Goal: Task Accomplishment & Management: Manage account settings

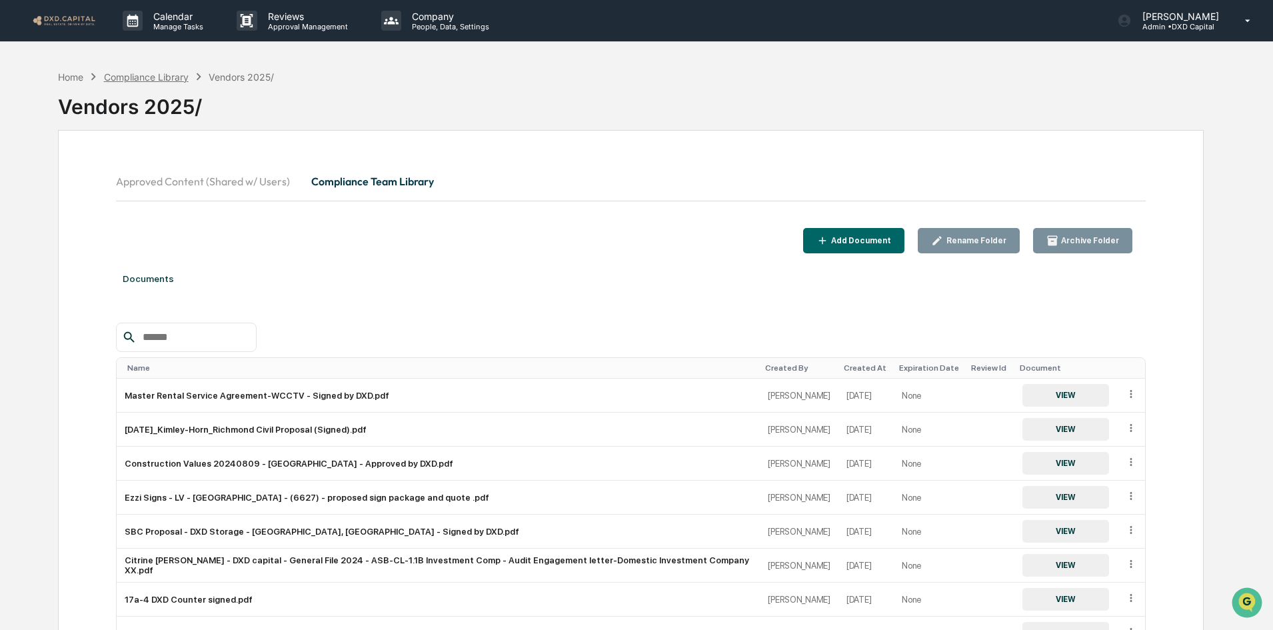
click at [153, 71] on div "Compliance Library" at bounding box center [146, 76] width 85 height 11
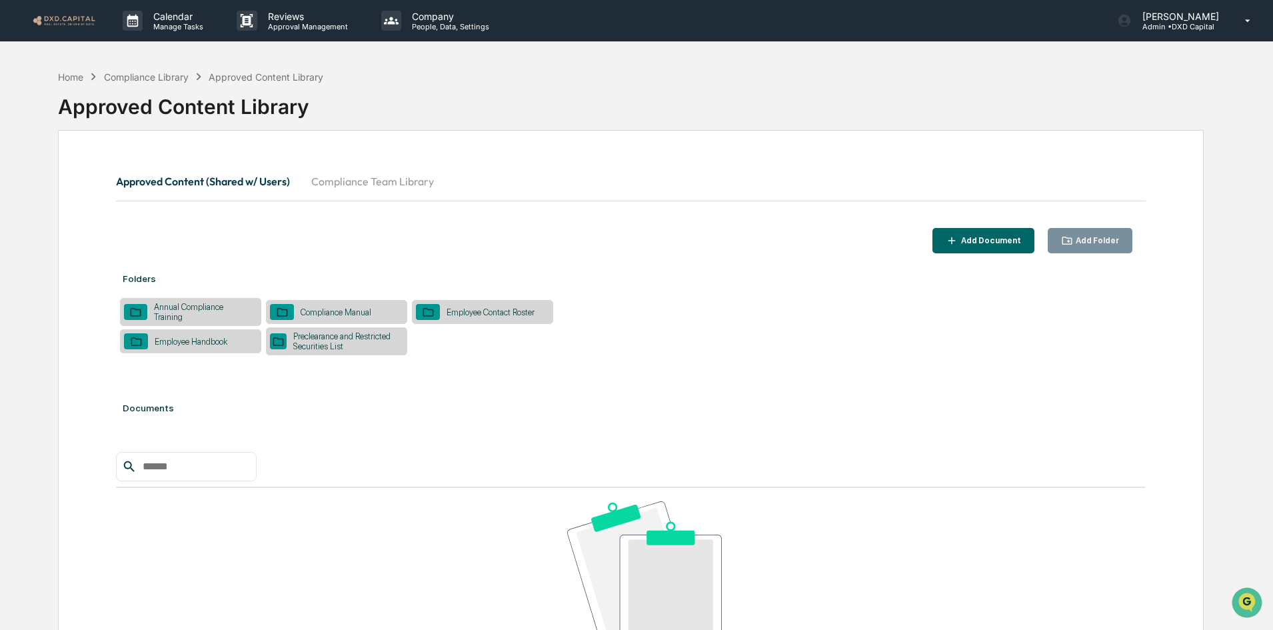
click at [381, 185] on button "Compliance Team Library" at bounding box center [372, 181] width 144 height 32
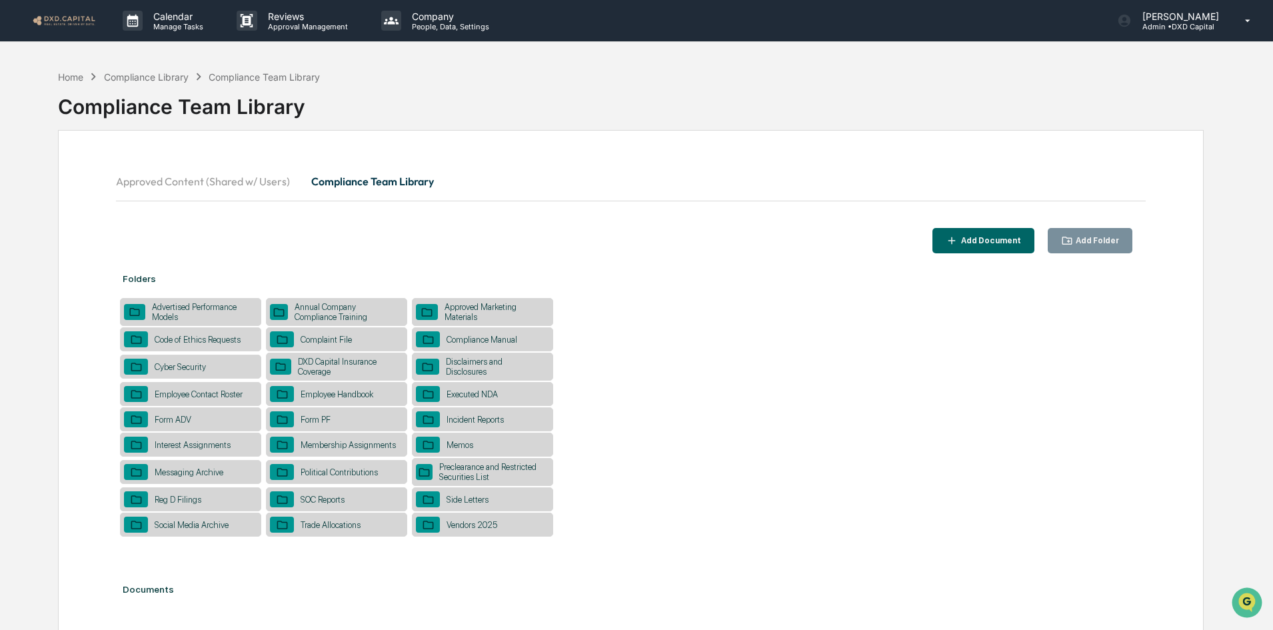
click at [326, 503] on div "SOC Reports" at bounding box center [322, 499] width 57 height 10
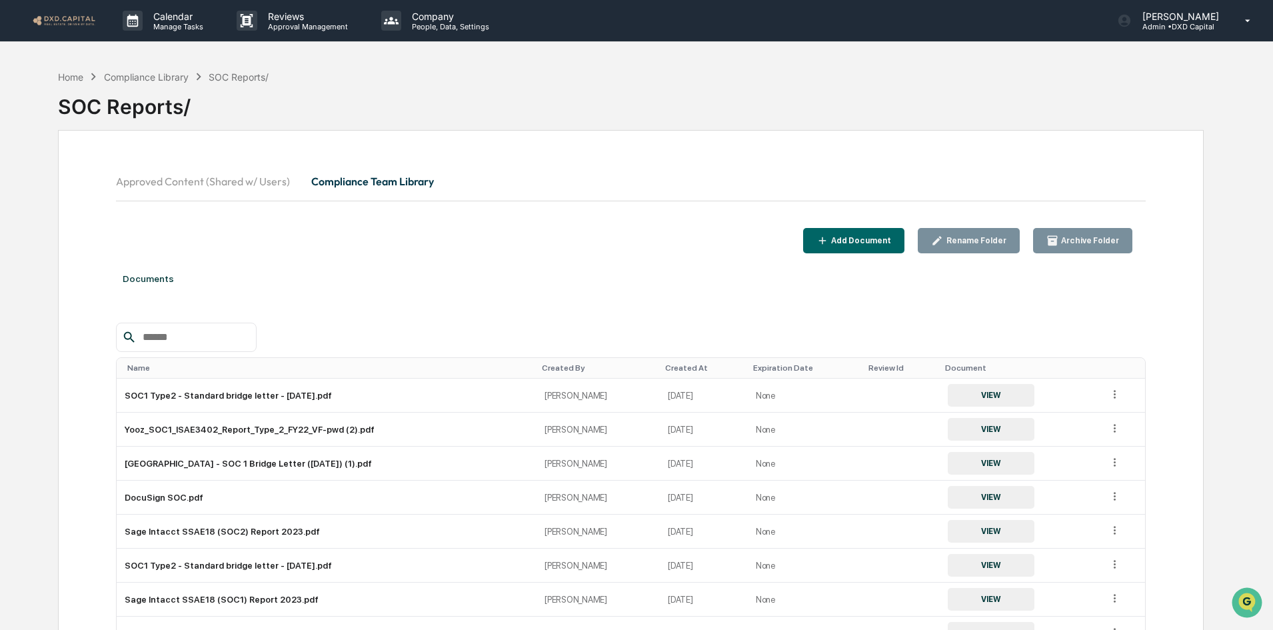
click at [873, 239] on div "Add Document" at bounding box center [859, 240] width 63 height 9
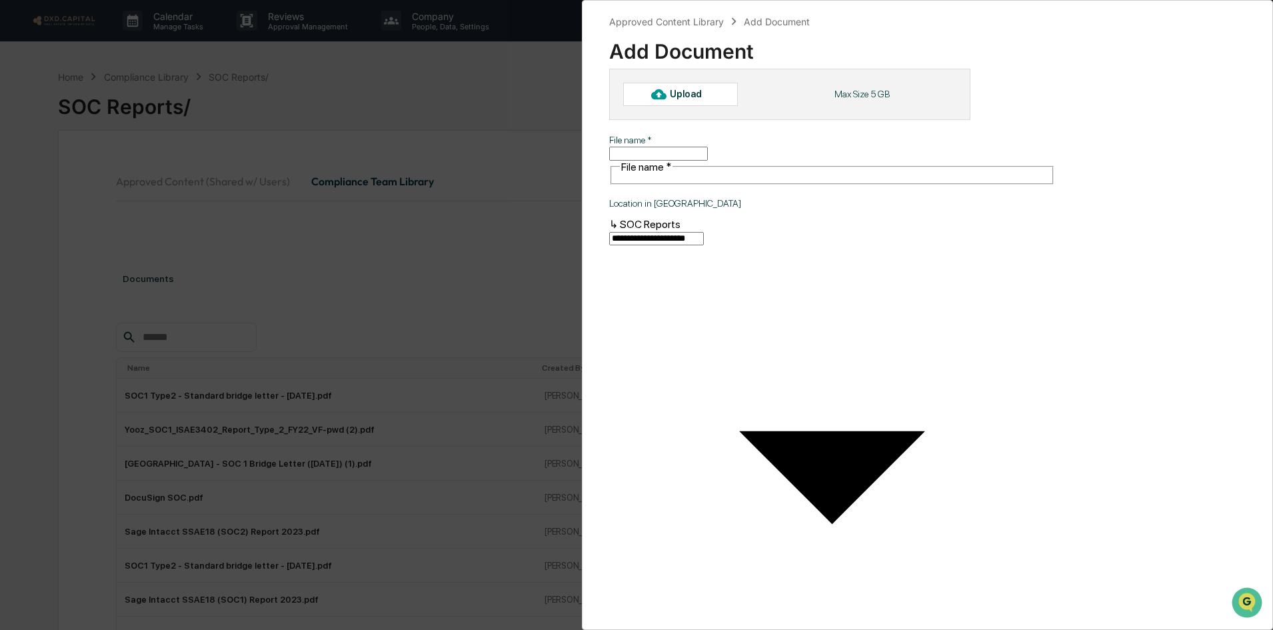
click at [663, 106] on div "Upload Max Size 5 GB" at bounding box center [789, 94] width 361 height 51
click at [663, 96] on icon at bounding box center [658, 94] width 15 height 10
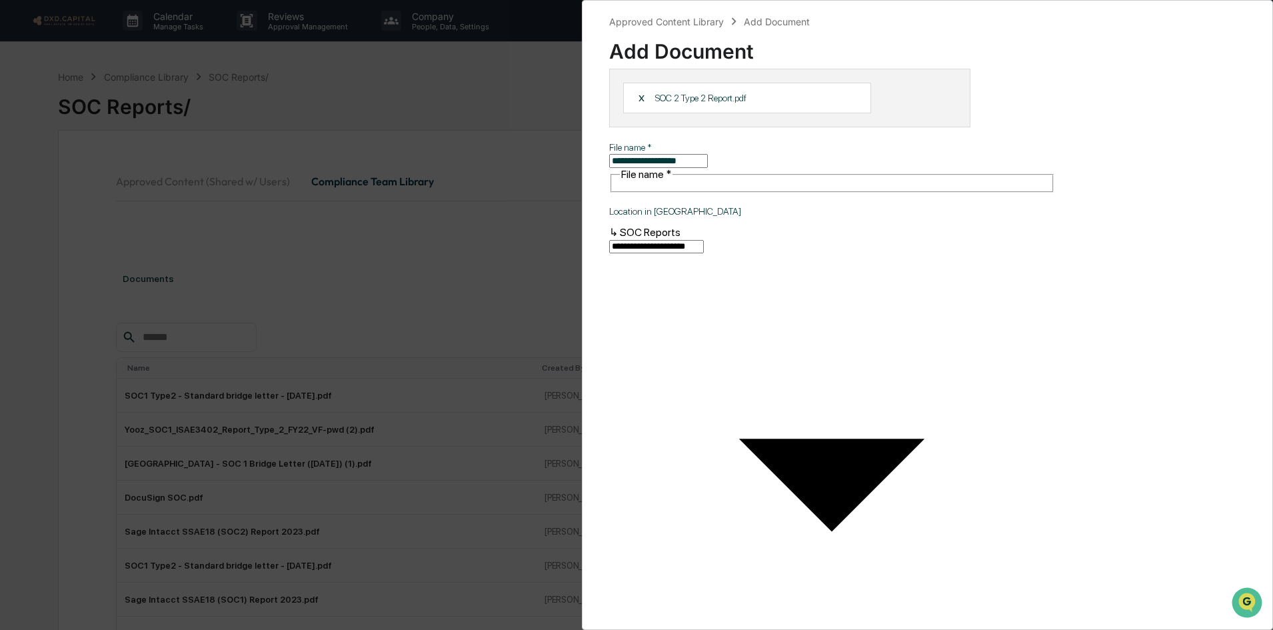
click at [614, 155] on input "**********" at bounding box center [658, 161] width 99 height 14
type input "**********"
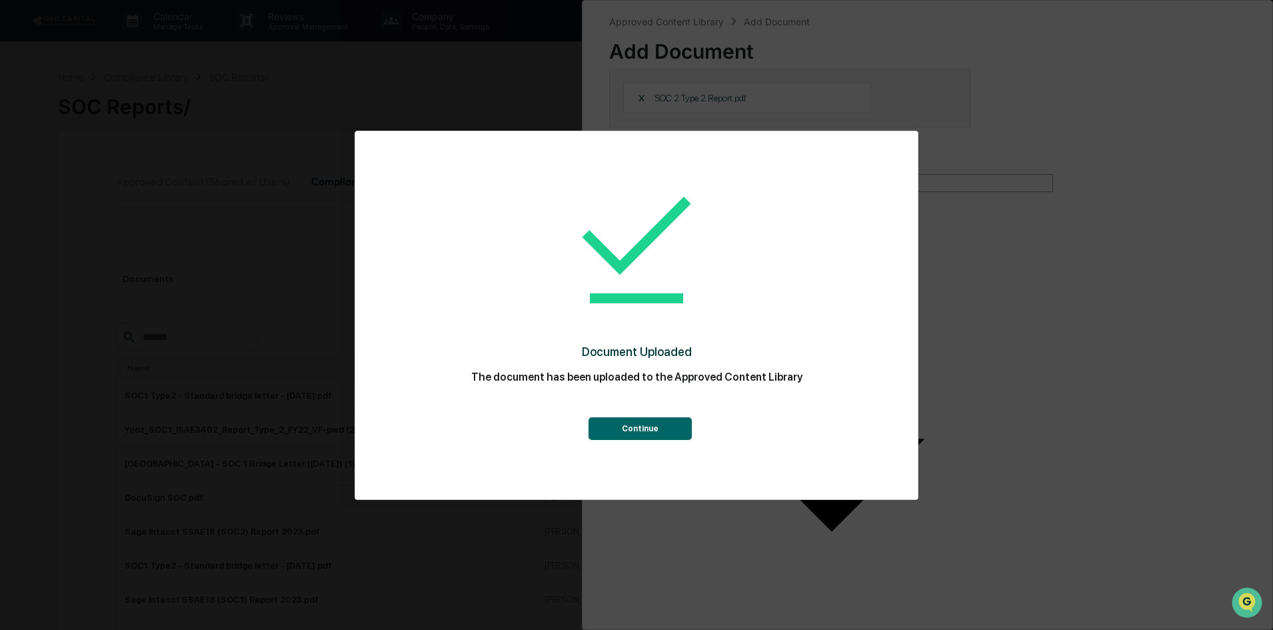
click at [656, 427] on button "Continue" at bounding box center [639, 428] width 103 height 23
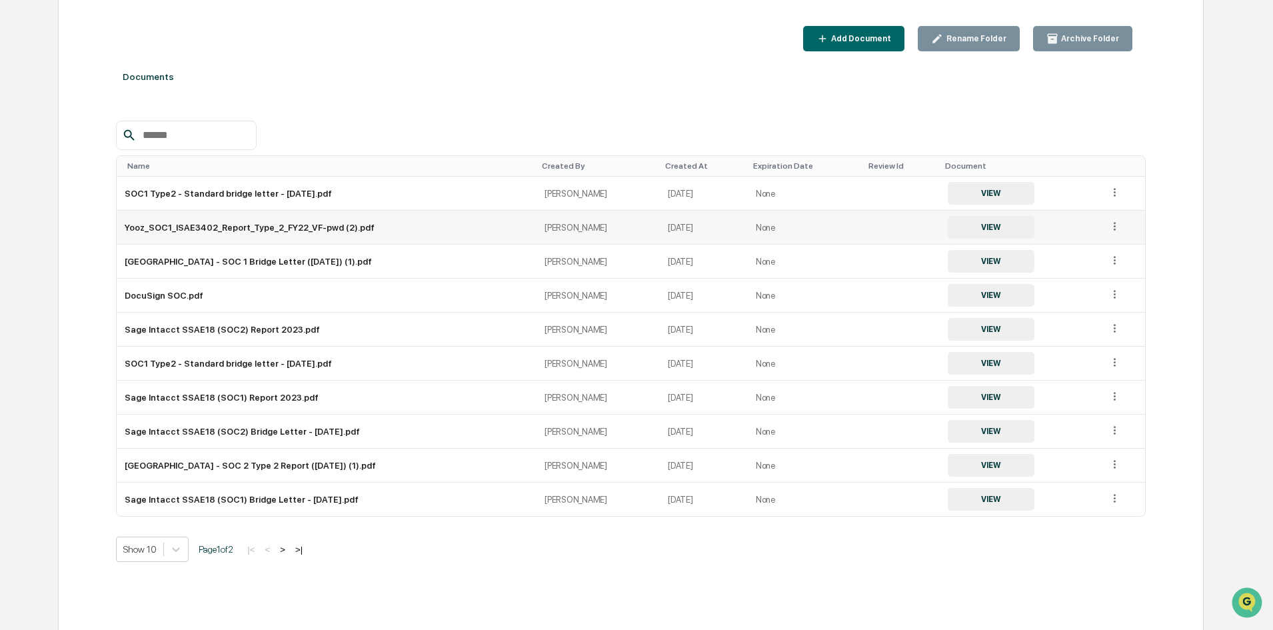
scroll to position [203, 0]
click at [306, 545] on button ">|" at bounding box center [298, 548] width 15 height 11
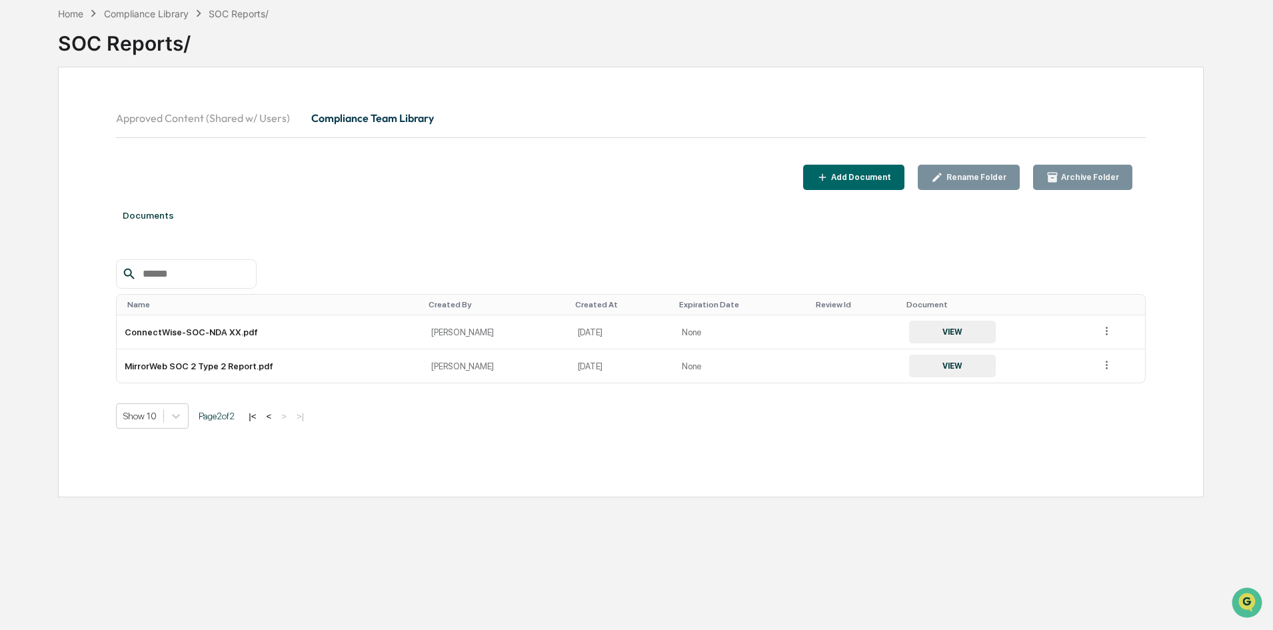
click at [275, 413] on button "<" at bounding box center [268, 415] width 13 height 11
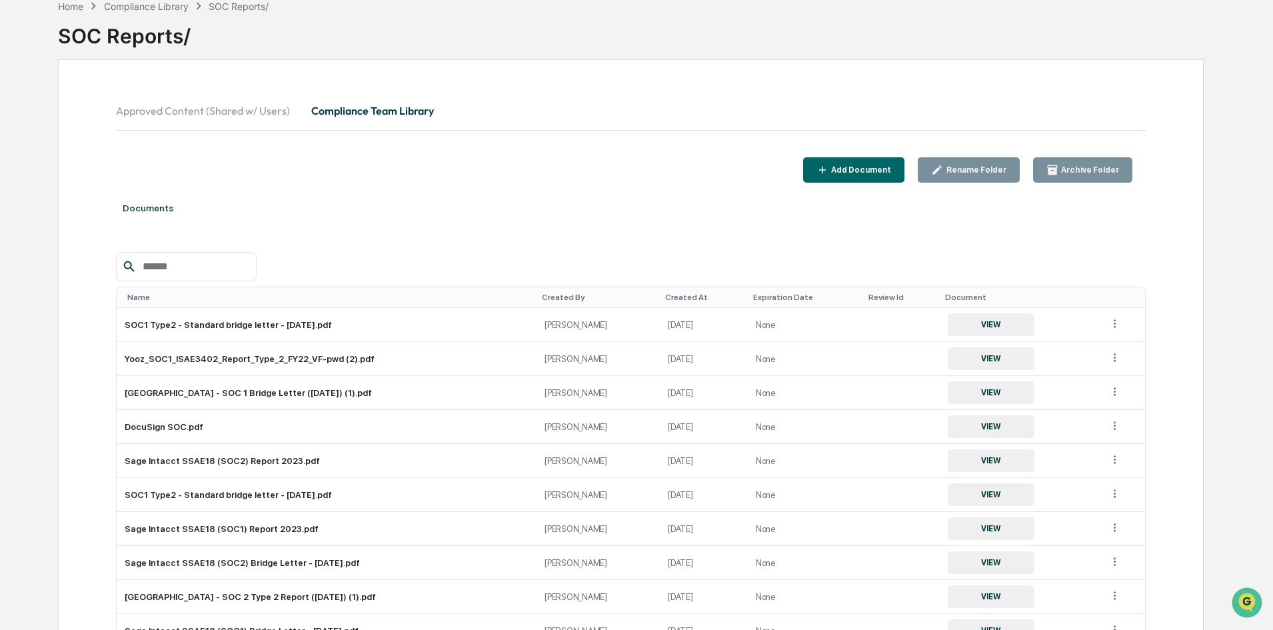
scroll to position [0, 0]
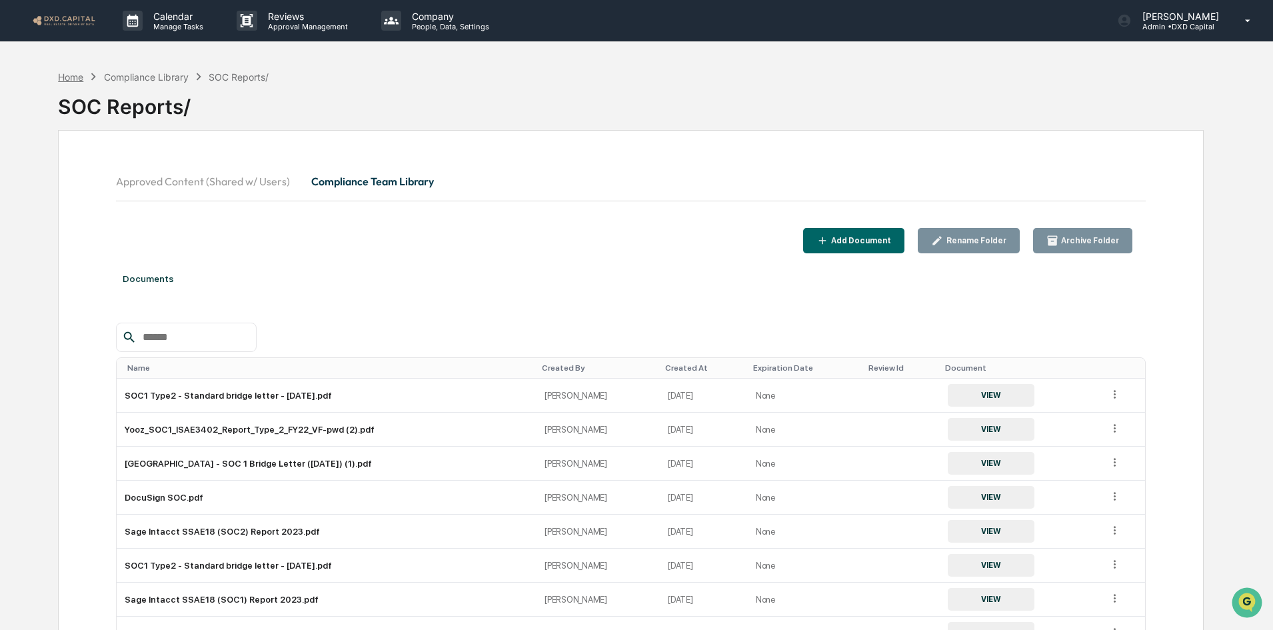
click at [77, 74] on div "Home" at bounding box center [70, 76] width 25 height 11
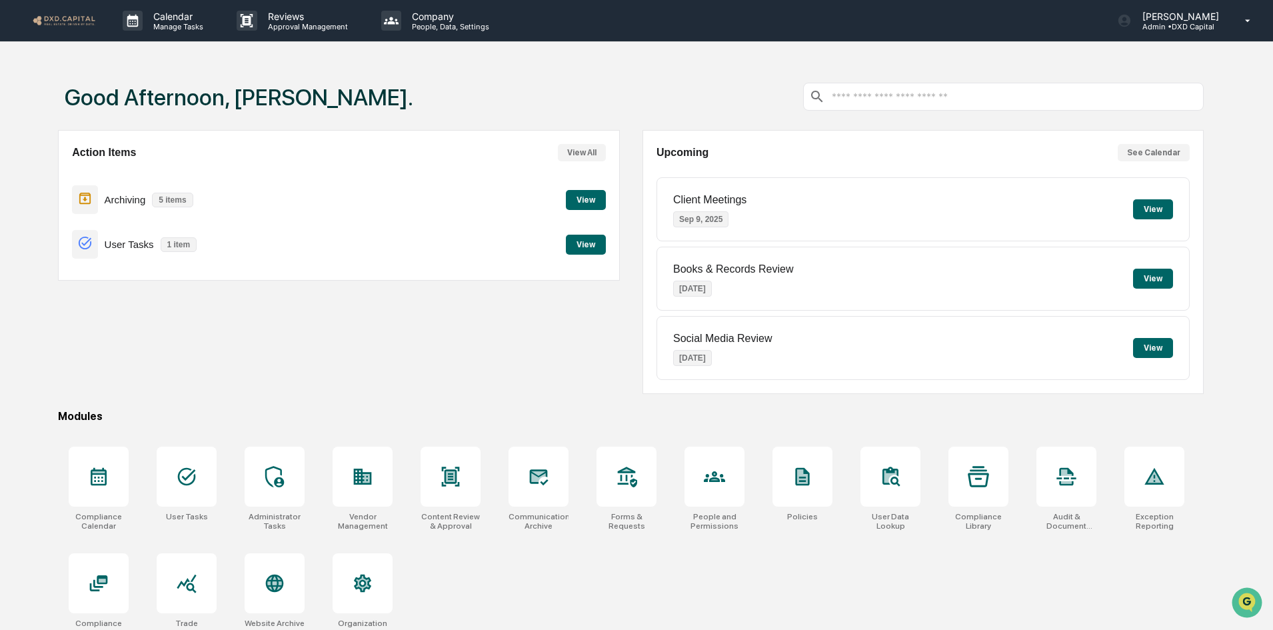
scroll to position [63, 0]
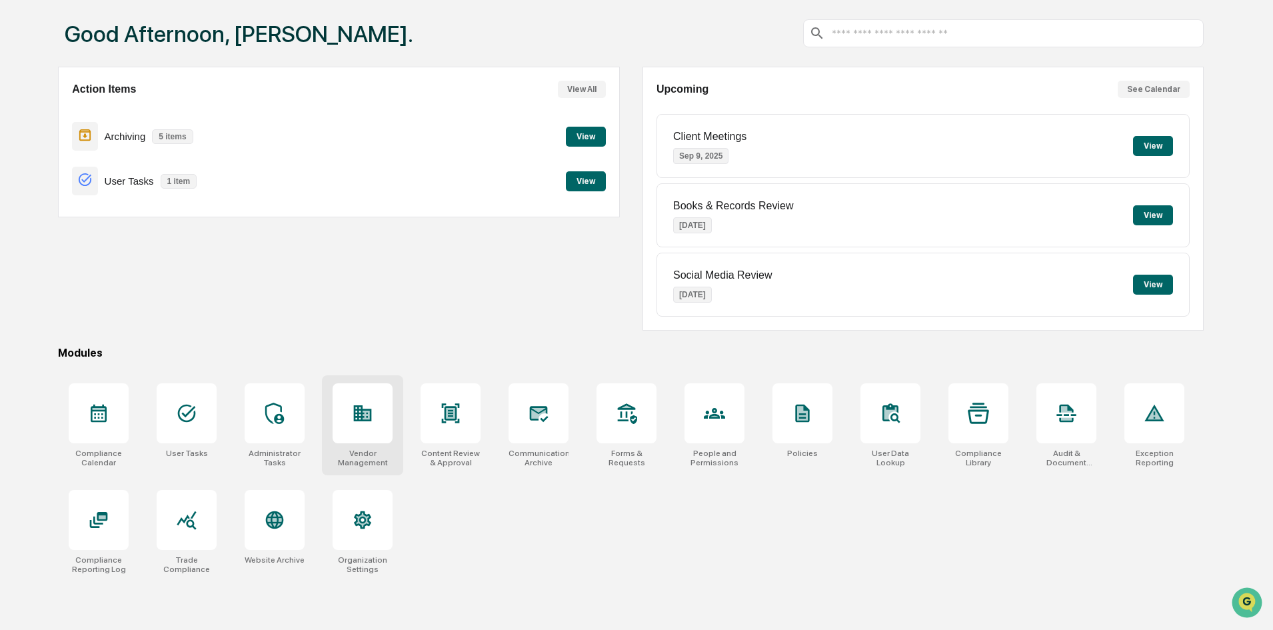
click at [351, 424] on div at bounding box center [362, 413] width 60 height 60
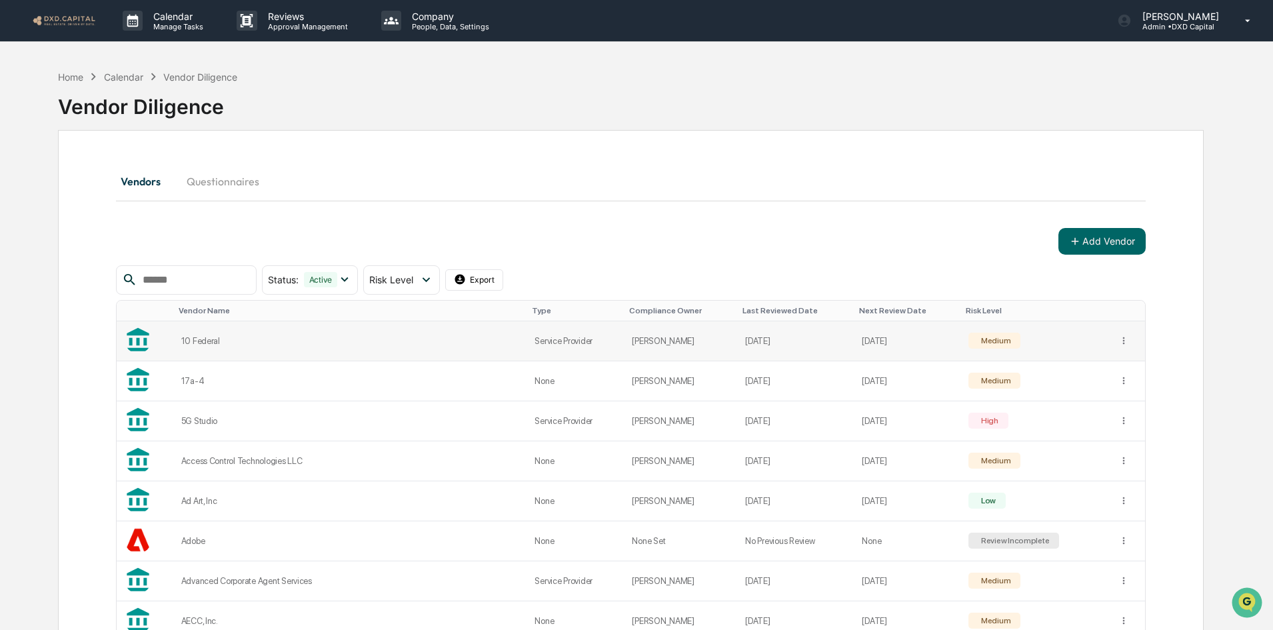
click at [211, 336] on div "10 Federal" at bounding box center [350, 341] width 338 height 10
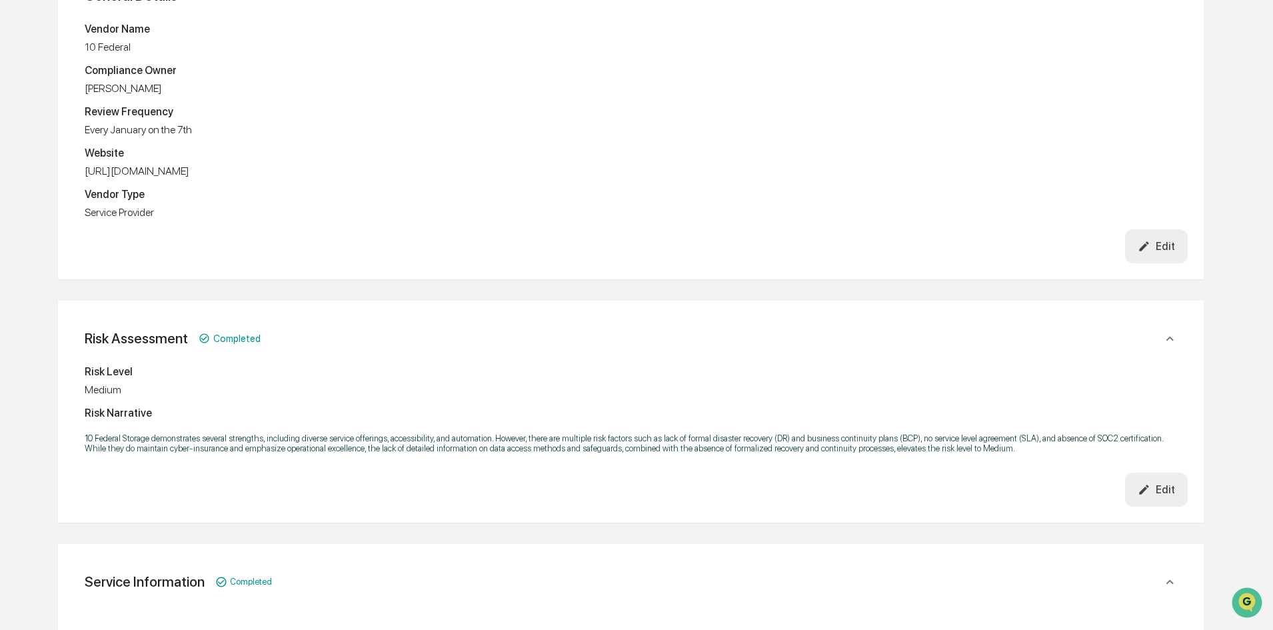
scroll to position [266, 0]
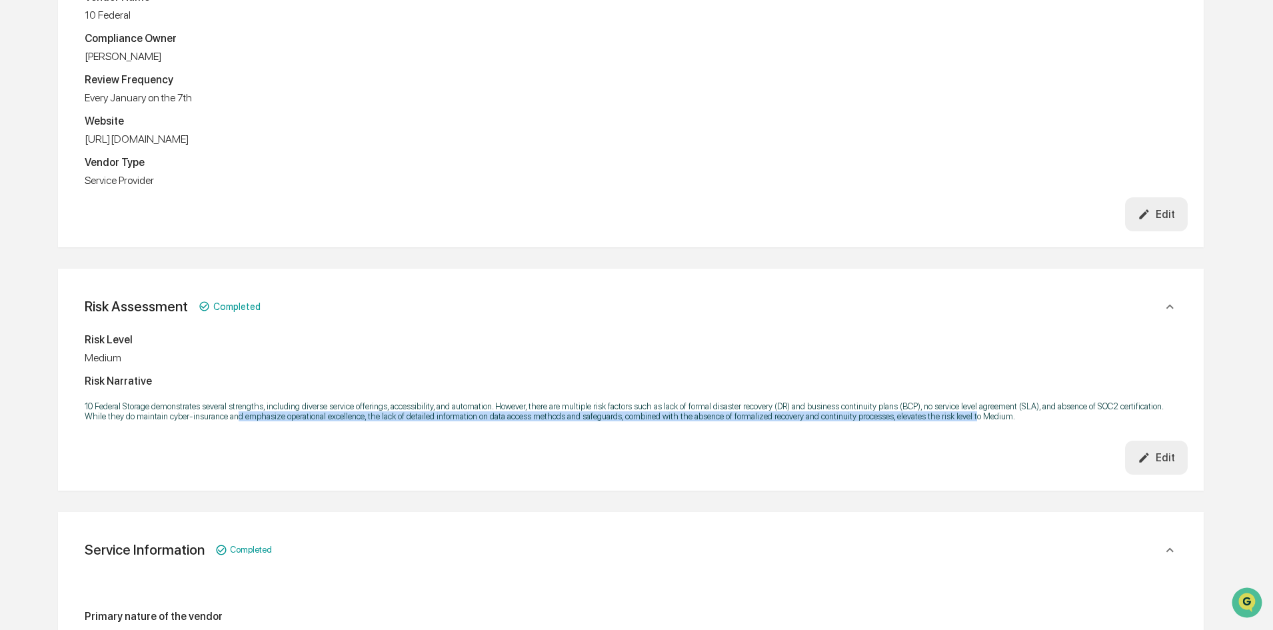
drag, startPoint x: 243, startPoint y: 417, endPoint x: 966, endPoint y: 437, distance: 723.2
click at [966, 197] on div "Risk Level Medium Risk Narrative 10 Federal Storage demonstrates several streng…" at bounding box center [630, 91] width 1113 height 212
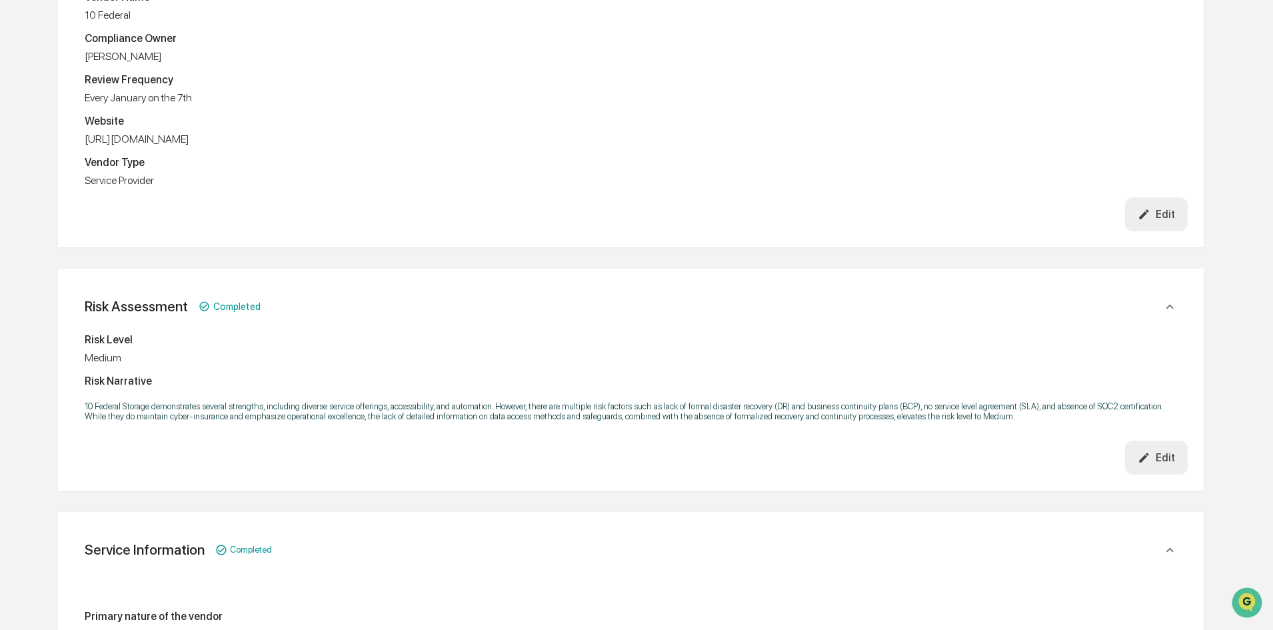
drag, startPoint x: 753, startPoint y: 460, endPoint x: 739, endPoint y: 461, distance: 14.0
click at [750, 231] on div "Edit" at bounding box center [630, 214] width 1113 height 34
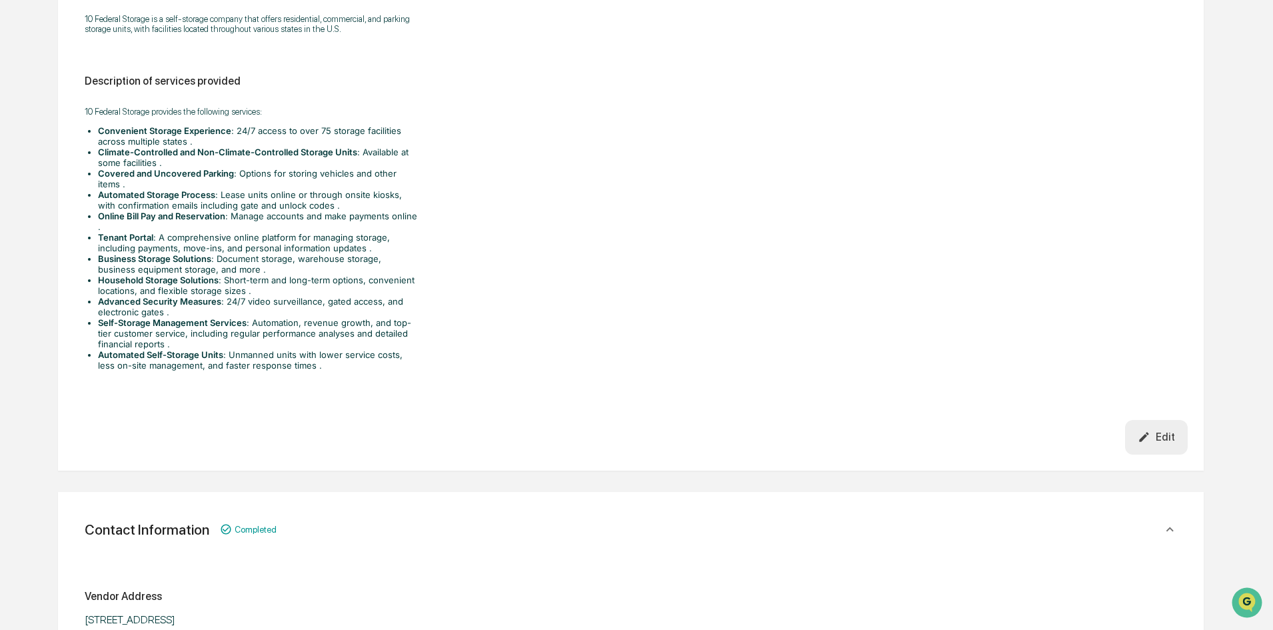
scroll to position [0, 0]
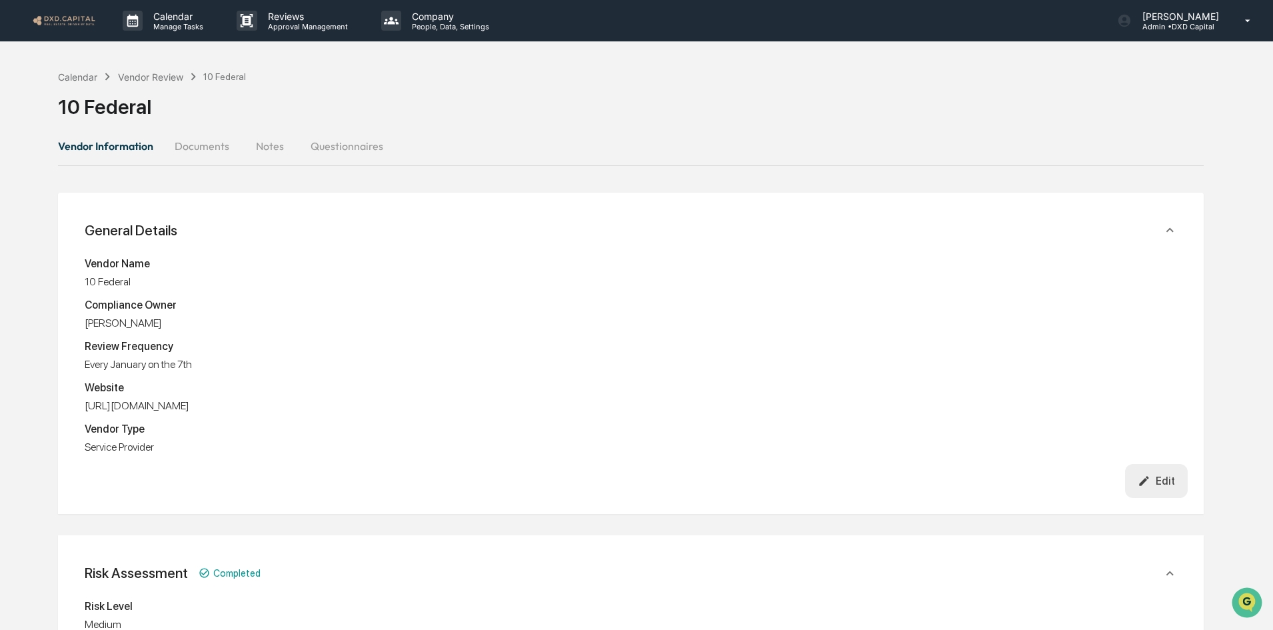
click at [212, 150] on button "Documents" at bounding box center [202, 146] width 76 height 32
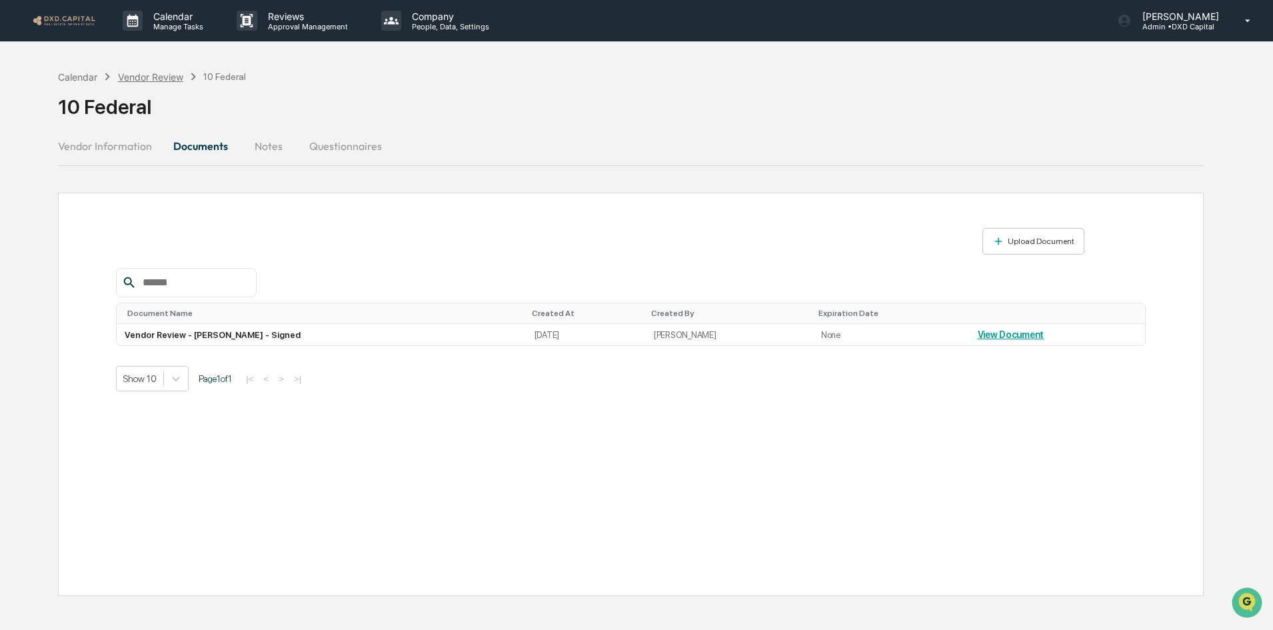
click at [135, 75] on div "Vendor Review" at bounding box center [150, 76] width 65 height 11
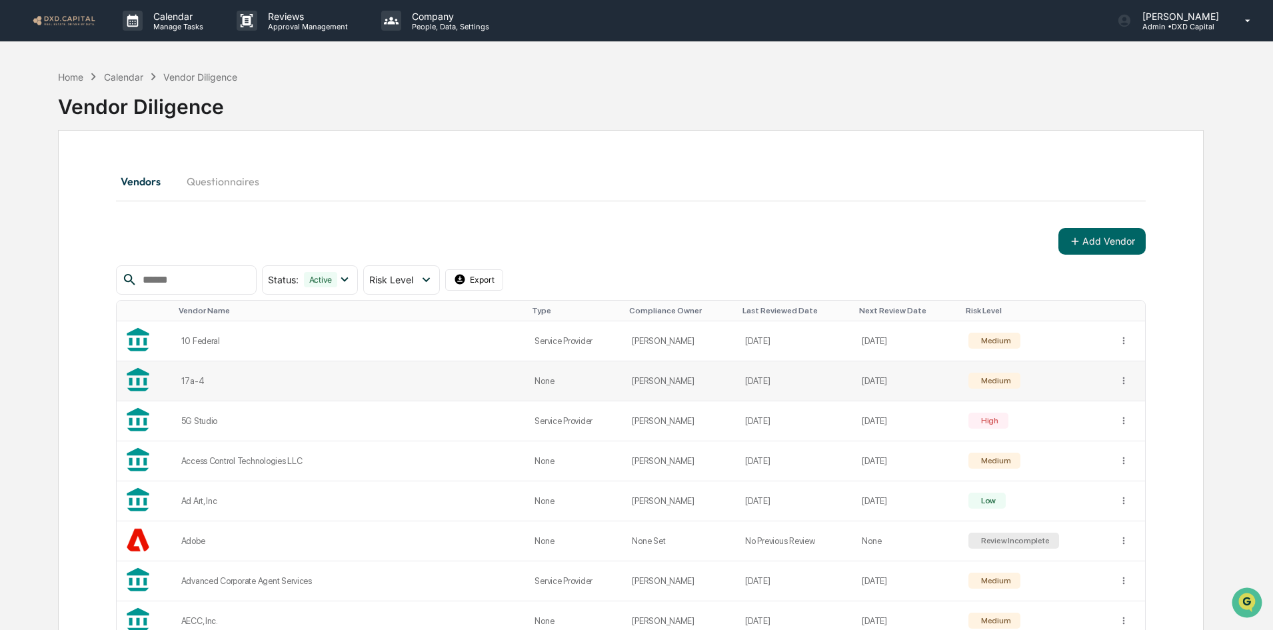
click at [198, 379] on div "17a-4" at bounding box center [350, 381] width 338 height 10
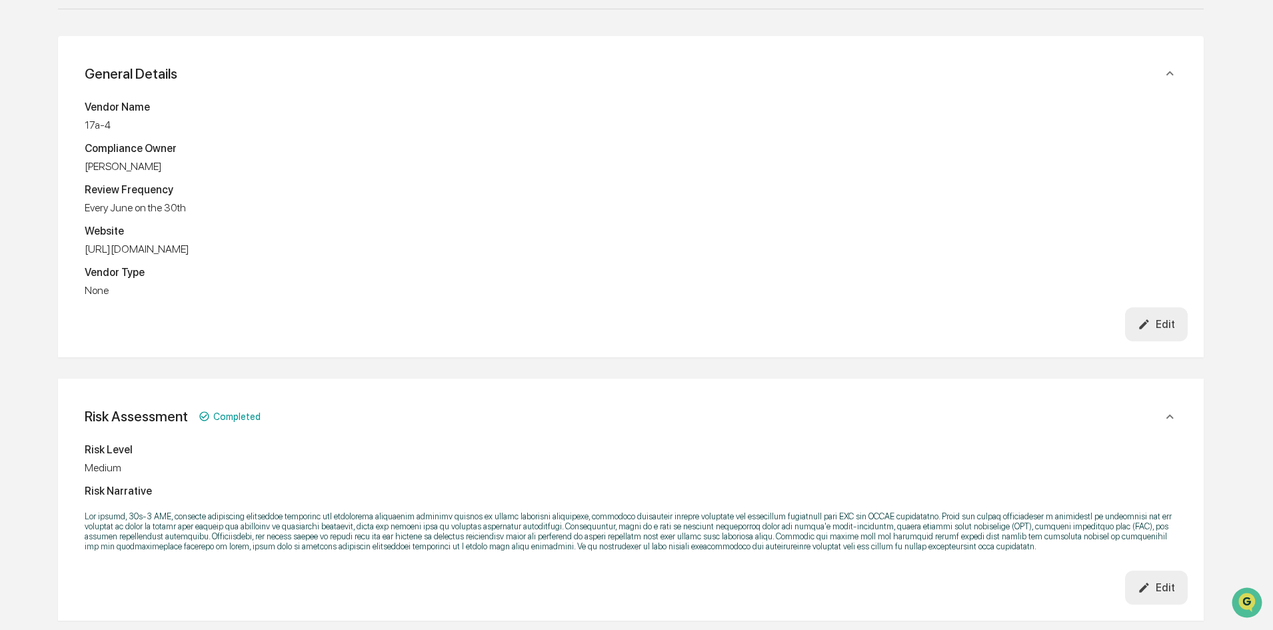
scroll to position [133, 0]
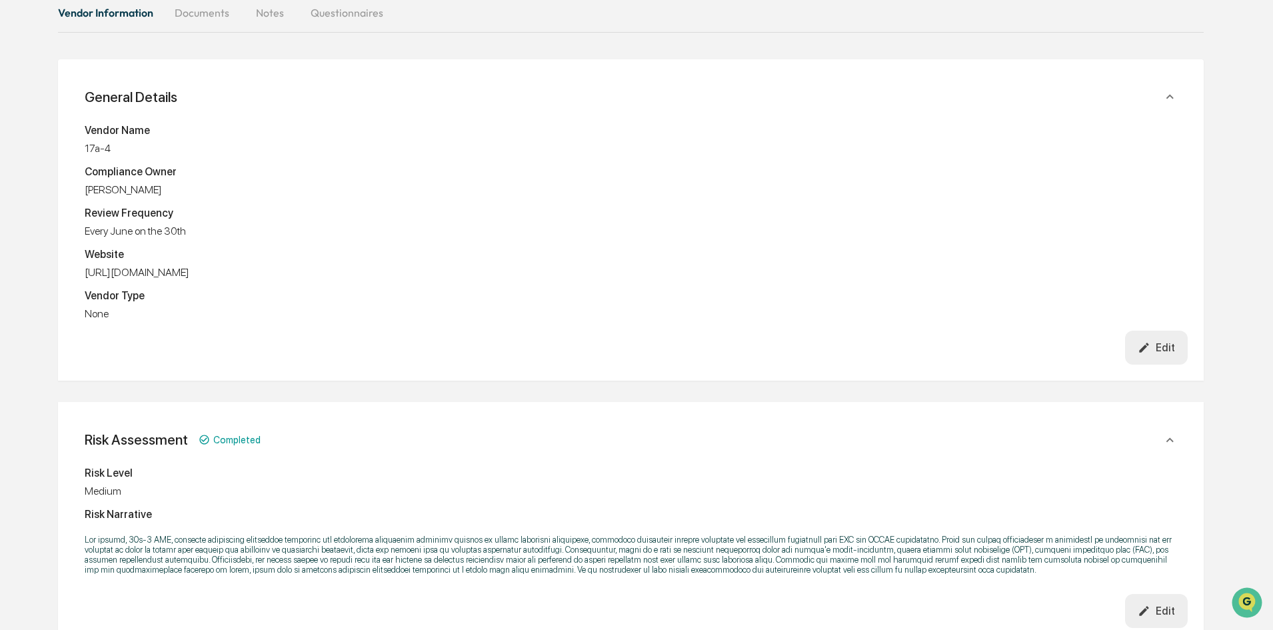
click at [1163, 343] on div "Edit" at bounding box center [1155, 347] width 37 height 13
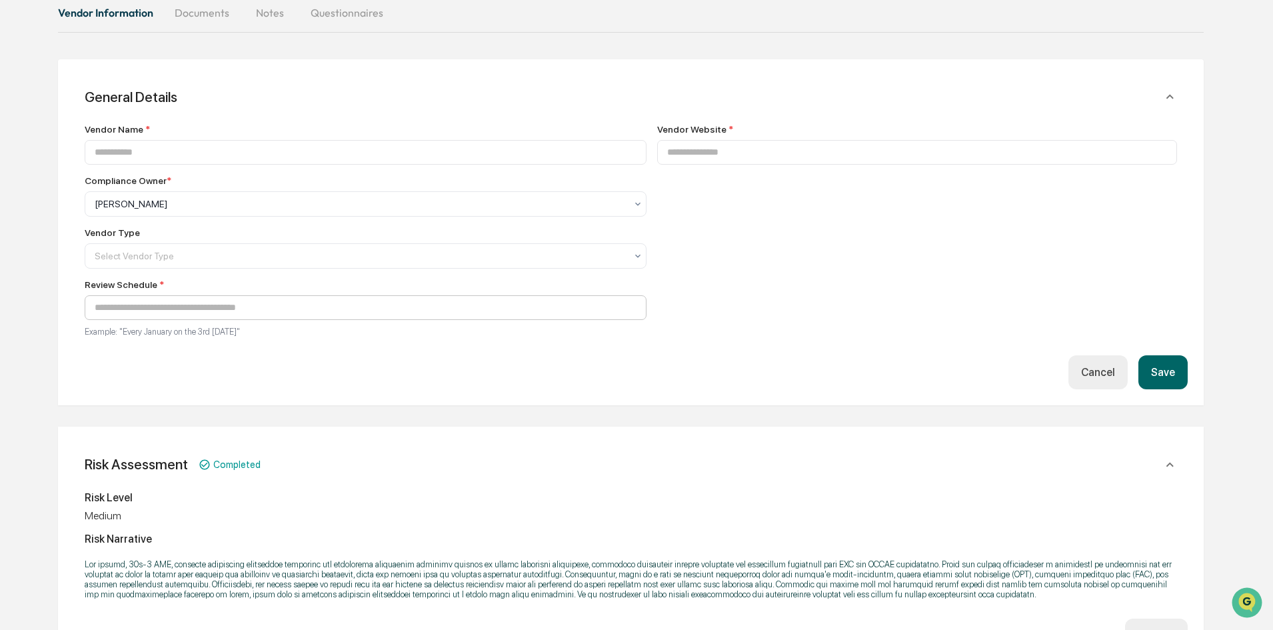
type input "*****"
type input "**********"
click at [133, 211] on div at bounding box center [360, 203] width 531 height 13
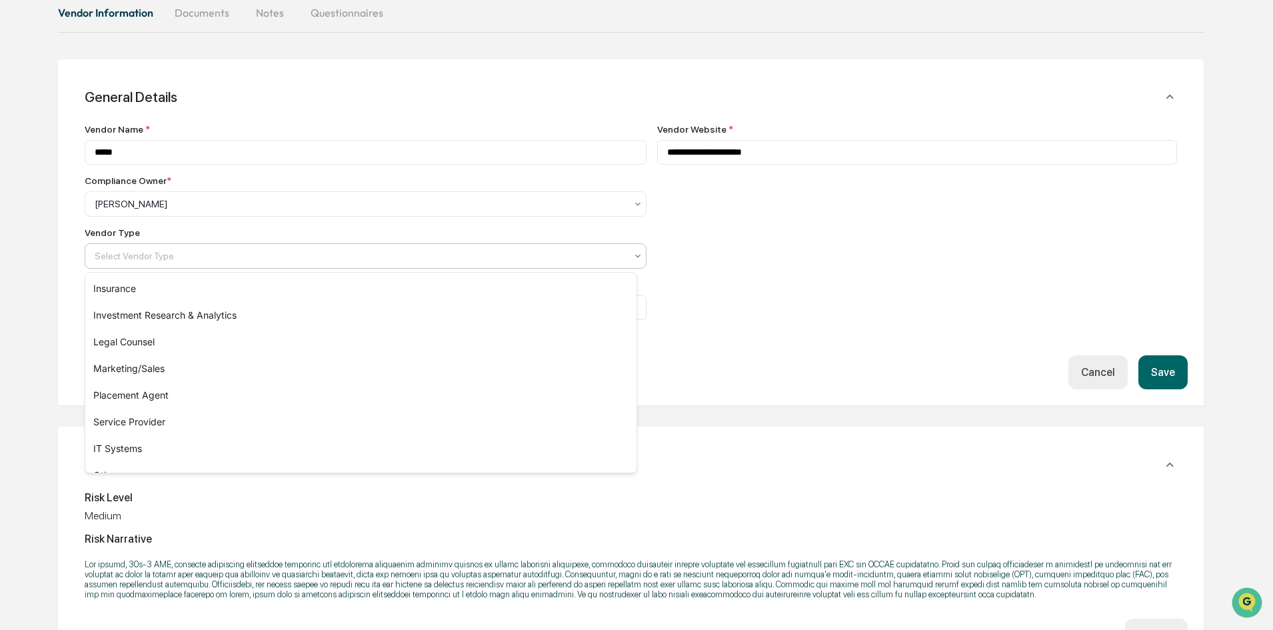
scroll to position [152, 0]
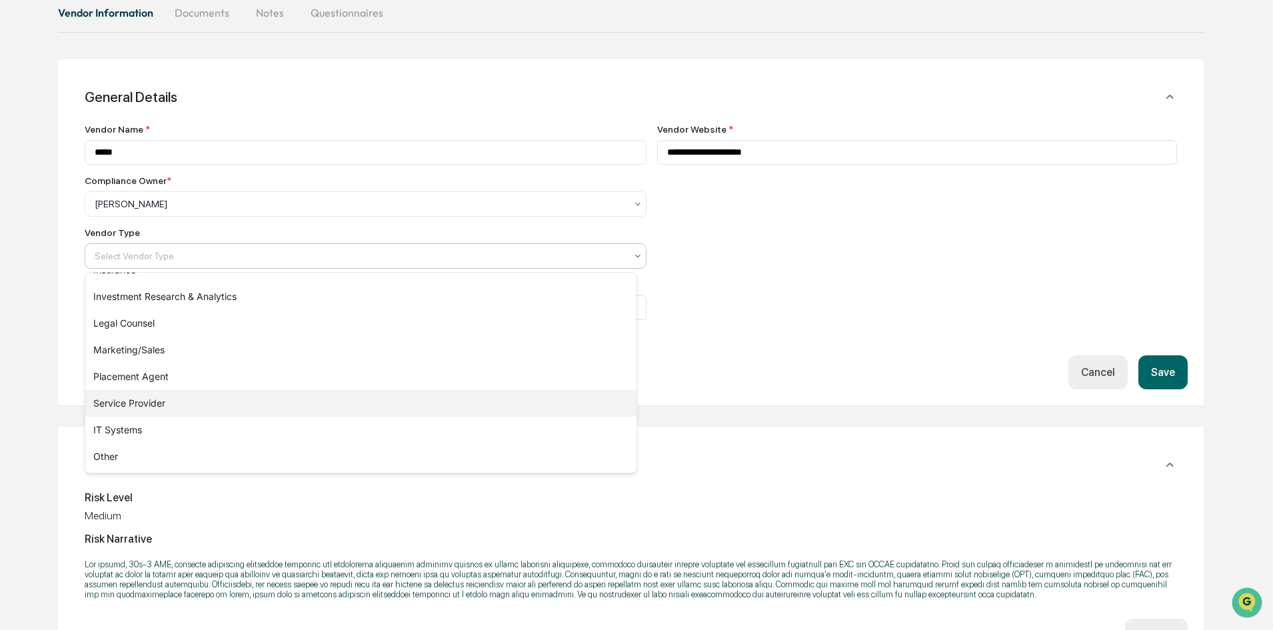
click at [129, 403] on div "Service Provider" at bounding box center [360, 403] width 551 height 27
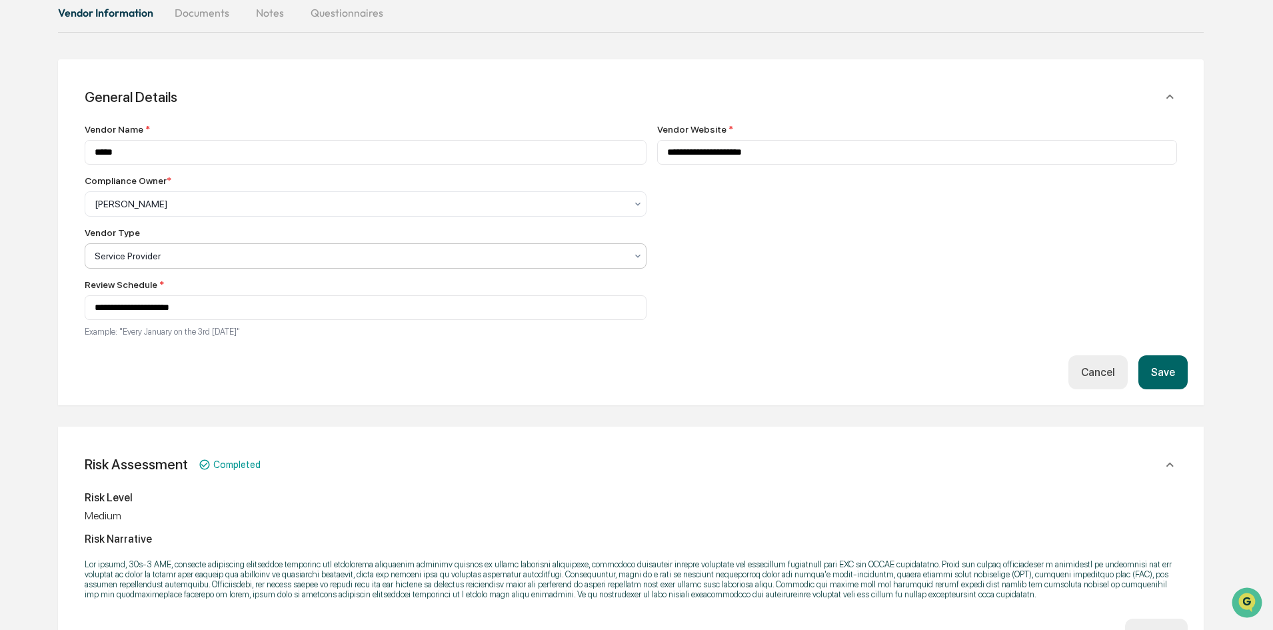
click at [1173, 368] on button "Save" at bounding box center [1162, 372] width 49 height 34
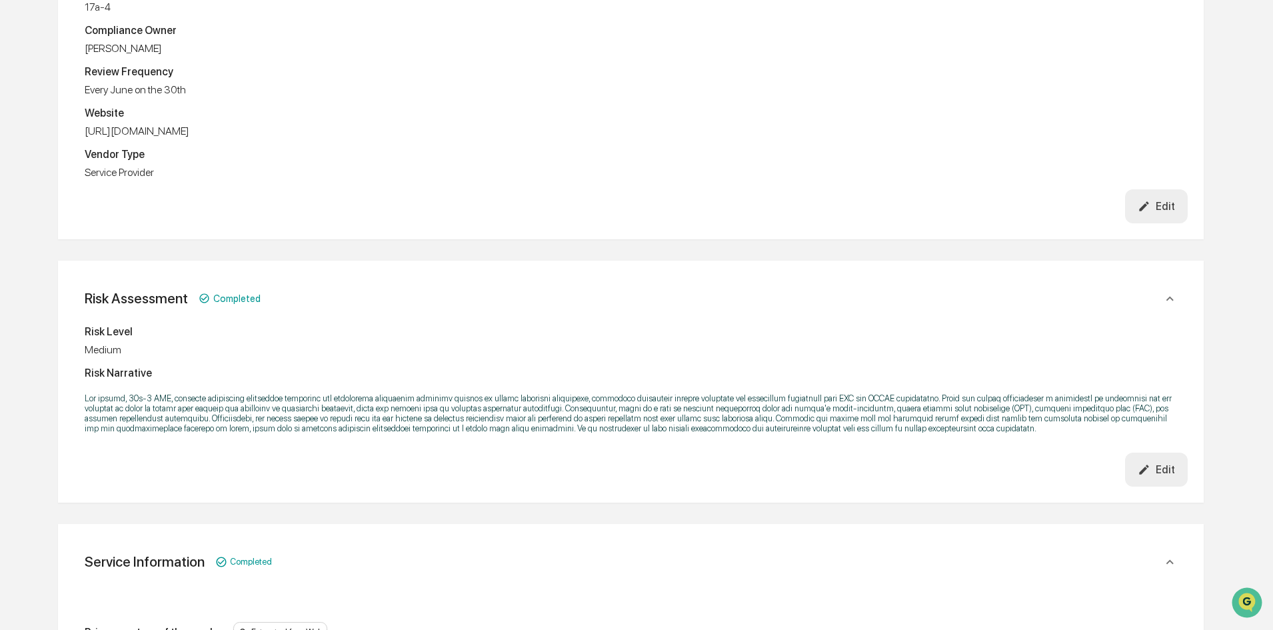
scroll to position [0, 0]
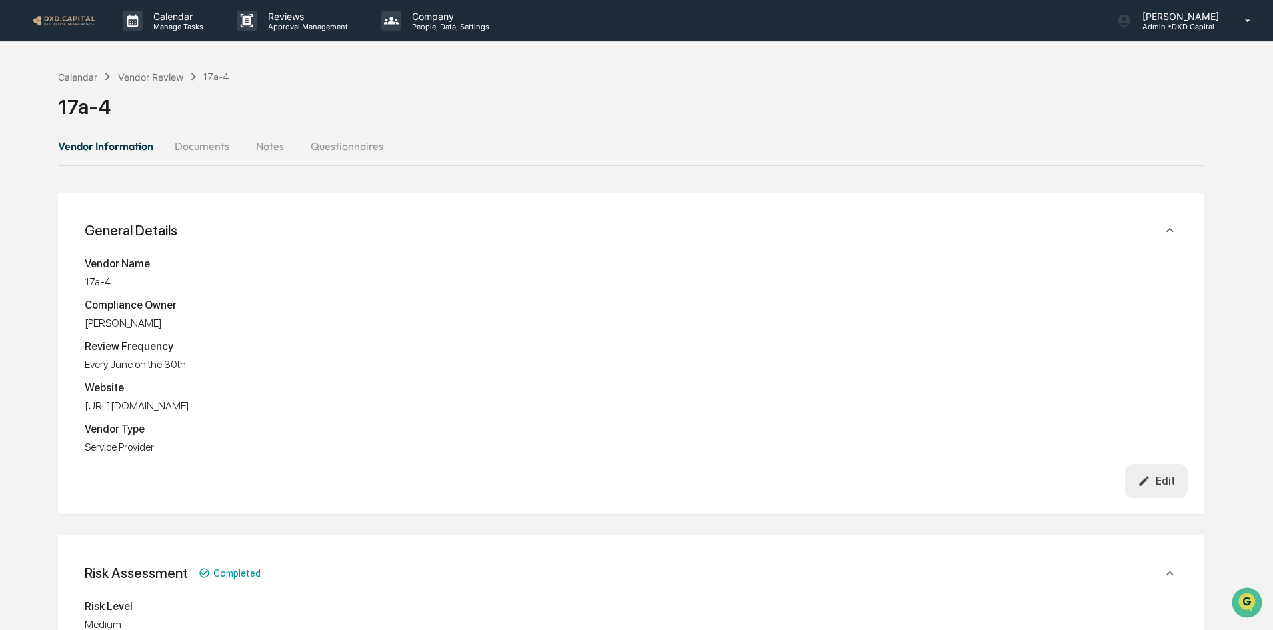
click at [343, 147] on button "Questionnaires" at bounding box center [347, 146] width 94 height 32
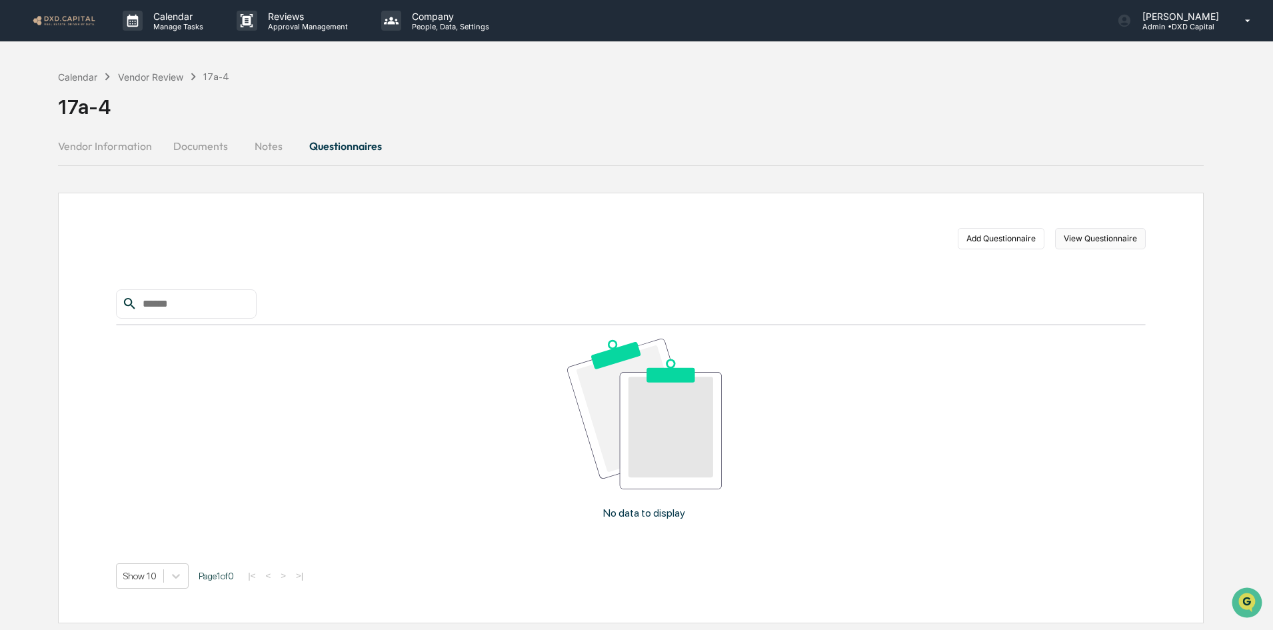
click at [1111, 233] on button "View Questionnaire" at bounding box center [1100, 238] width 91 height 21
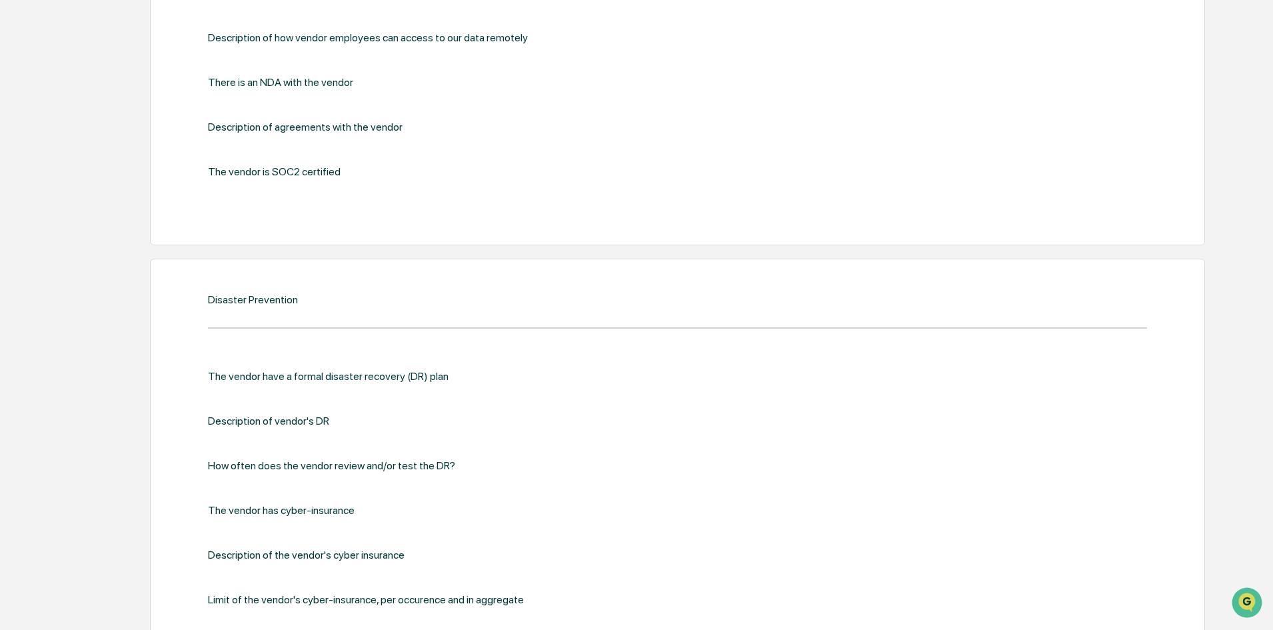
scroll to position [1599, 0]
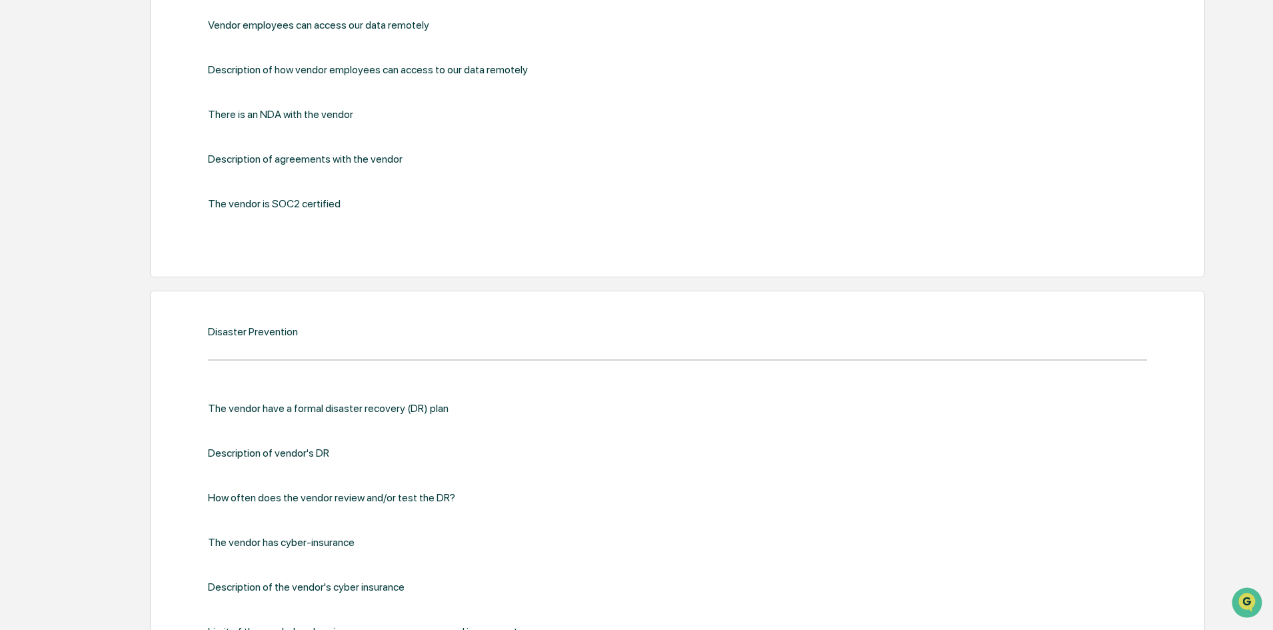
click at [343, 203] on div "The vendor is SOC2 certified" at bounding box center [419, 203] width 422 height 13
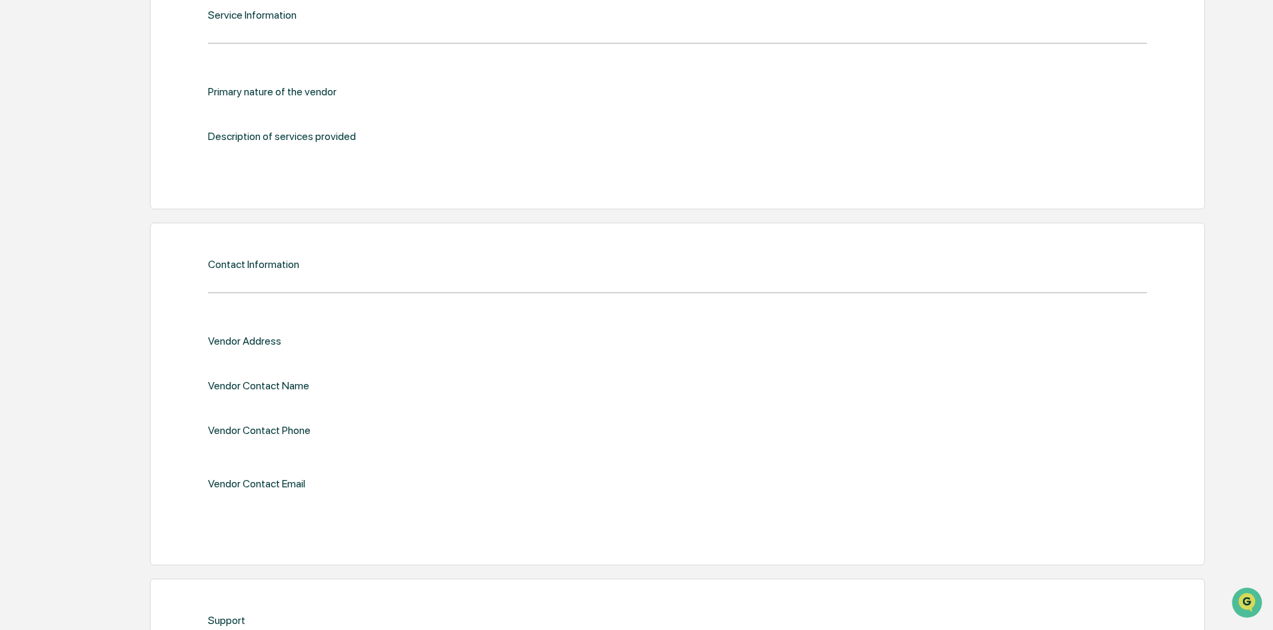
scroll to position [0, 0]
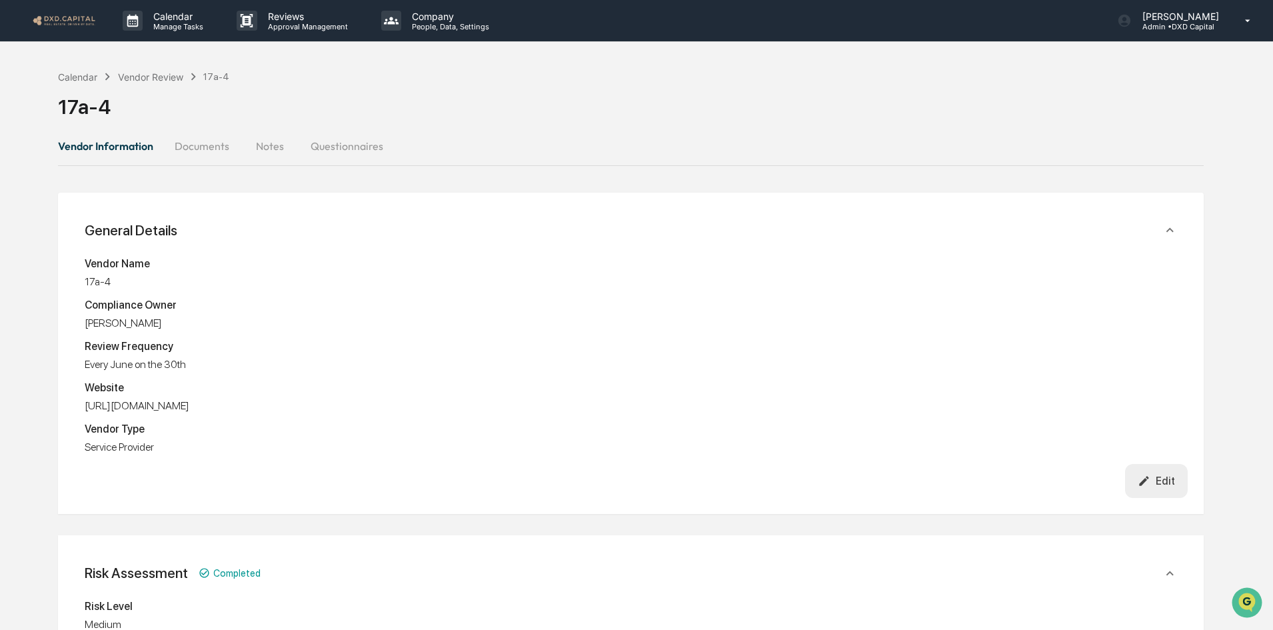
click at [340, 138] on button "Questionnaires" at bounding box center [347, 146] width 94 height 32
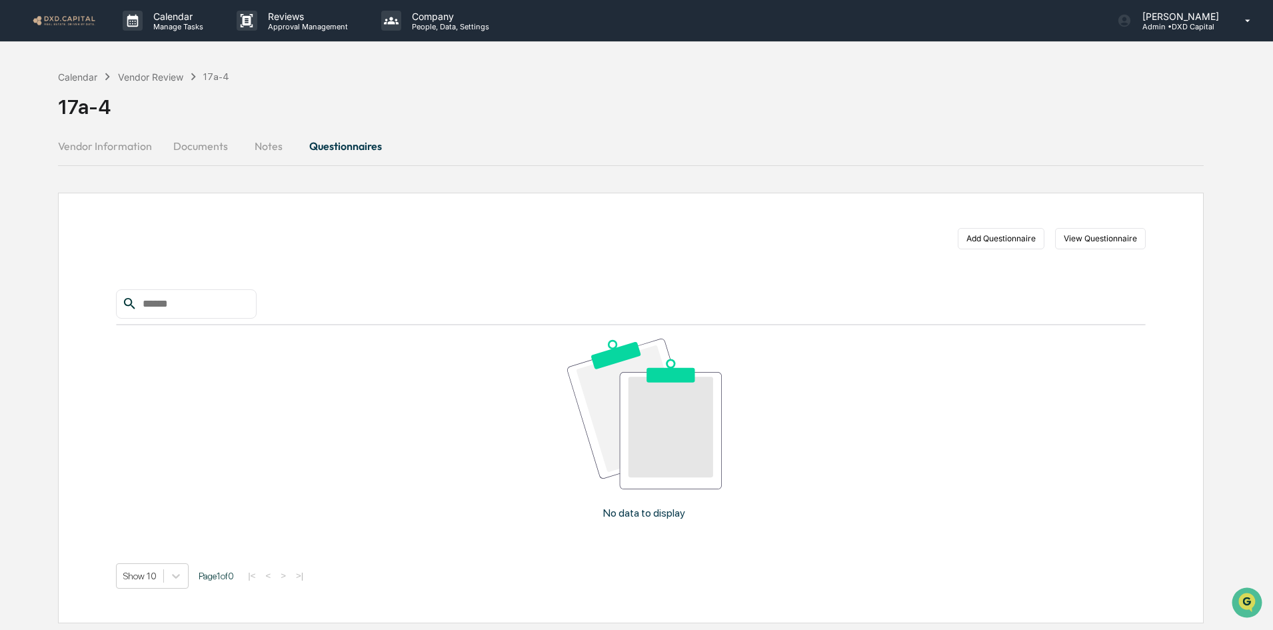
click at [277, 151] on button "Notes" at bounding box center [269, 146] width 60 height 32
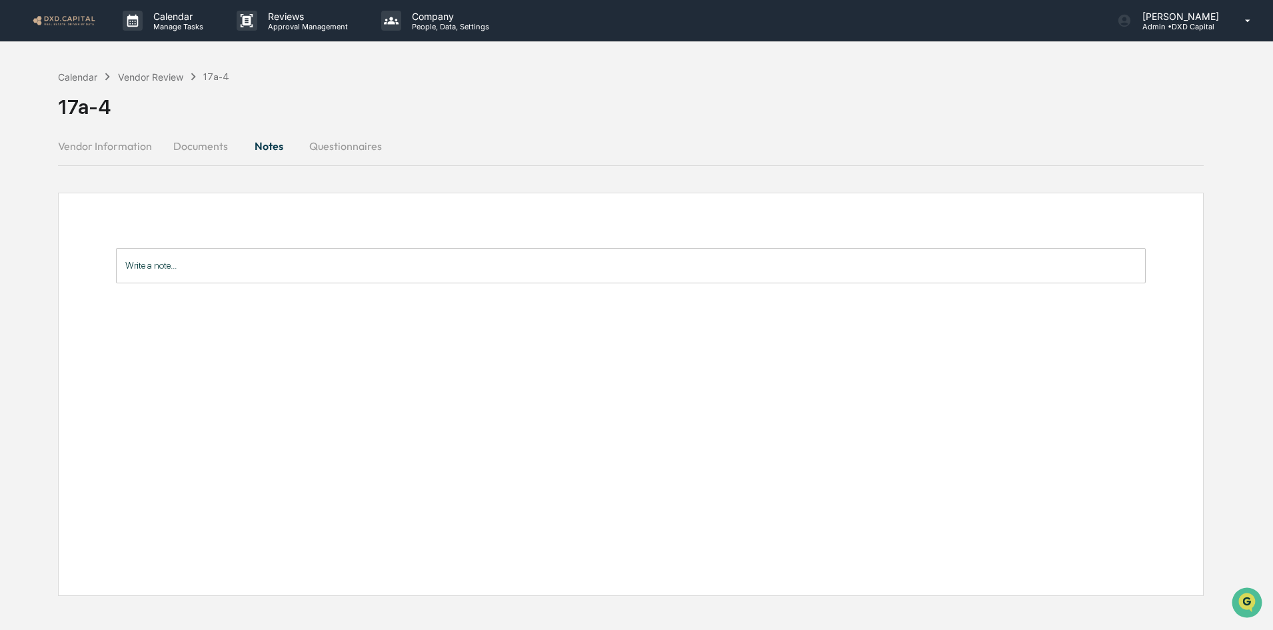
click at [179, 144] on button "Documents" at bounding box center [201, 146] width 76 height 32
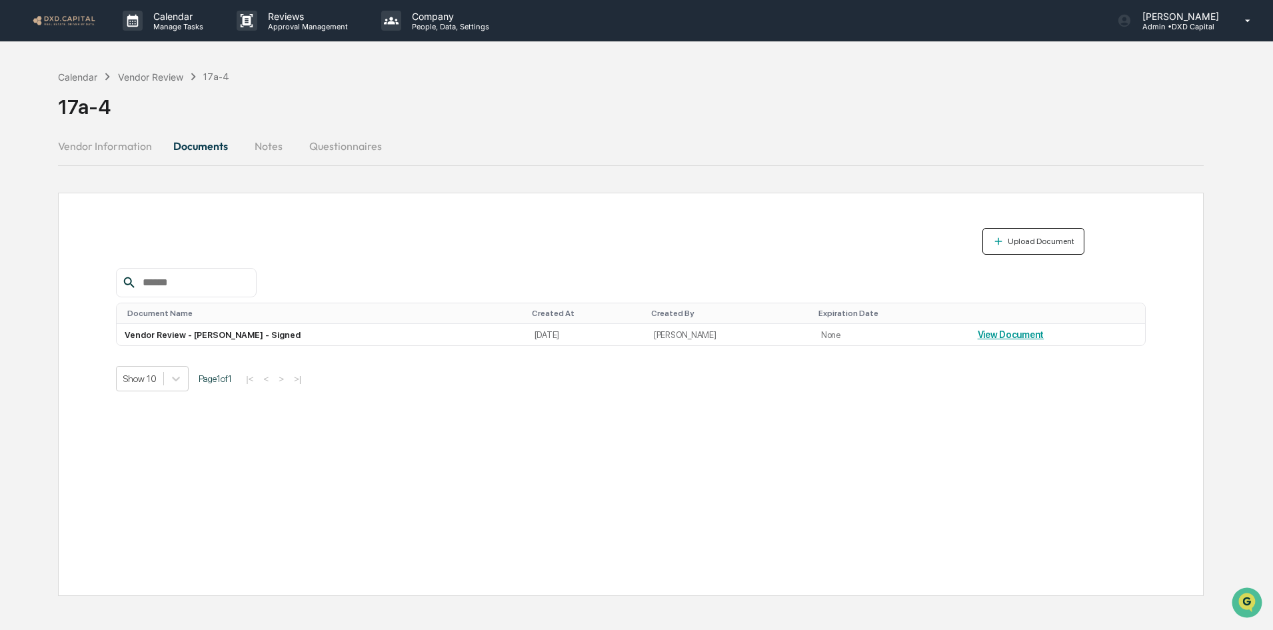
click at [1049, 239] on div "Upload Document" at bounding box center [1039, 241] width 69 height 9
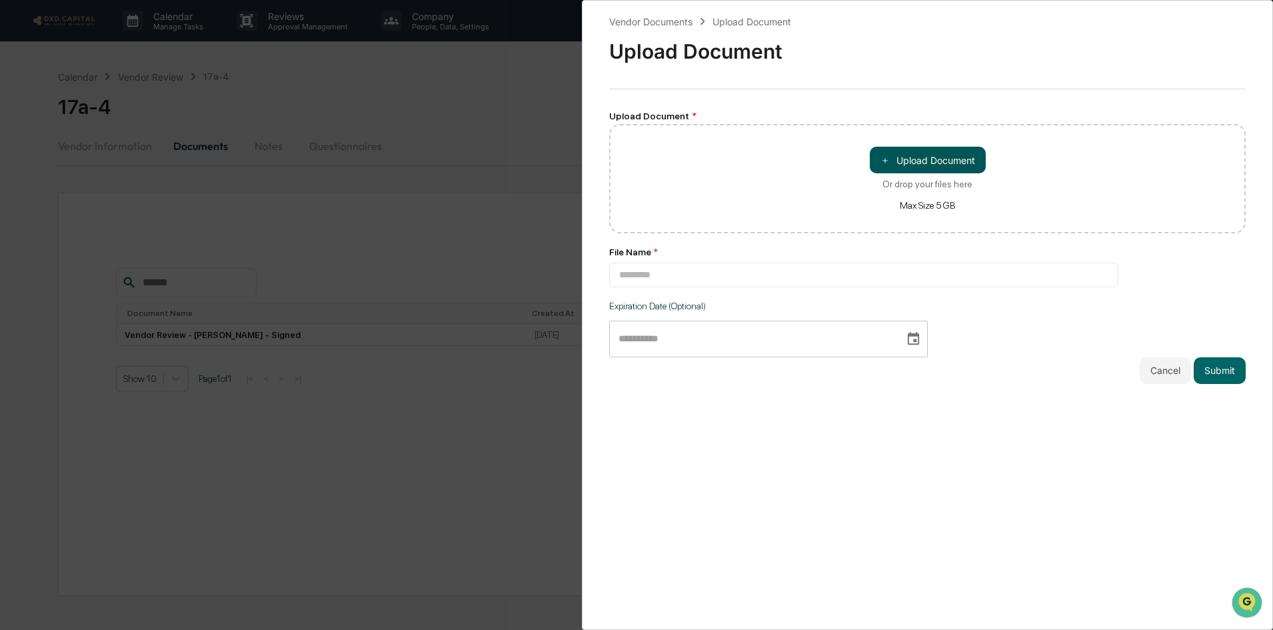
click at [906, 157] on button "＋ Upload Document" at bounding box center [927, 160] width 116 height 27
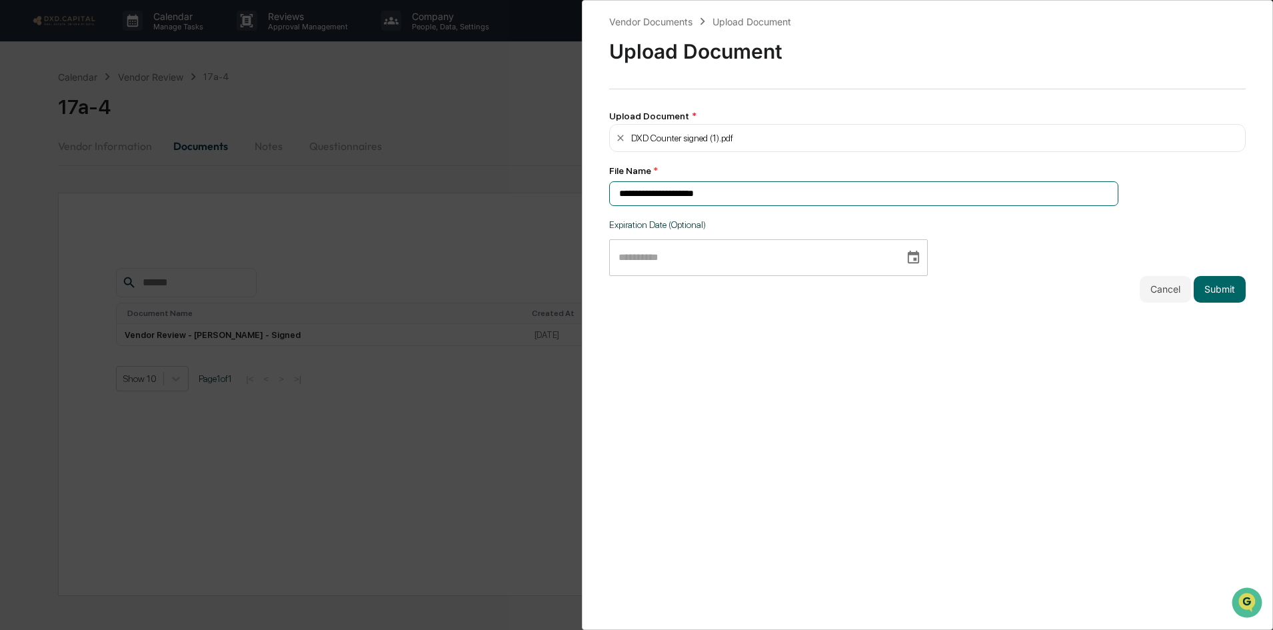
click at [621, 195] on input "**********" at bounding box center [863, 193] width 509 height 25
click at [790, 190] on input "**********" at bounding box center [863, 193] width 509 height 25
click at [809, 193] on input "**********" at bounding box center [863, 193] width 509 height 25
type input "**********"
click at [1225, 289] on button "Submit" at bounding box center [1219, 289] width 52 height 27
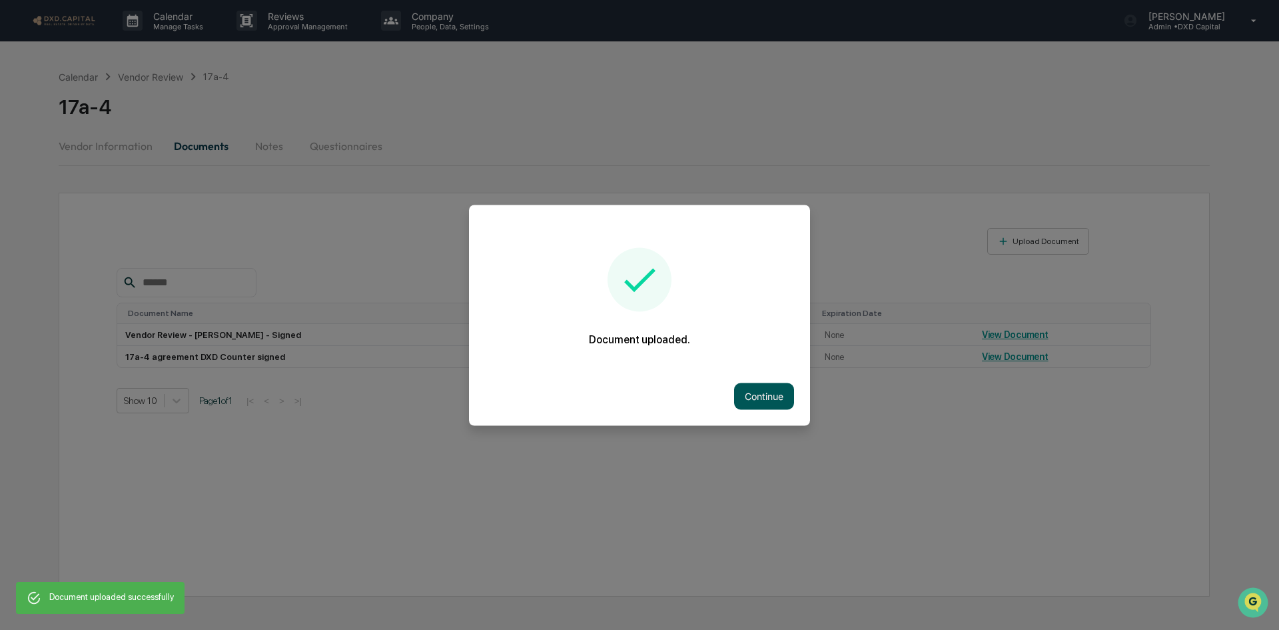
click at [749, 401] on button "Continue" at bounding box center [764, 395] width 60 height 27
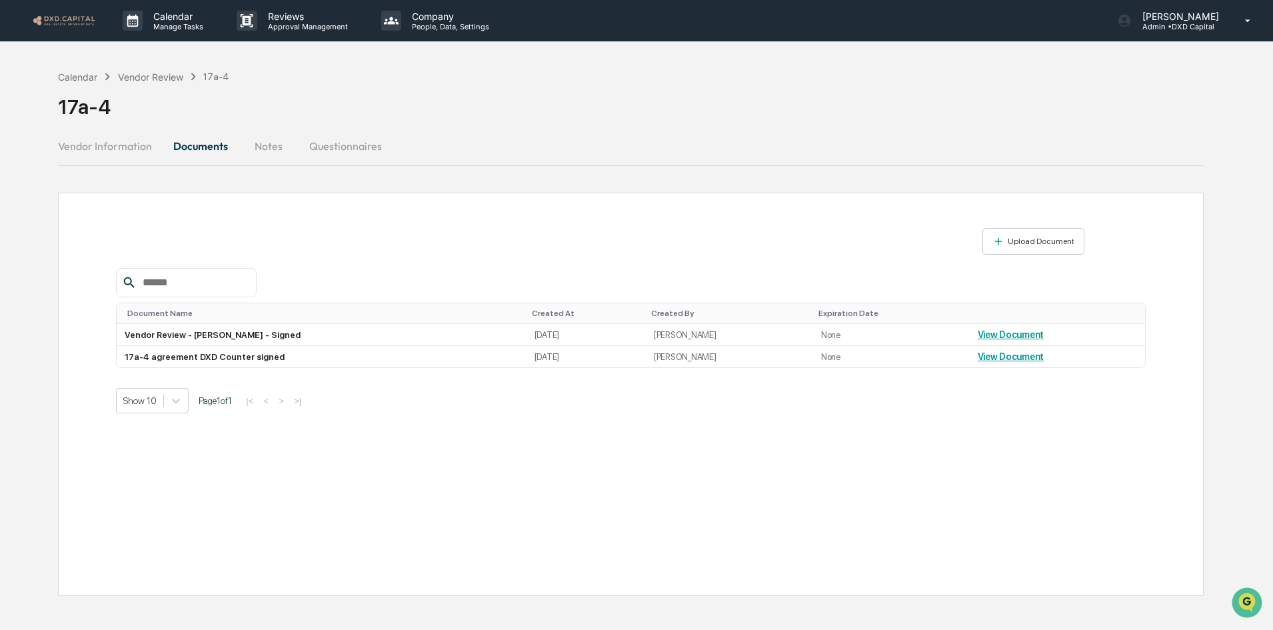
click at [128, 141] on button "Vendor Information" at bounding box center [110, 146] width 105 height 32
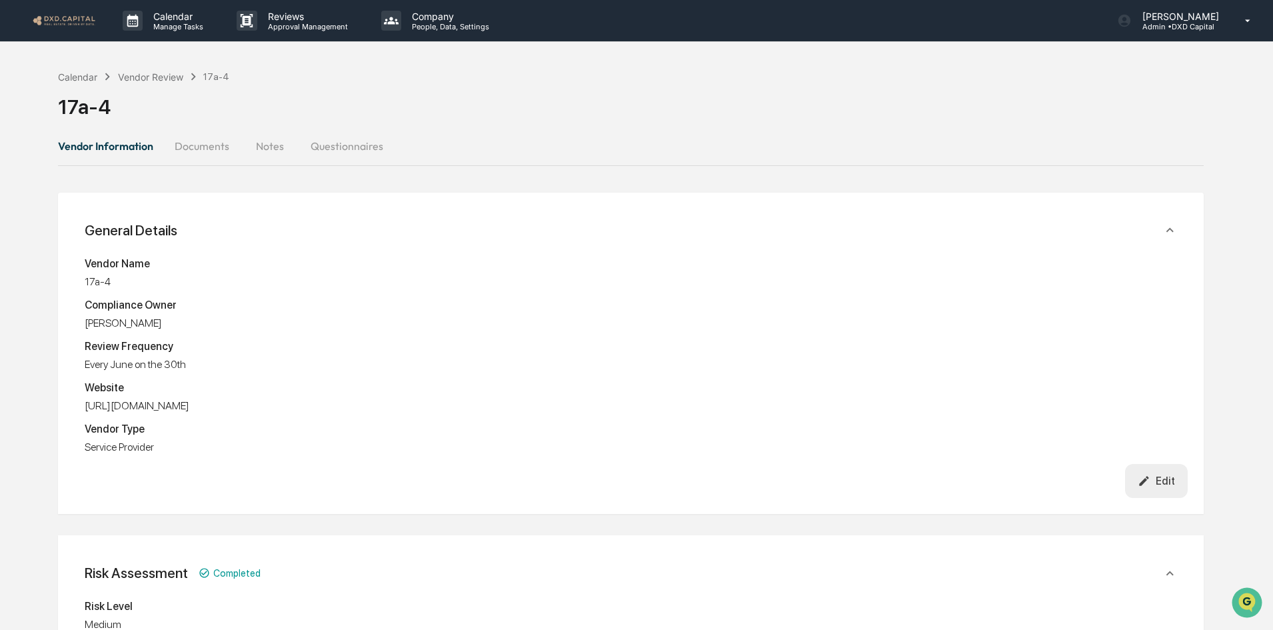
click at [328, 142] on button "Questionnaires" at bounding box center [347, 146] width 94 height 32
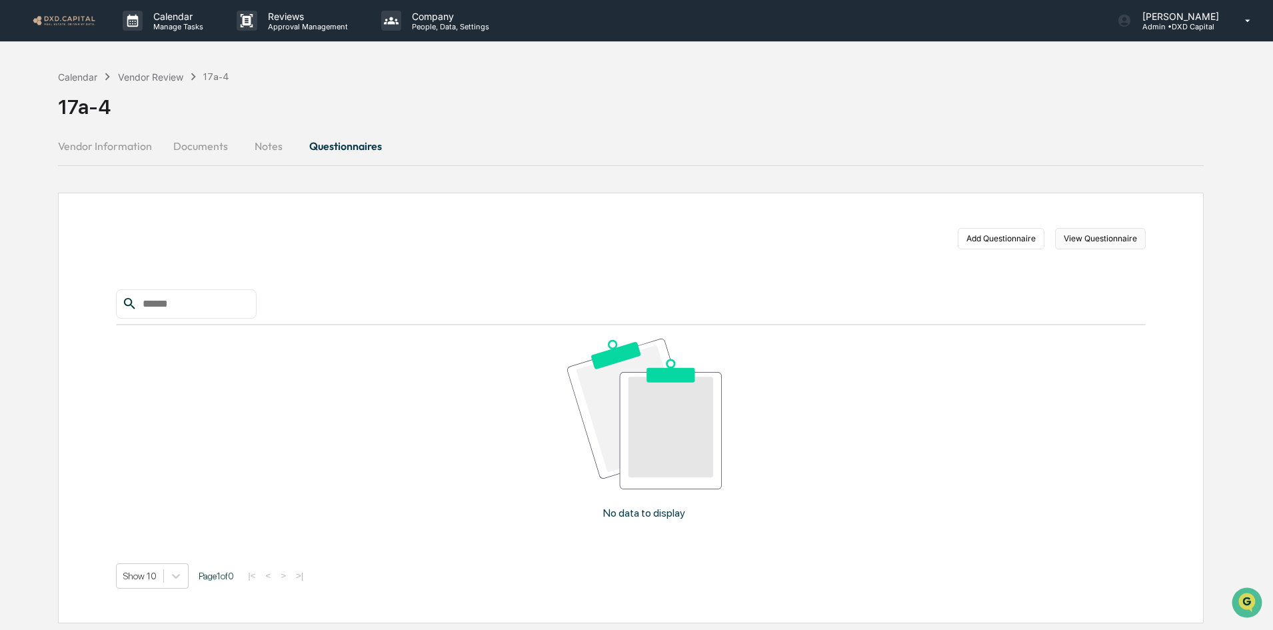
click at [1109, 237] on button "View Questionnaire" at bounding box center [1100, 238] width 91 height 21
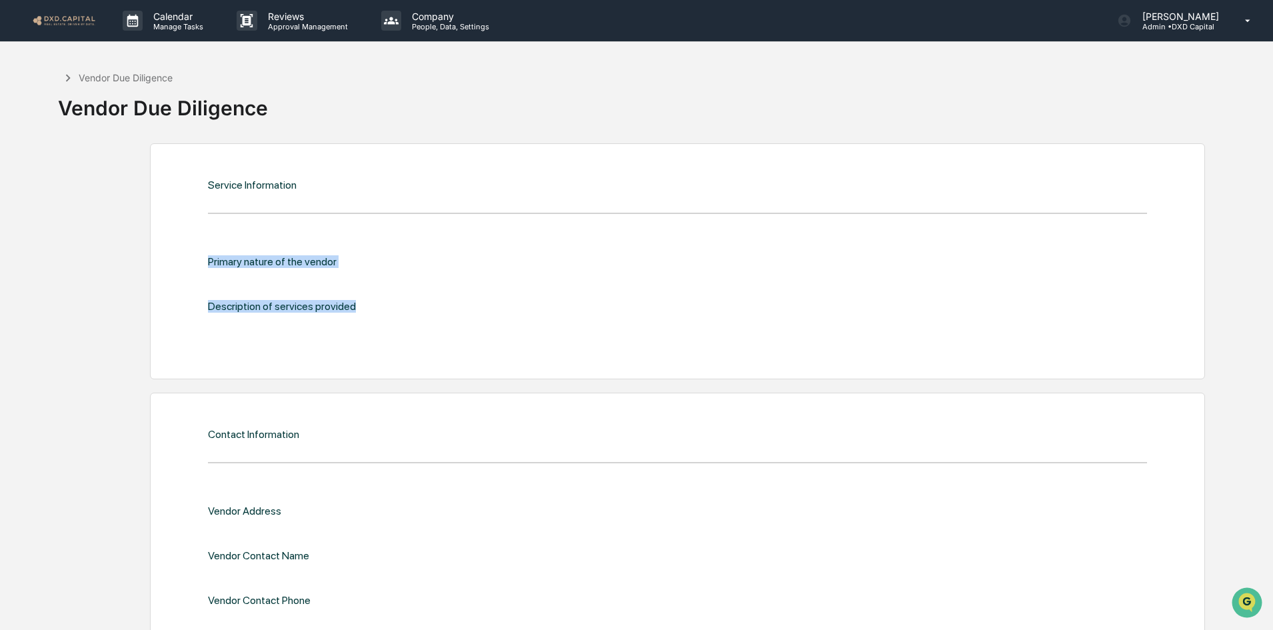
drag, startPoint x: 184, startPoint y: 257, endPoint x: 482, endPoint y: 352, distance: 313.3
click at [482, 352] on div "Service Information Primary nature of the vendor Description of services provid…" at bounding box center [677, 261] width 1055 height 236
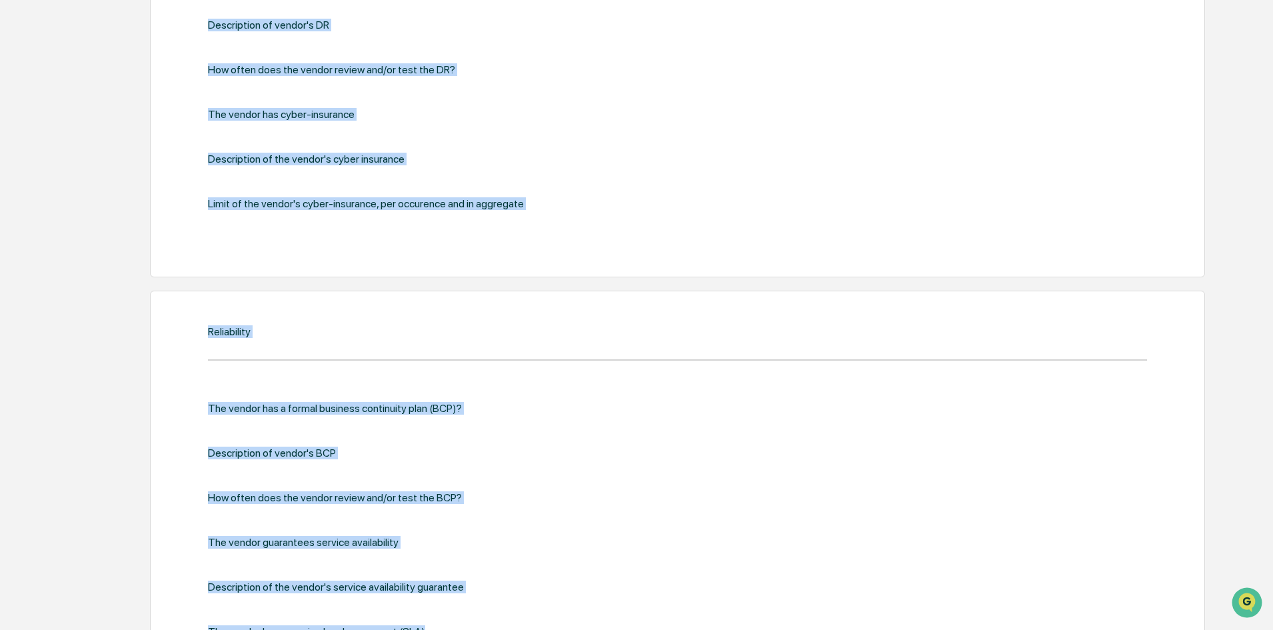
scroll to position [2147, 0]
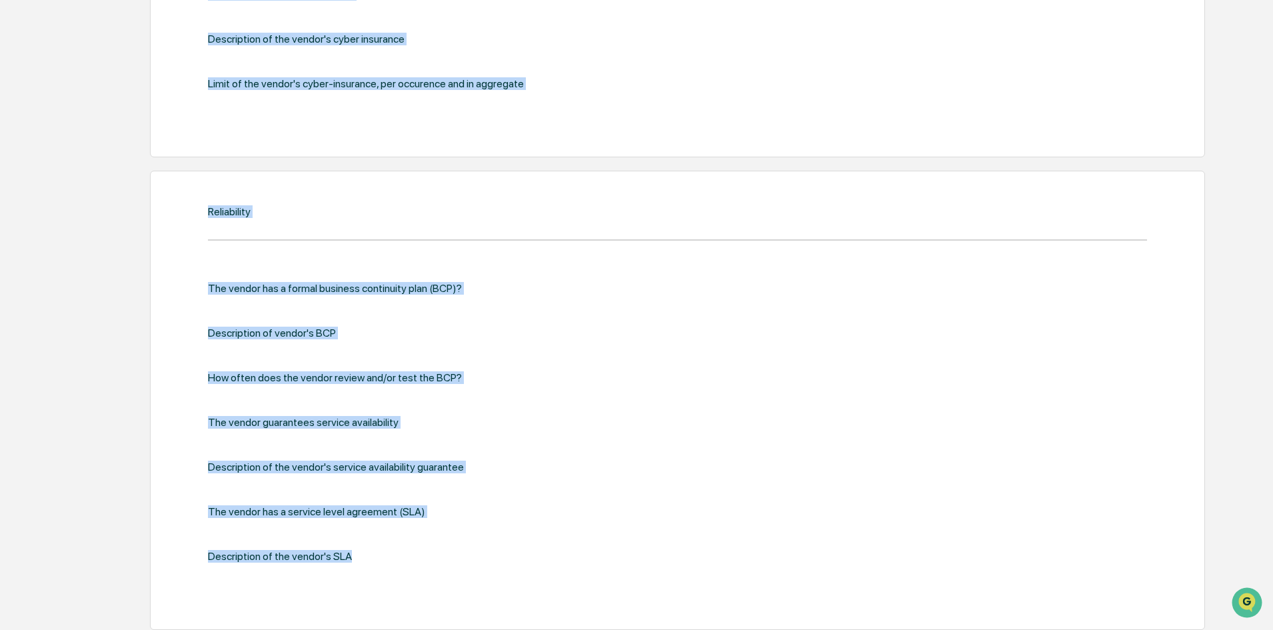
drag, startPoint x: 191, startPoint y: 180, endPoint x: 484, endPoint y: 544, distance: 468.1
copy div "Service Information Primary nature of the vendor Description of services provid…"
click at [618, 403] on div "The vendor has a formal business continuity plan (BCP)? Description of vendor's…" at bounding box center [677, 427] width 939 height 291
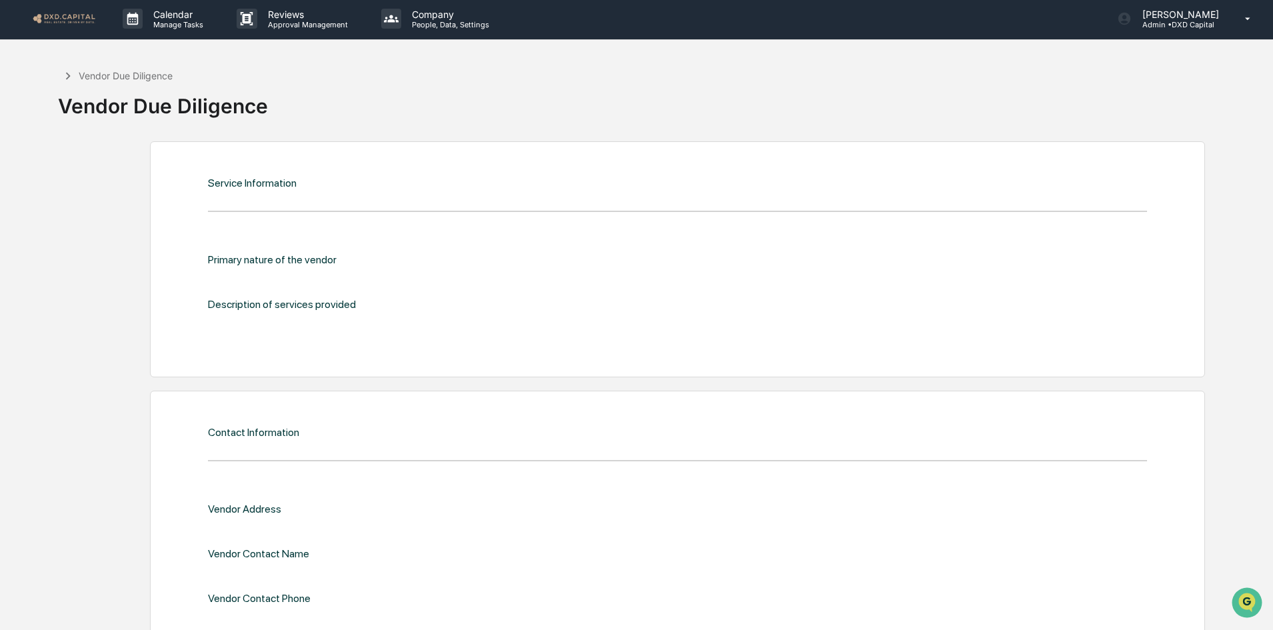
scroll to position [0, 0]
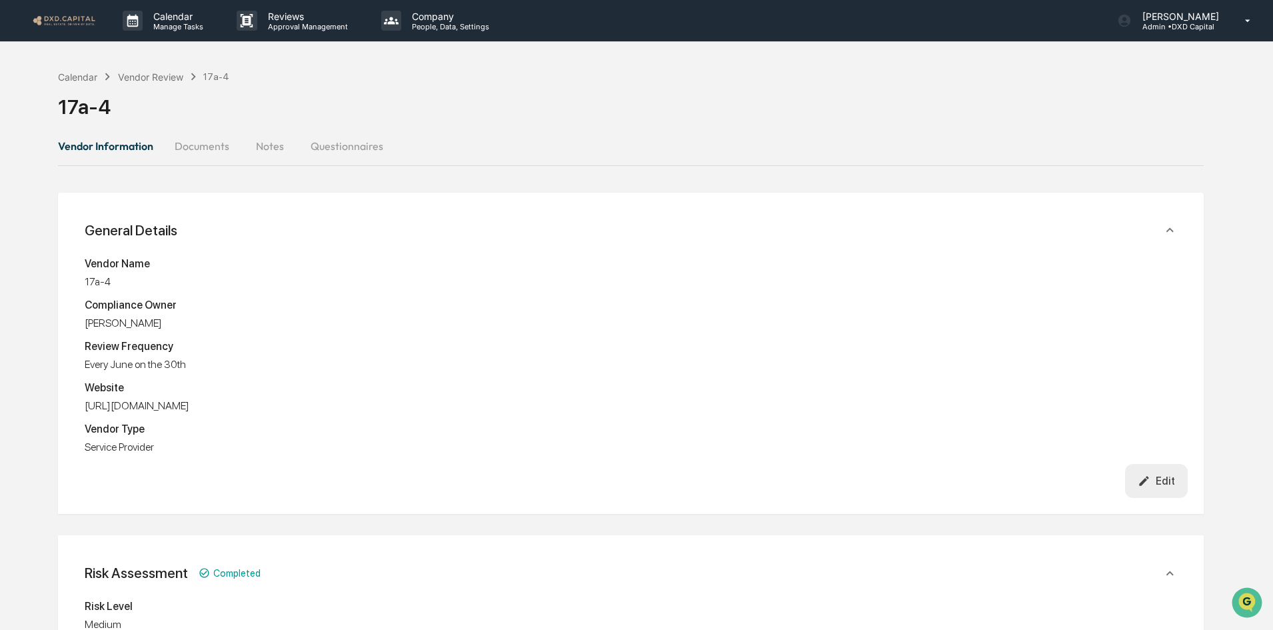
click at [60, 14] on img at bounding box center [64, 20] width 64 height 13
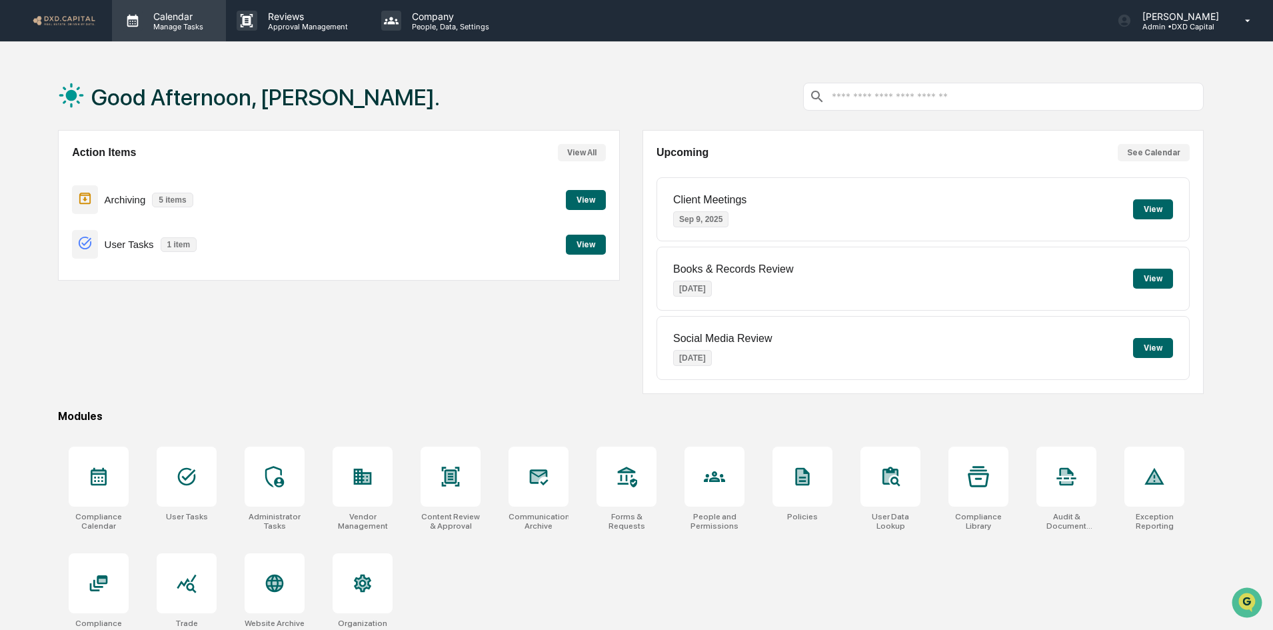
click at [169, 24] on p "Manage Tasks" at bounding box center [176, 26] width 67 height 9
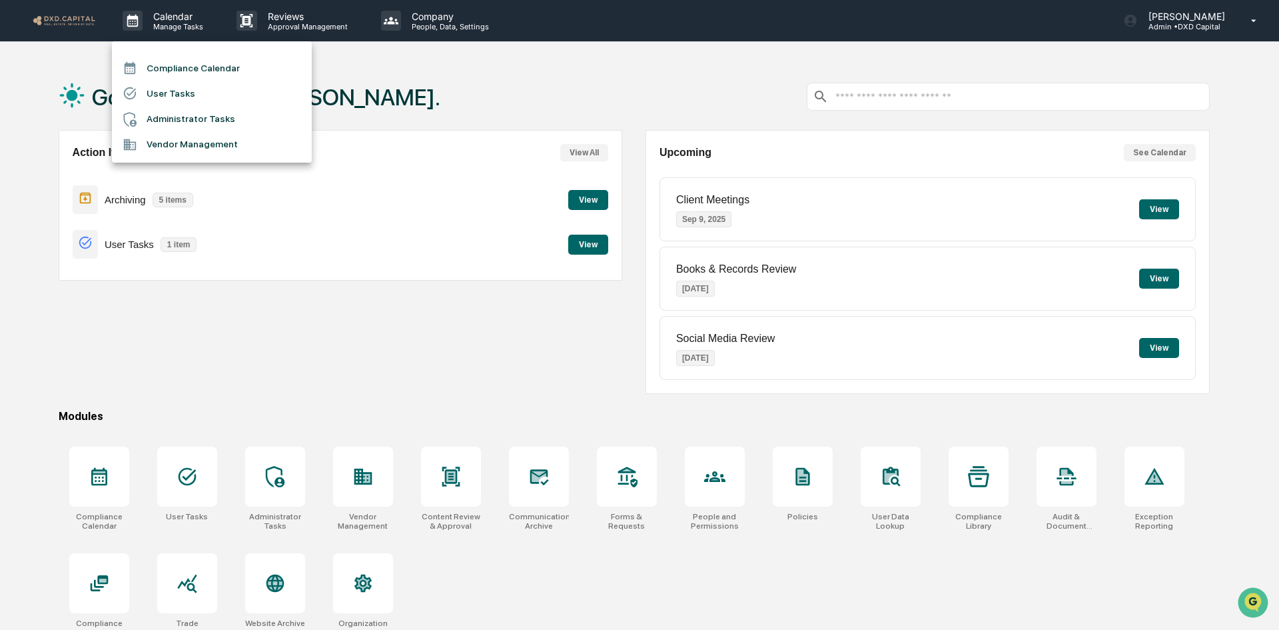
click at [178, 69] on li "Compliance Calendar" at bounding box center [212, 67] width 200 height 25
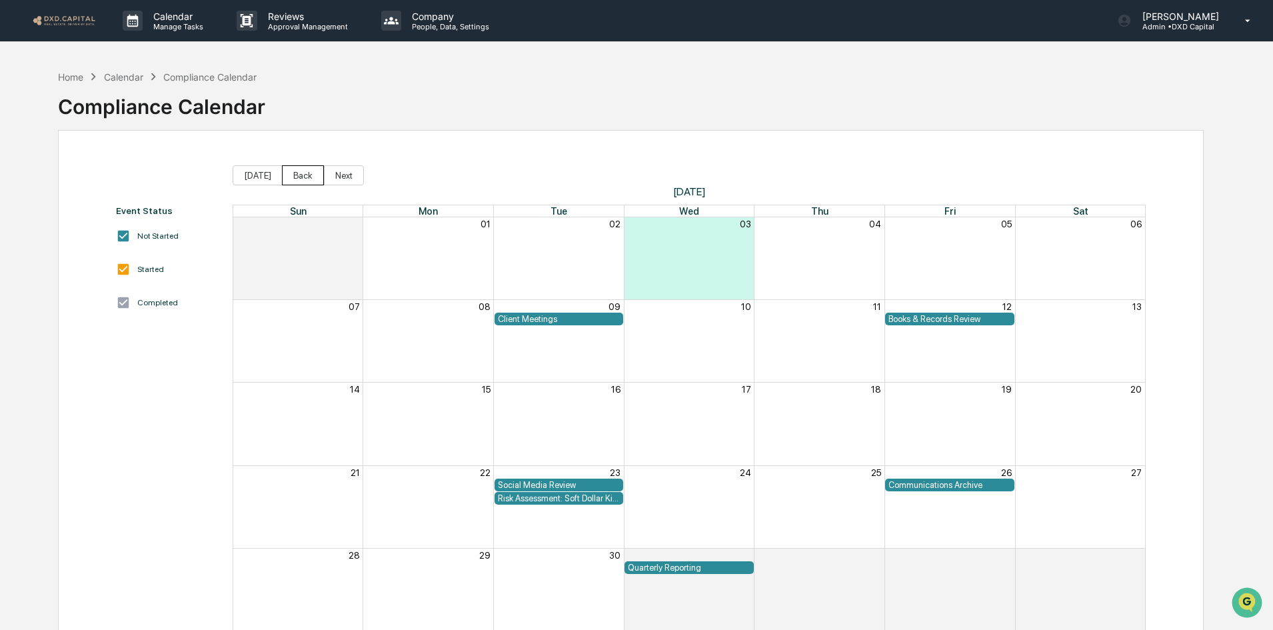
click at [290, 172] on button "Back" at bounding box center [303, 175] width 42 height 20
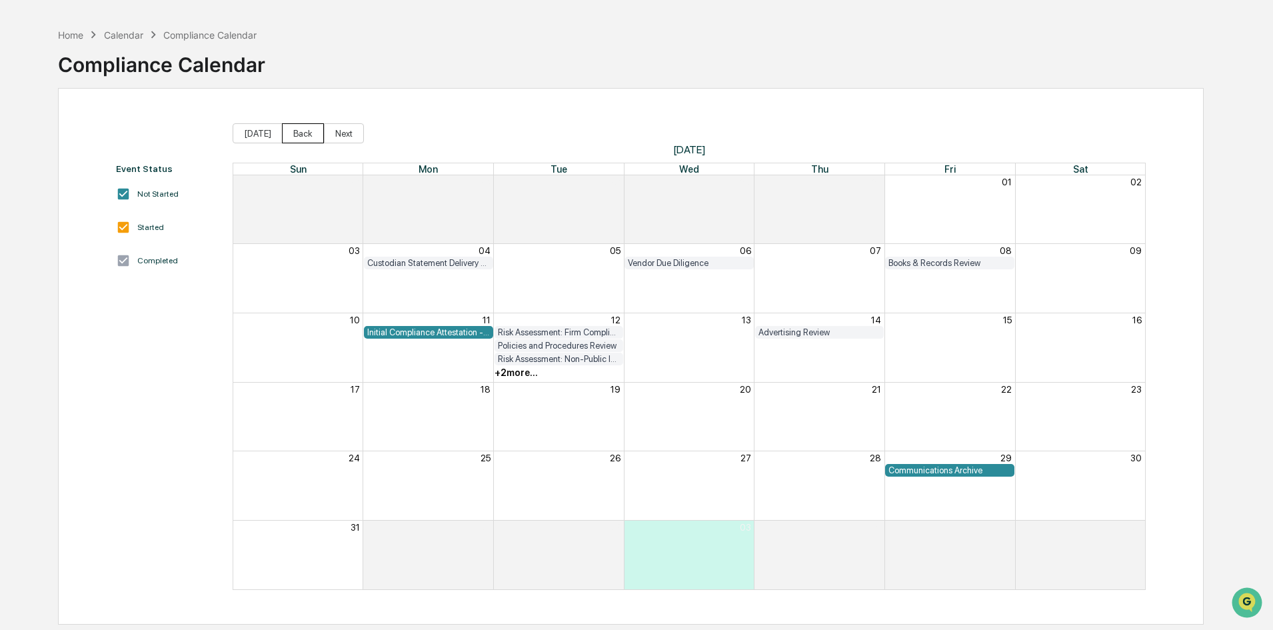
scroll to position [63, 0]
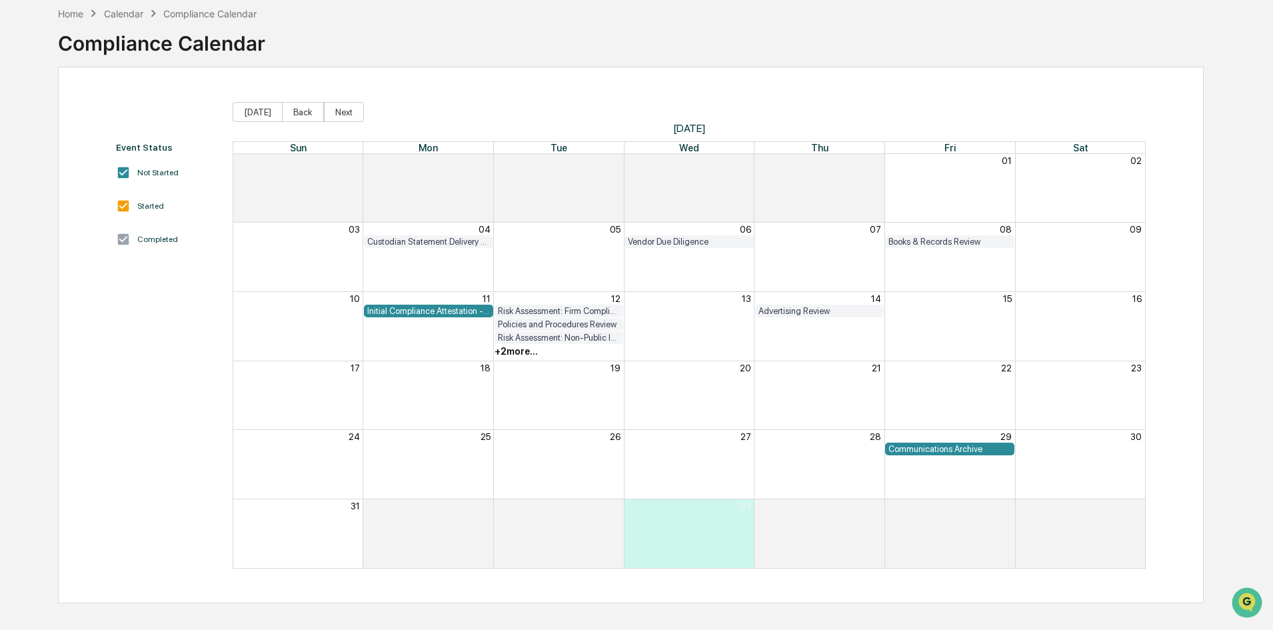
click at [508, 348] on div "+ 2 more..." at bounding box center [515, 351] width 43 height 11
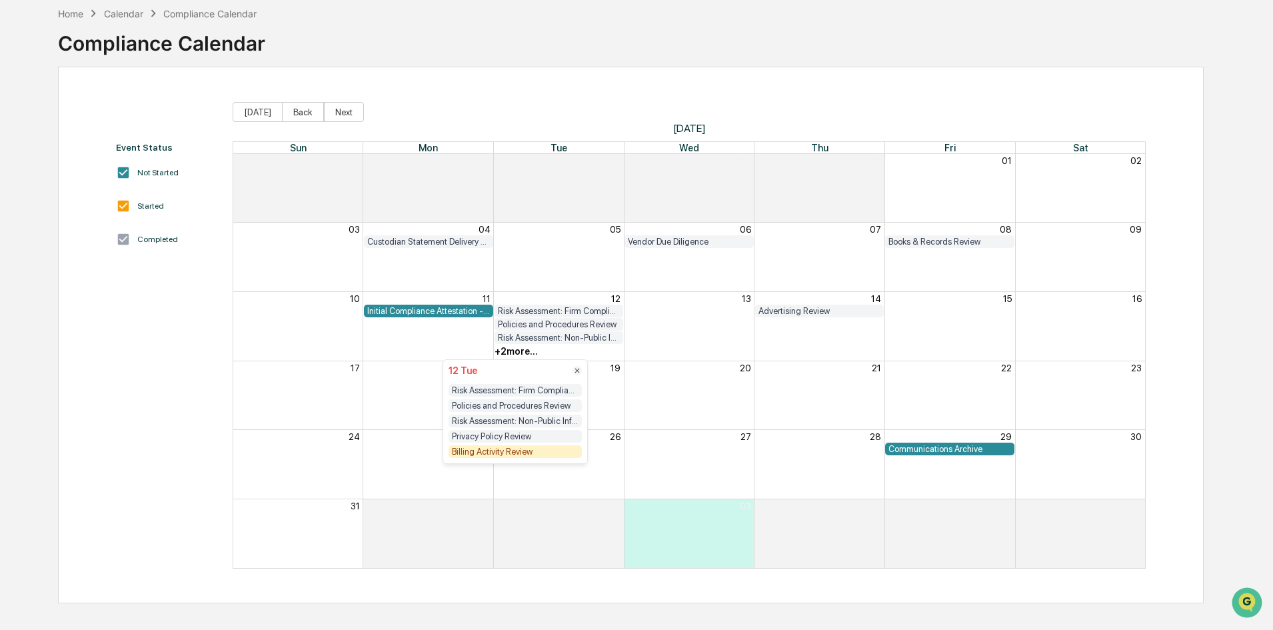
click at [462, 450] on div "Billing Activity Review" at bounding box center [514, 451] width 133 height 13
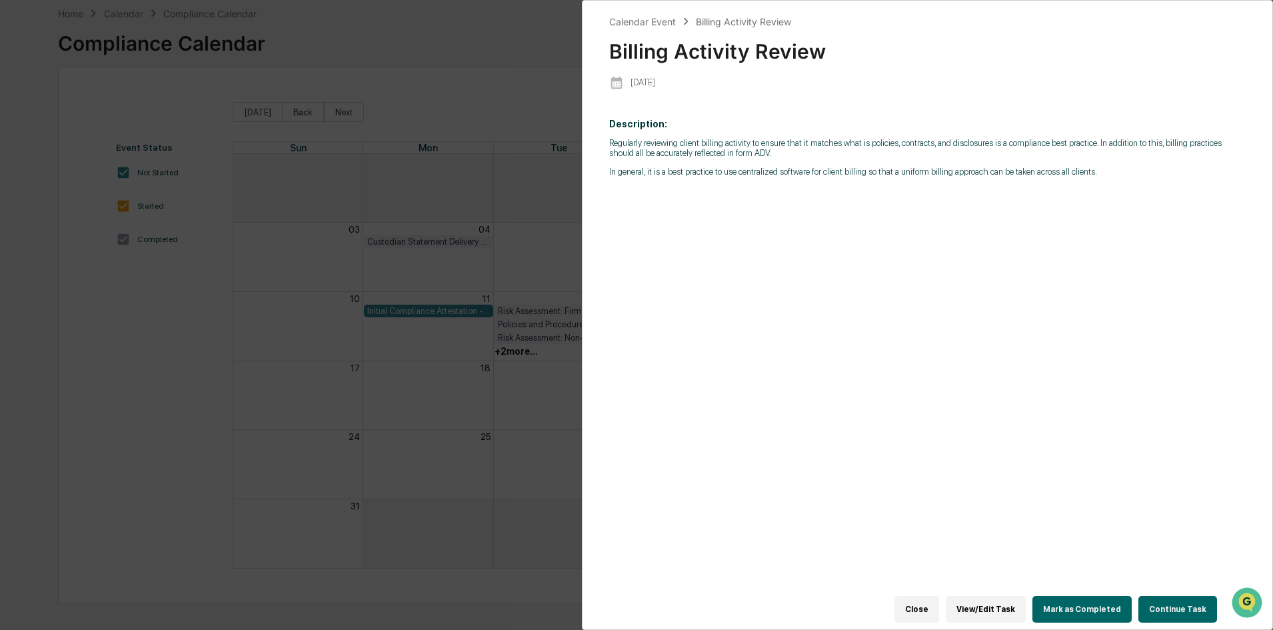
click at [1182, 599] on button "Continue Task" at bounding box center [1177, 609] width 79 height 27
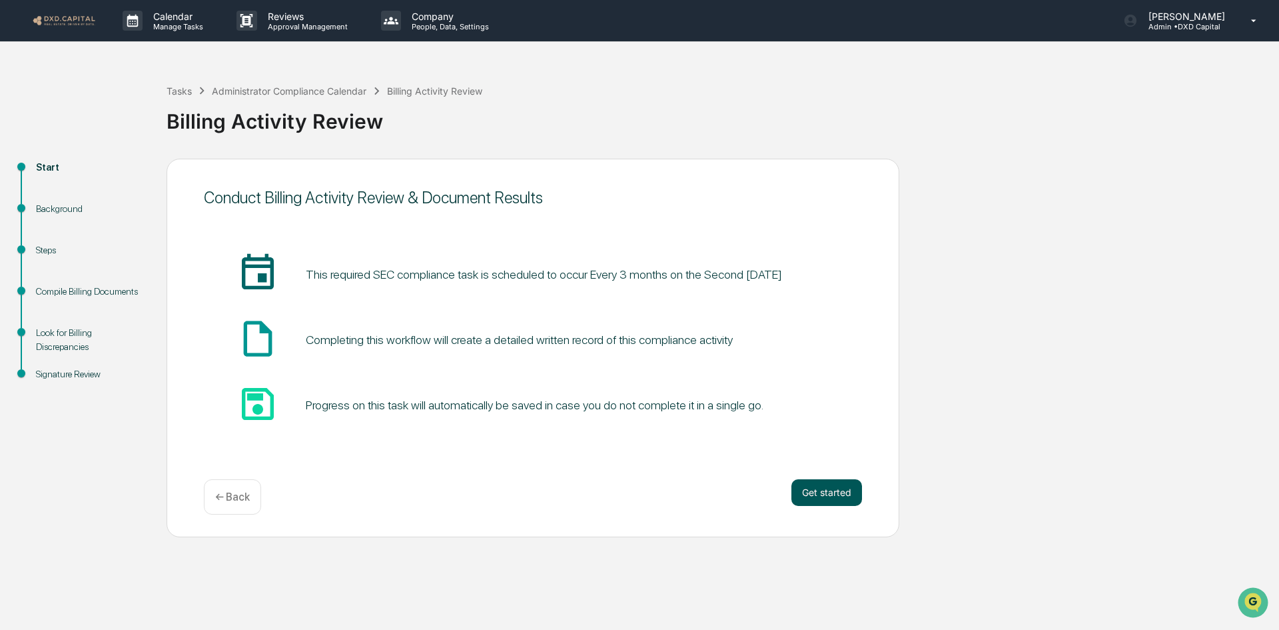
click at [820, 490] on button "Get started" at bounding box center [827, 492] width 71 height 27
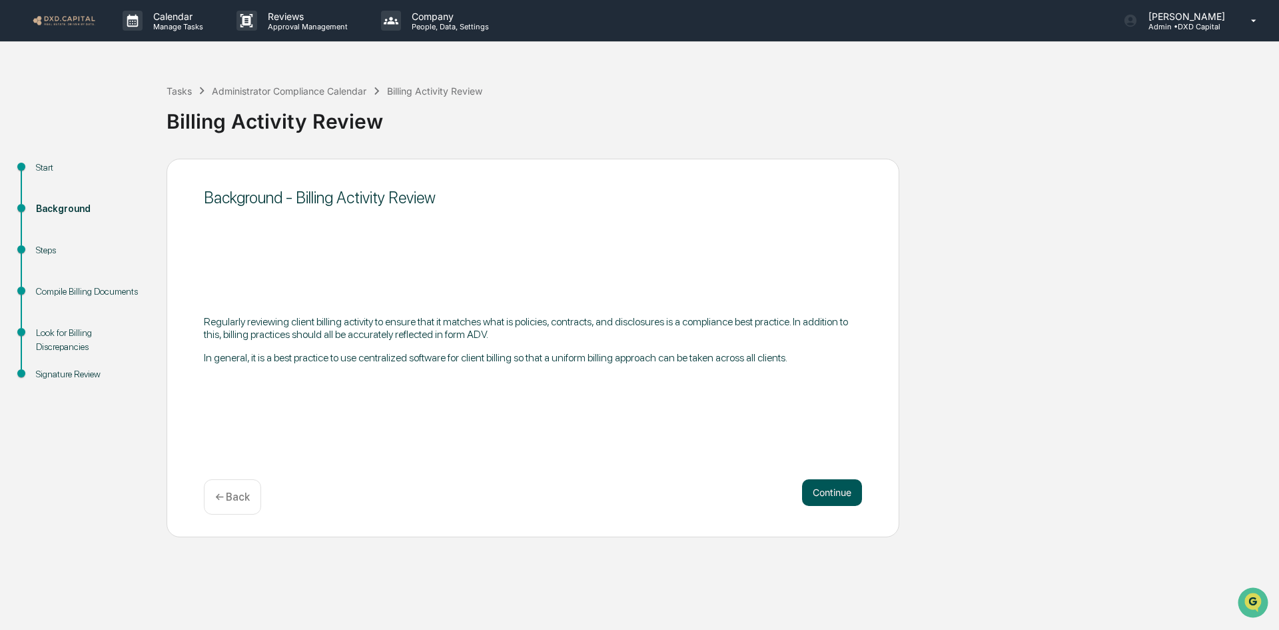
click at [821, 486] on button "Continue" at bounding box center [832, 492] width 60 height 27
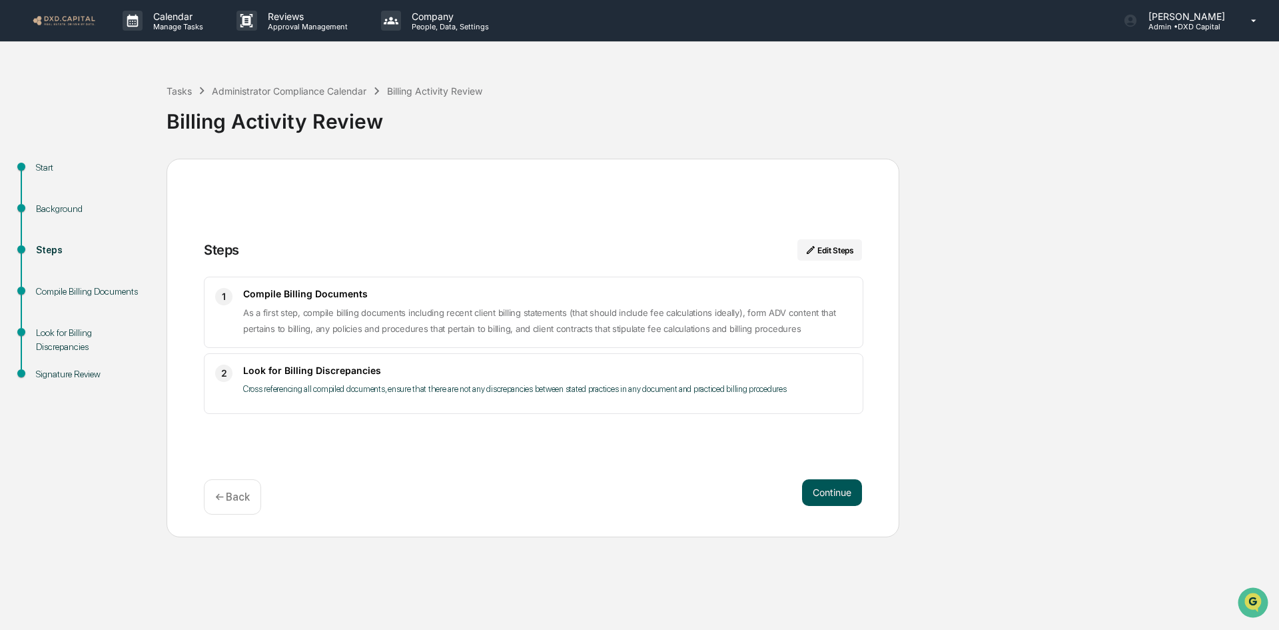
click at [827, 488] on button "Continue" at bounding box center [832, 492] width 60 height 27
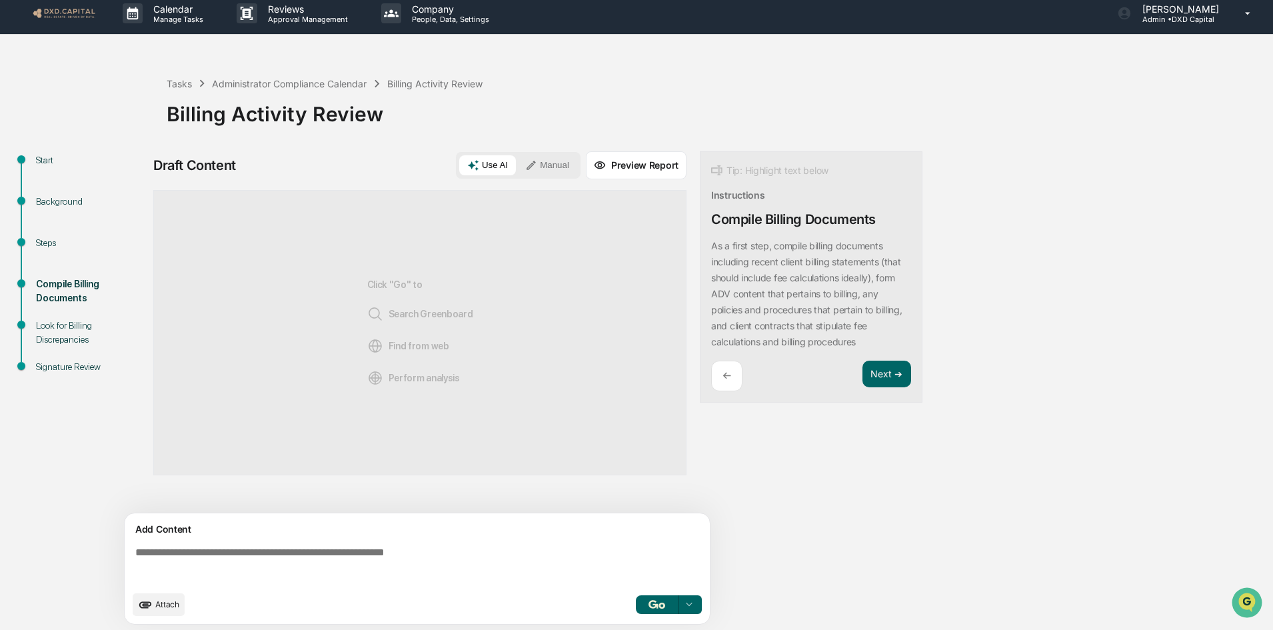
scroll to position [10, 0]
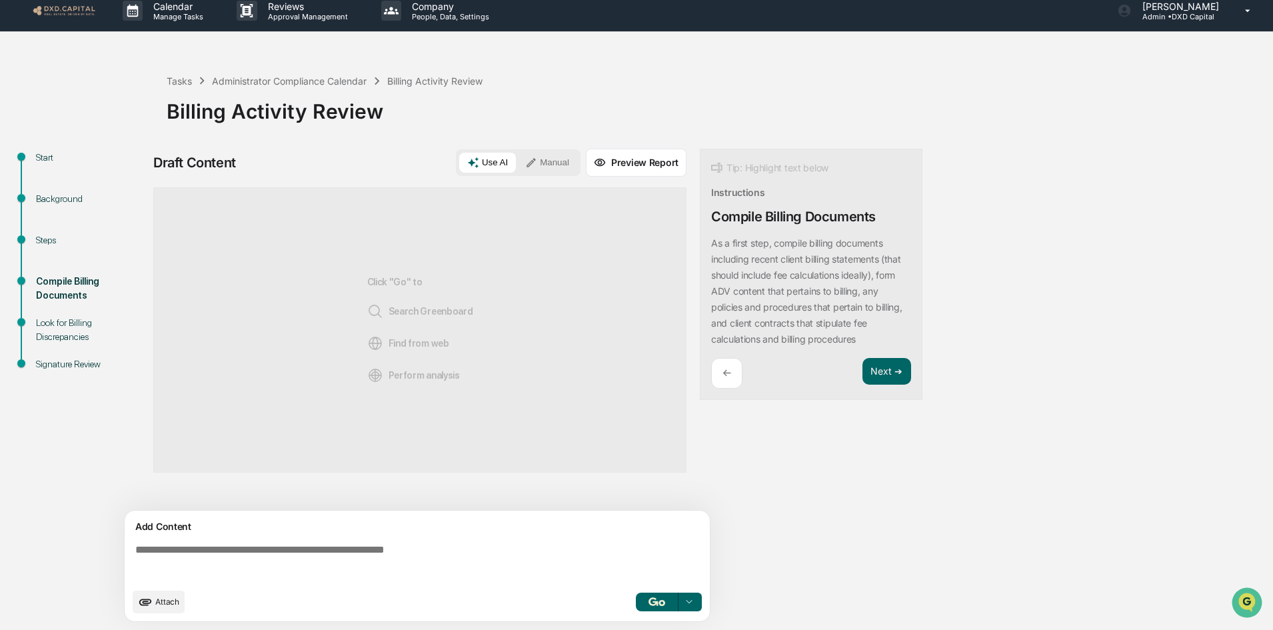
click at [654, 609] on button "button" at bounding box center [657, 601] width 43 height 19
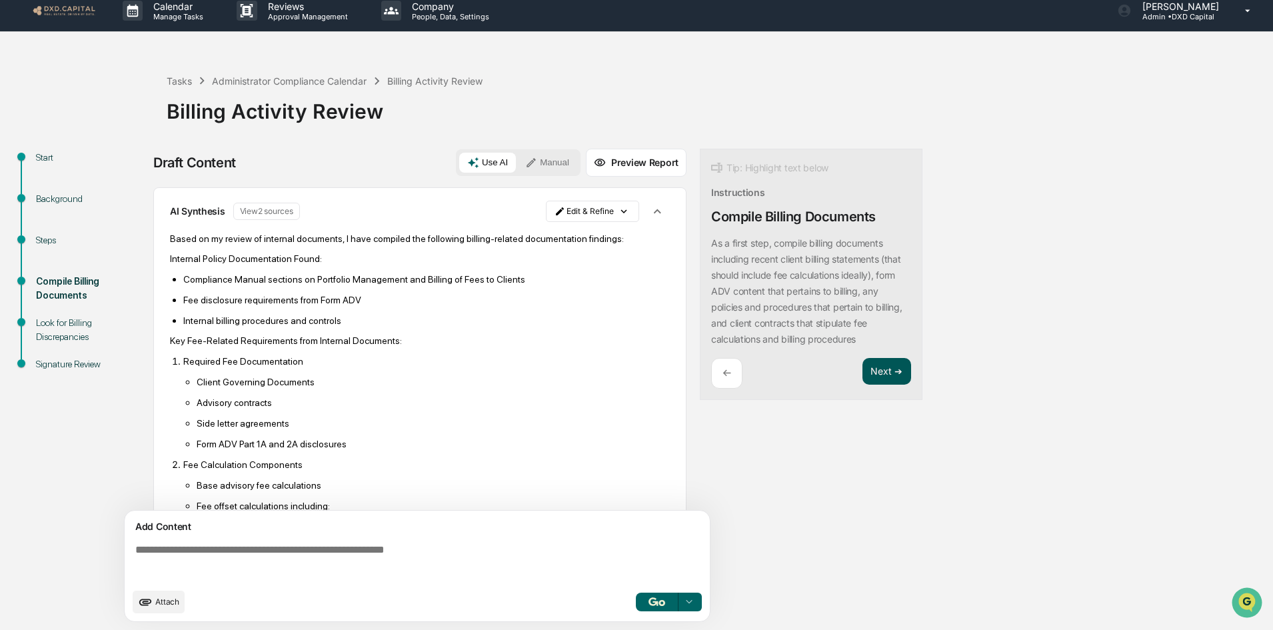
click at [889, 369] on button "Next ➔" at bounding box center [886, 371] width 49 height 27
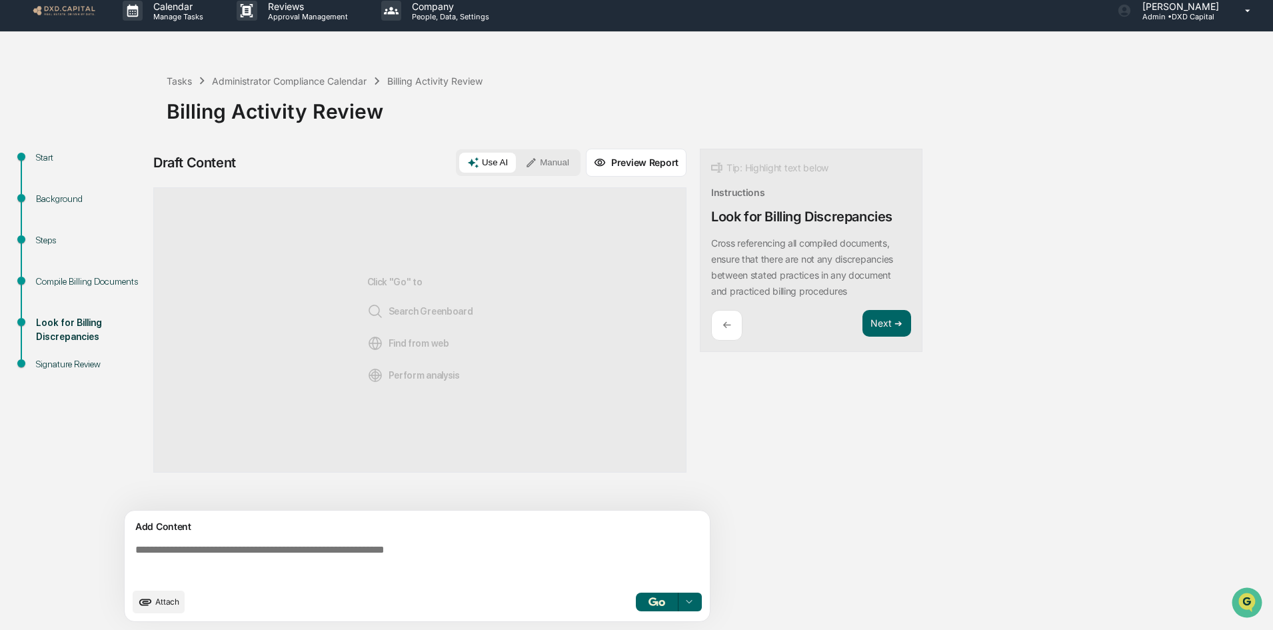
drag, startPoint x: 652, startPoint y: 606, endPoint x: 670, endPoint y: 587, distance: 26.9
click at [652, 607] on button "button" at bounding box center [657, 601] width 43 height 19
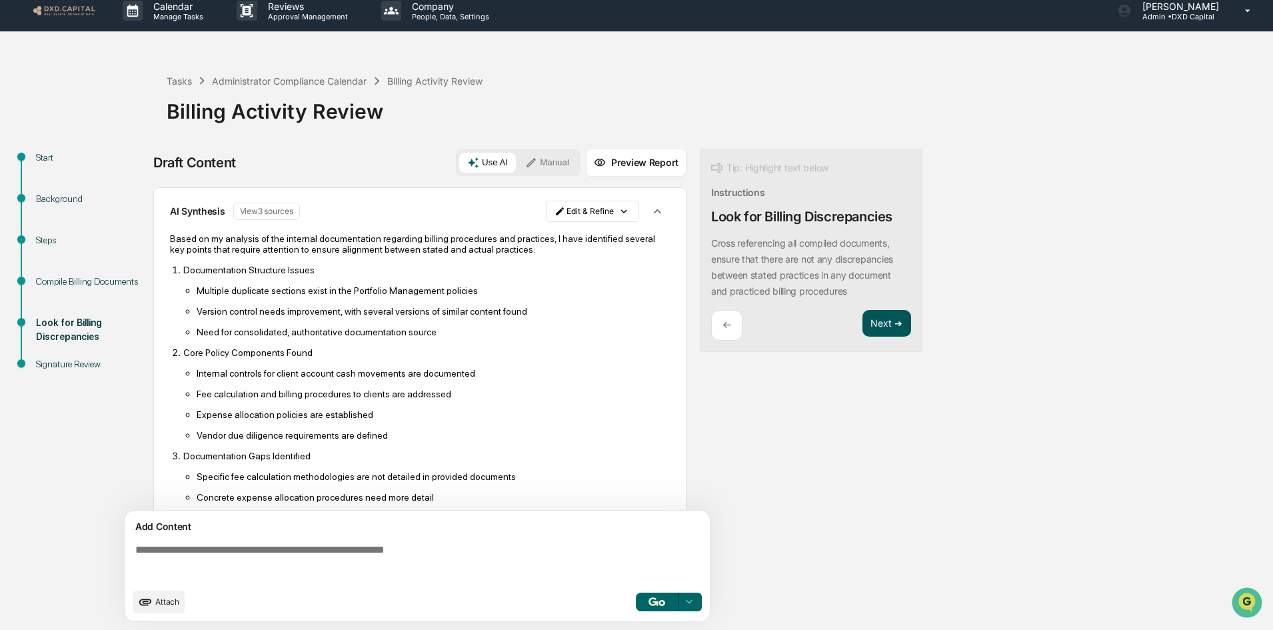
drag, startPoint x: 922, startPoint y: 320, endPoint x: 909, endPoint y: 319, distance: 12.7
click at [921, 320] on div "Start Background Steps Compile Billing Documents Look for Billing Discrepancies…" at bounding box center [636, 389] width 1259 height 481
click at [865, 316] on button "Next ➔" at bounding box center [886, 323] width 49 height 27
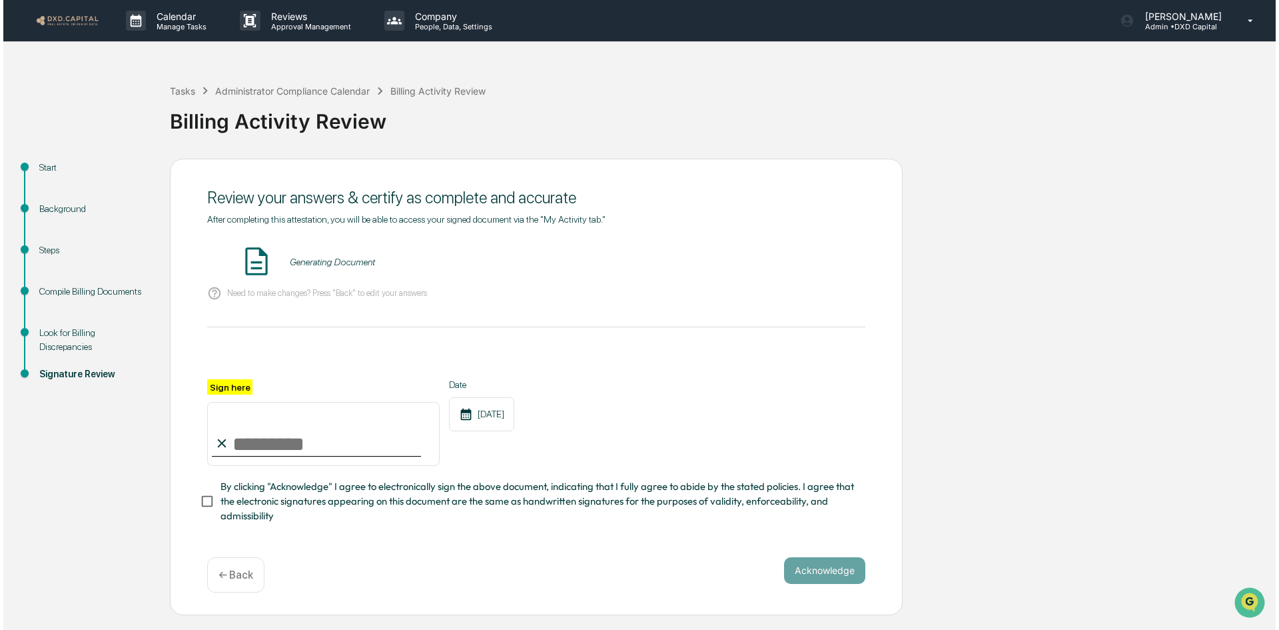
scroll to position [0, 0]
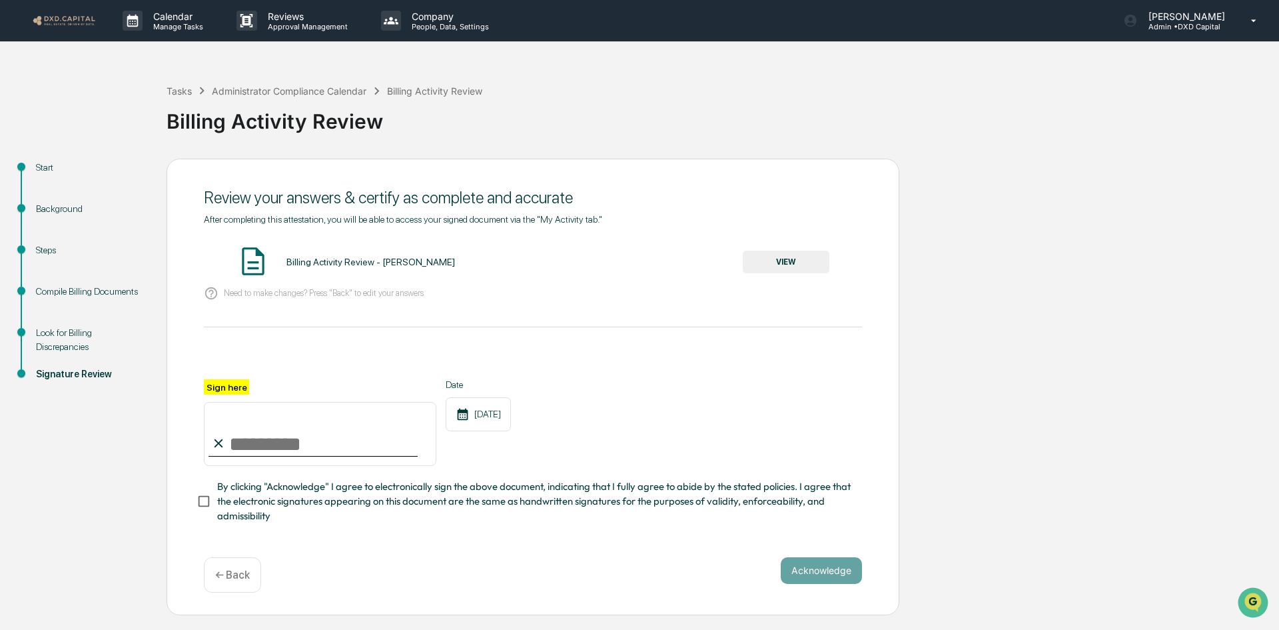
click at [785, 270] on button "VIEW" at bounding box center [786, 262] width 87 height 23
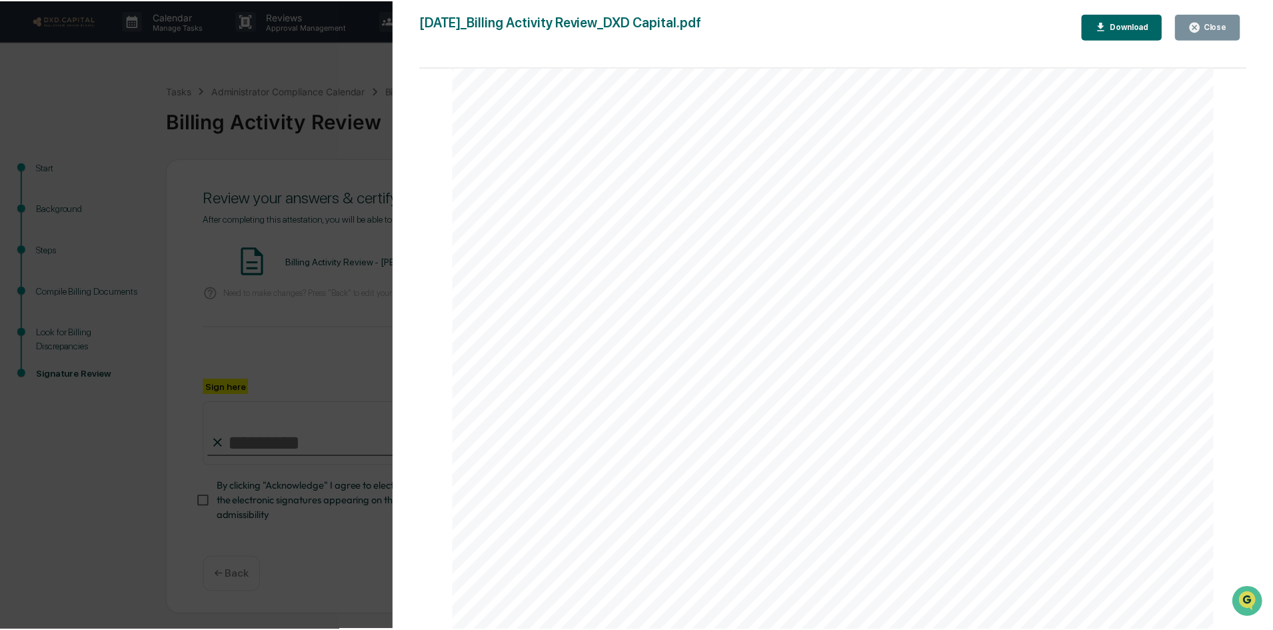
scroll to position [1266, 0]
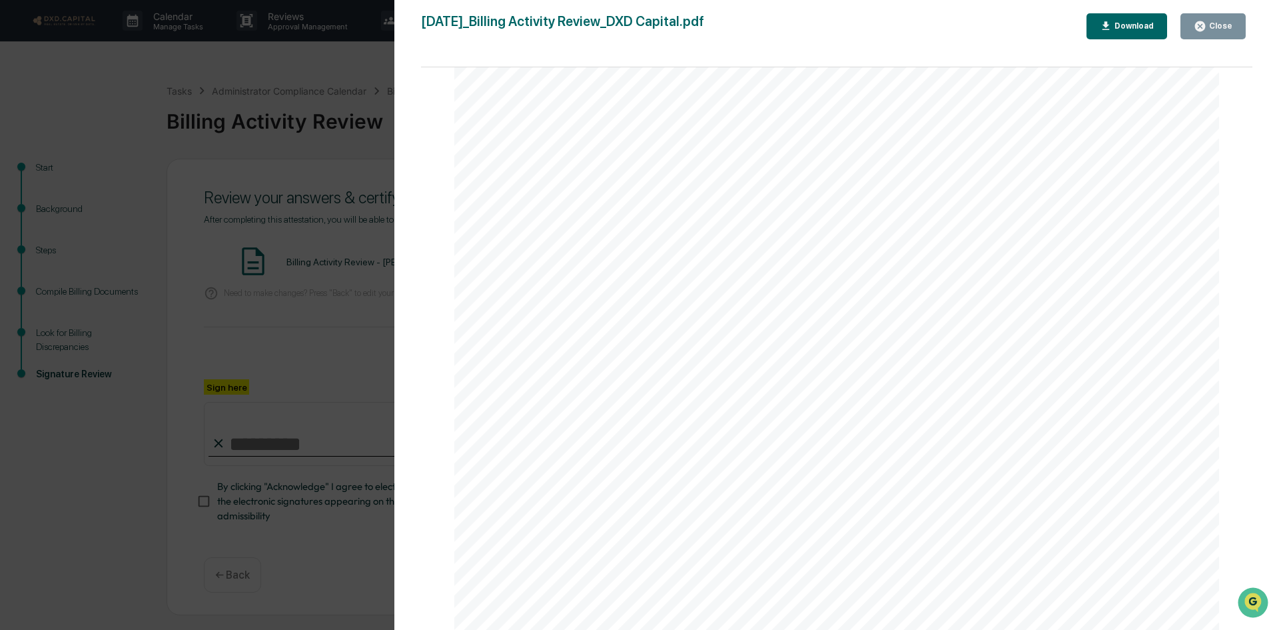
click at [1205, 26] on icon "button" at bounding box center [1200, 26] width 10 height 10
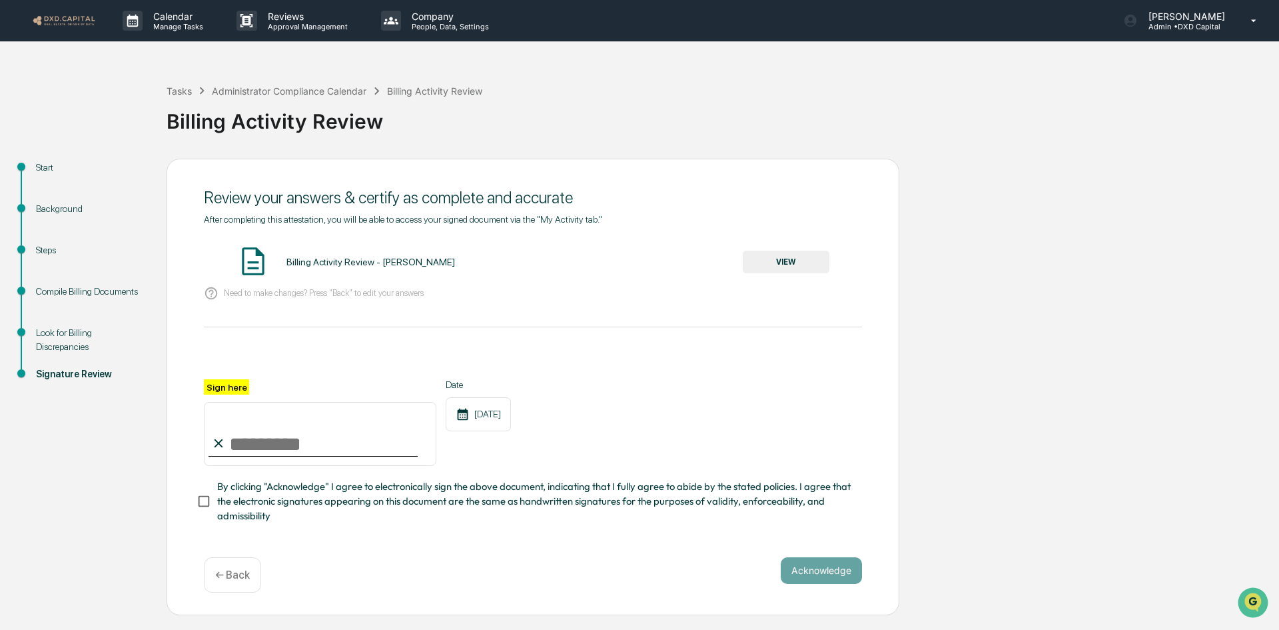
click at [255, 435] on input "Sign here" at bounding box center [320, 434] width 233 height 64
type input "**********"
click at [879, 560] on div "**********" at bounding box center [533, 387] width 733 height 456
click at [820, 572] on button "Acknowledge" at bounding box center [821, 570] width 81 height 27
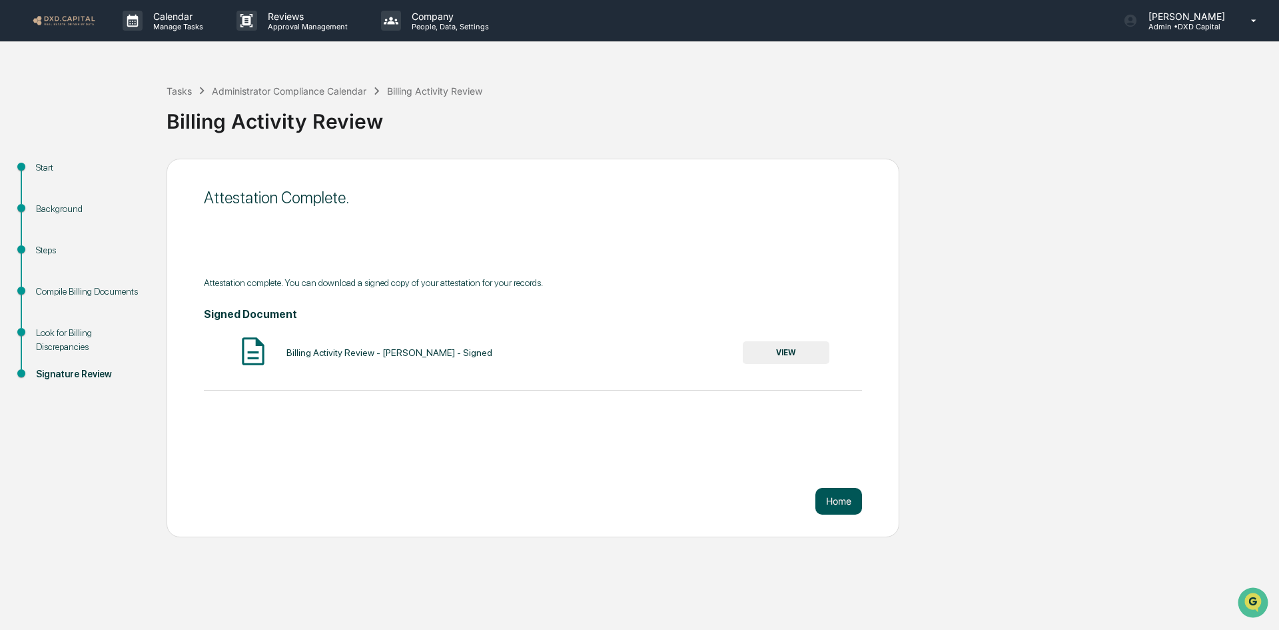
click at [847, 498] on button "Home" at bounding box center [838, 501] width 47 height 27
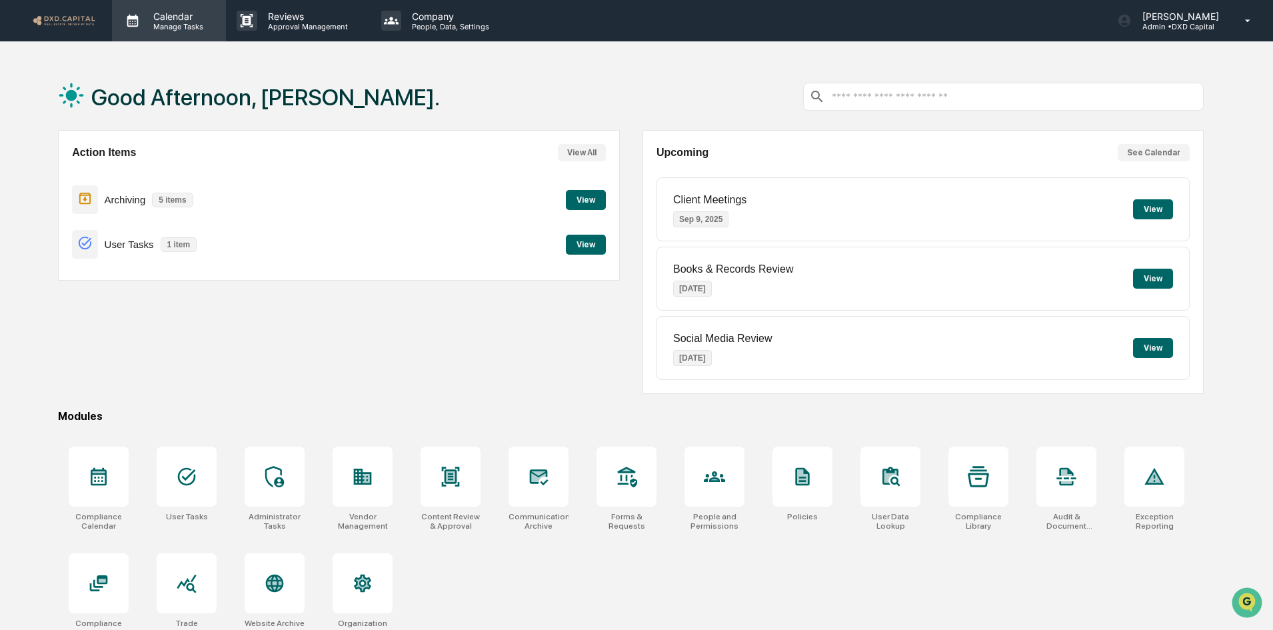
click at [173, 25] on p "Manage Tasks" at bounding box center [176, 26] width 67 height 9
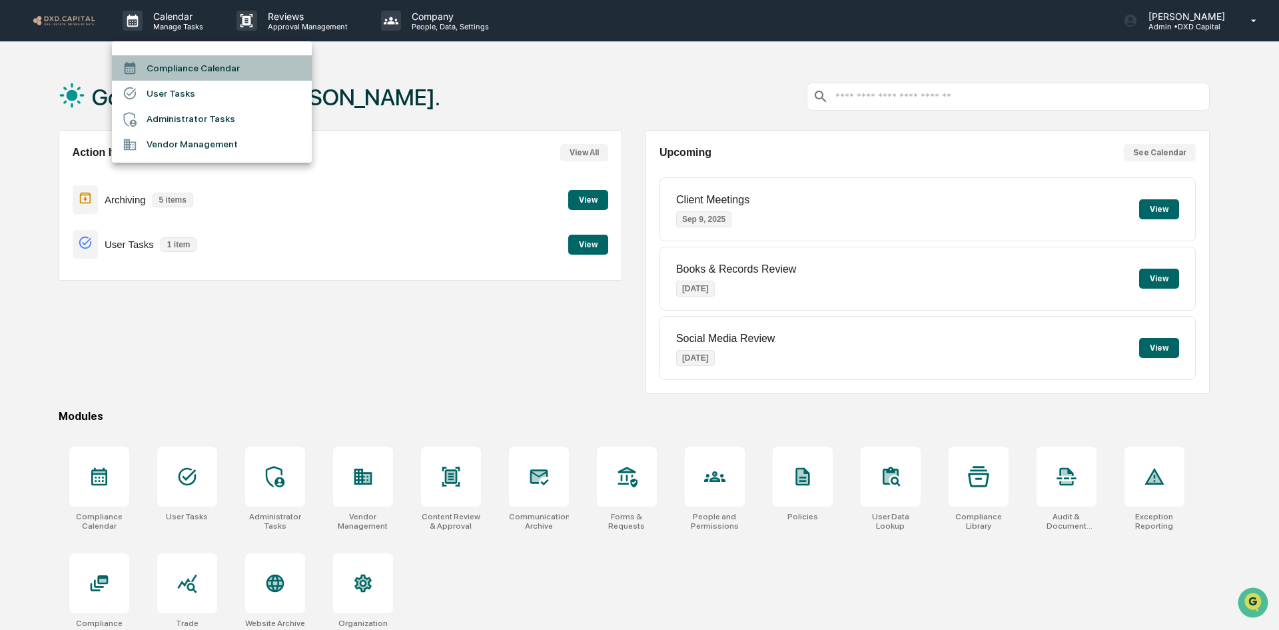
click at [181, 65] on li "Compliance Calendar" at bounding box center [212, 67] width 200 height 25
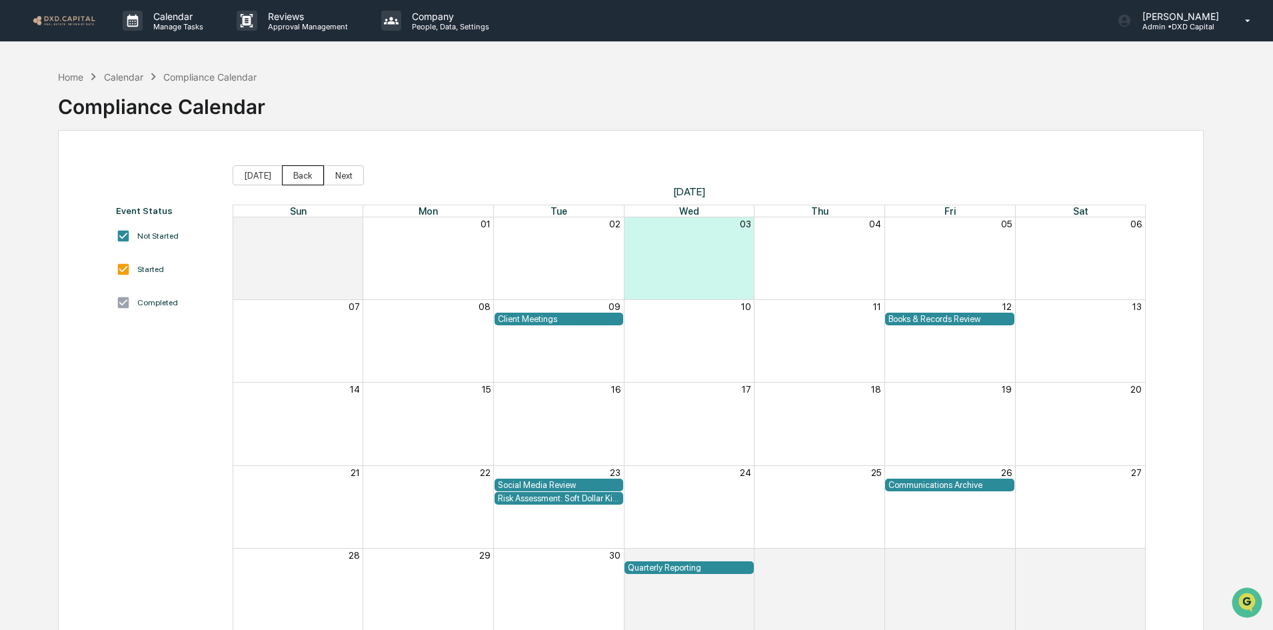
drag, startPoint x: 284, startPoint y: 173, endPoint x: 292, endPoint y: 174, distance: 8.0
click at [284, 173] on button "Back" at bounding box center [303, 175] width 42 height 20
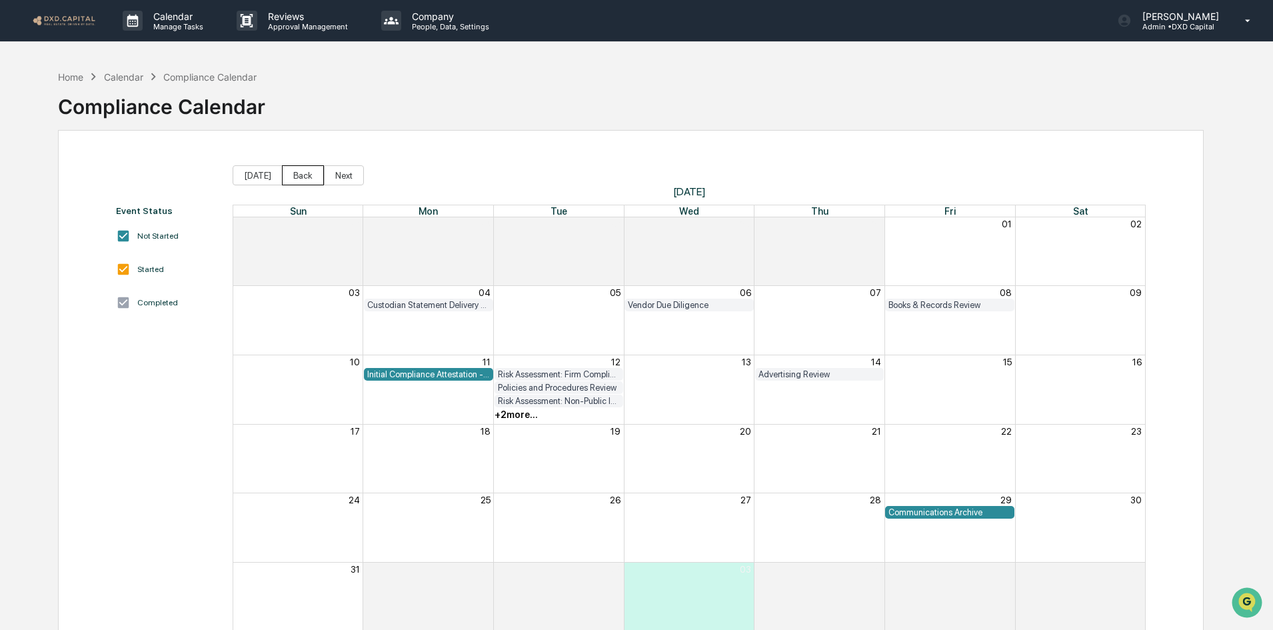
scroll to position [63, 0]
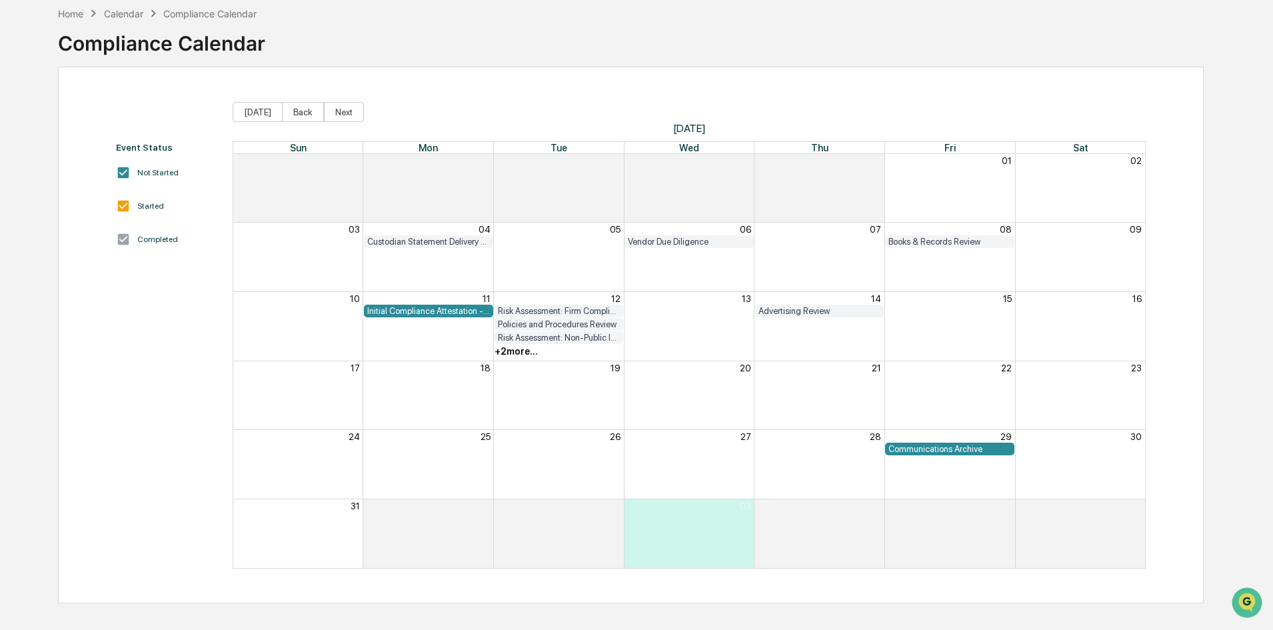
click at [446, 241] on div "Custodian Statement Delivery Review" at bounding box center [428, 242] width 123 height 10
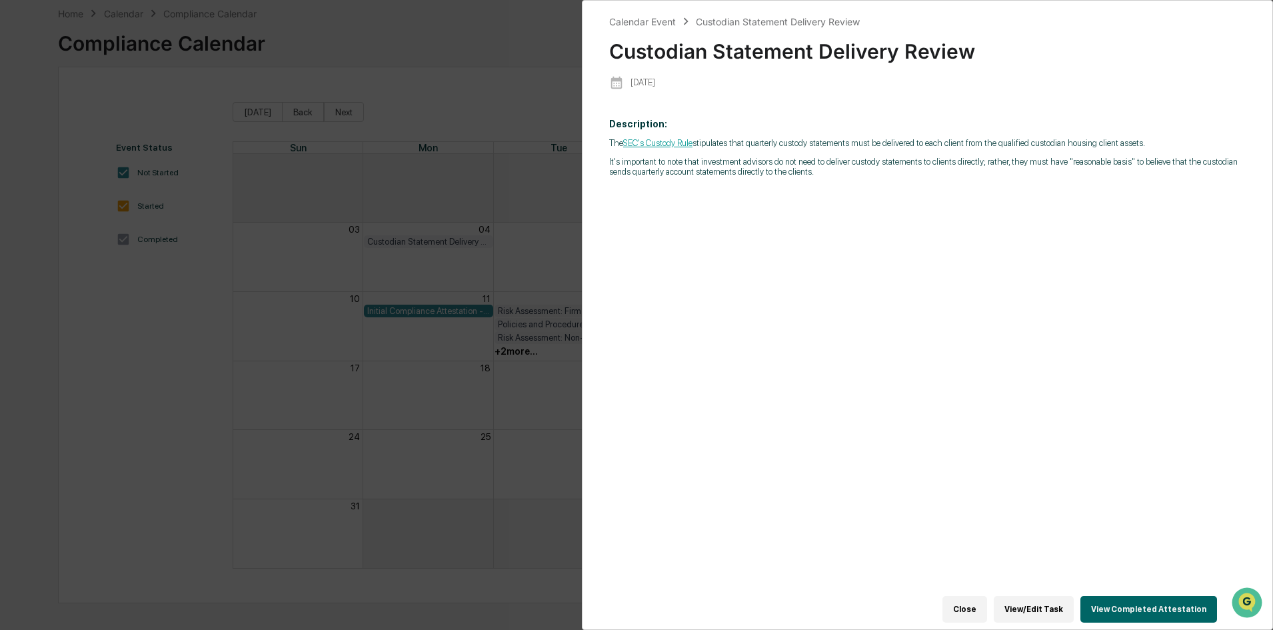
drag, startPoint x: 977, startPoint y: 602, endPoint x: 970, endPoint y: 596, distance: 9.0
click at [977, 602] on button "Close" at bounding box center [964, 609] width 45 height 27
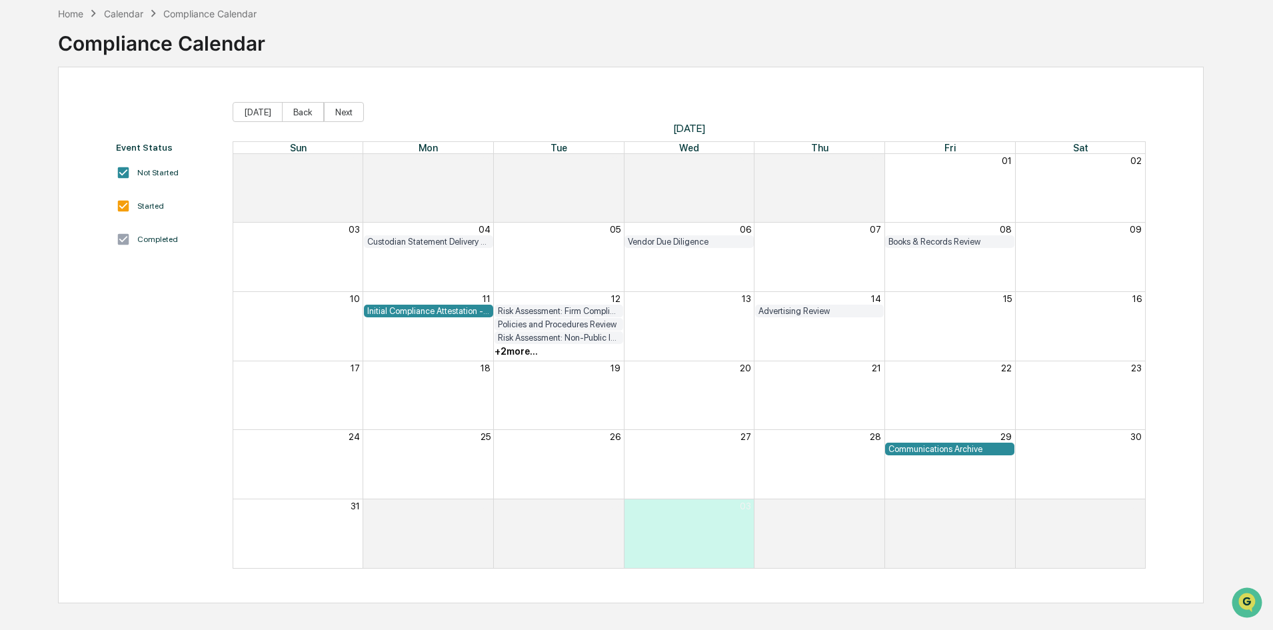
click at [422, 300] on div "11" at bounding box center [428, 298] width 131 height 13
click at [419, 307] on div "Initial Compliance Attestation - SEC Registration" at bounding box center [428, 311] width 123 height 10
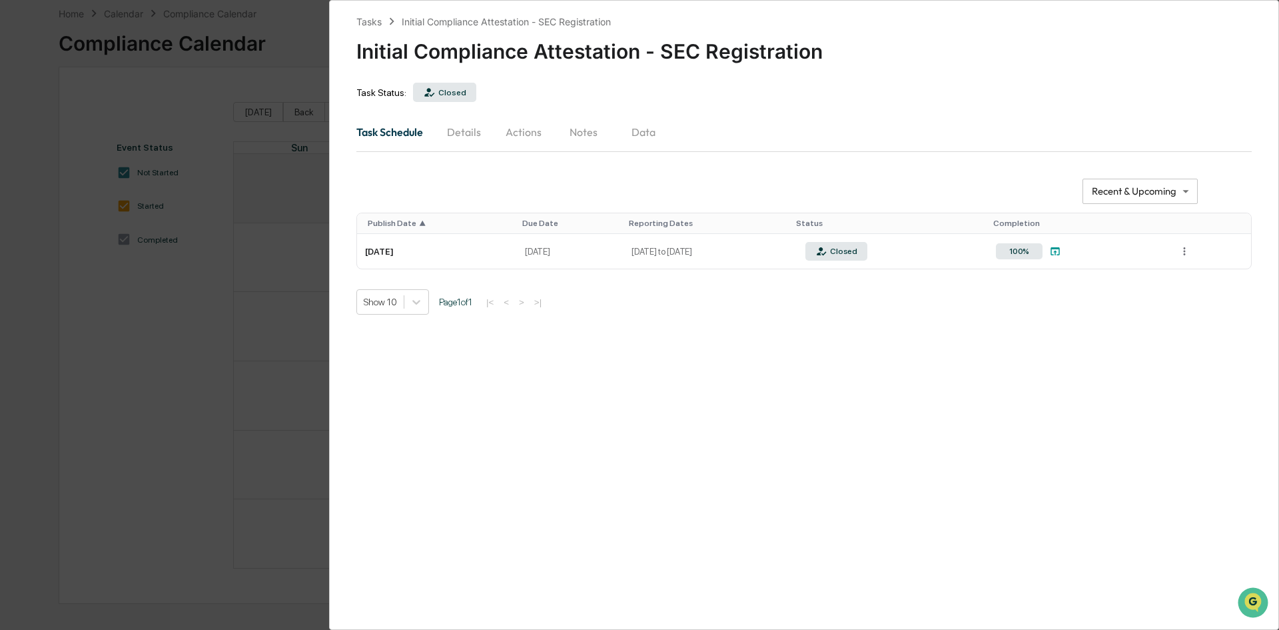
drag, startPoint x: 251, startPoint y: 276, endPoint x: 269, endPoint y: 289, distance: 22.4
click at [251, 279] on div "**********" at bounding box center [639, 315] width 1279 height 630
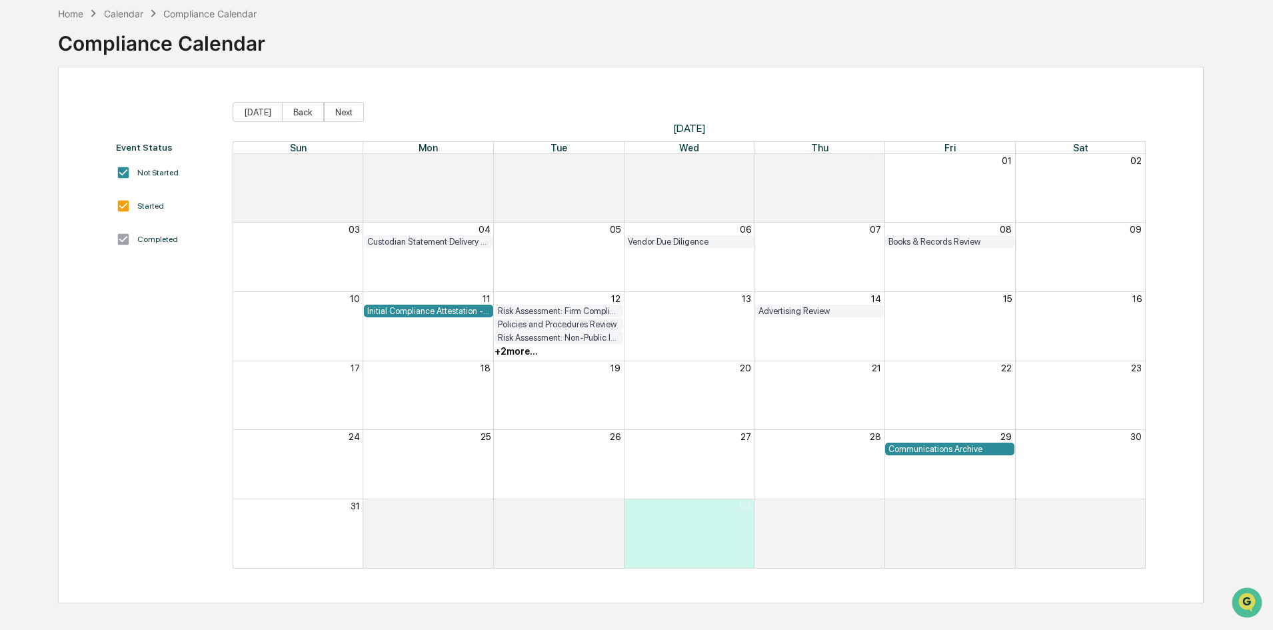
click at [935, 450] on div "Communications Archive" at bounding box center [949, 449] width 123 height 10
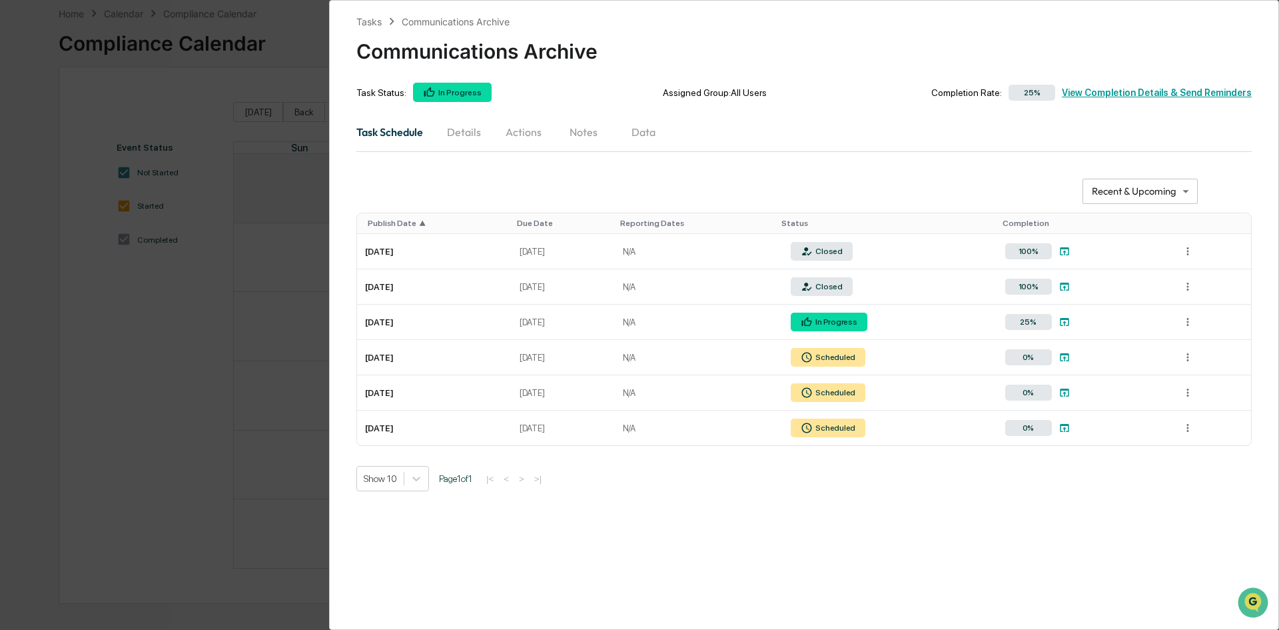
click at [269, 474] on div "**********" at bounding box center [639, 315] width 1279 height 630
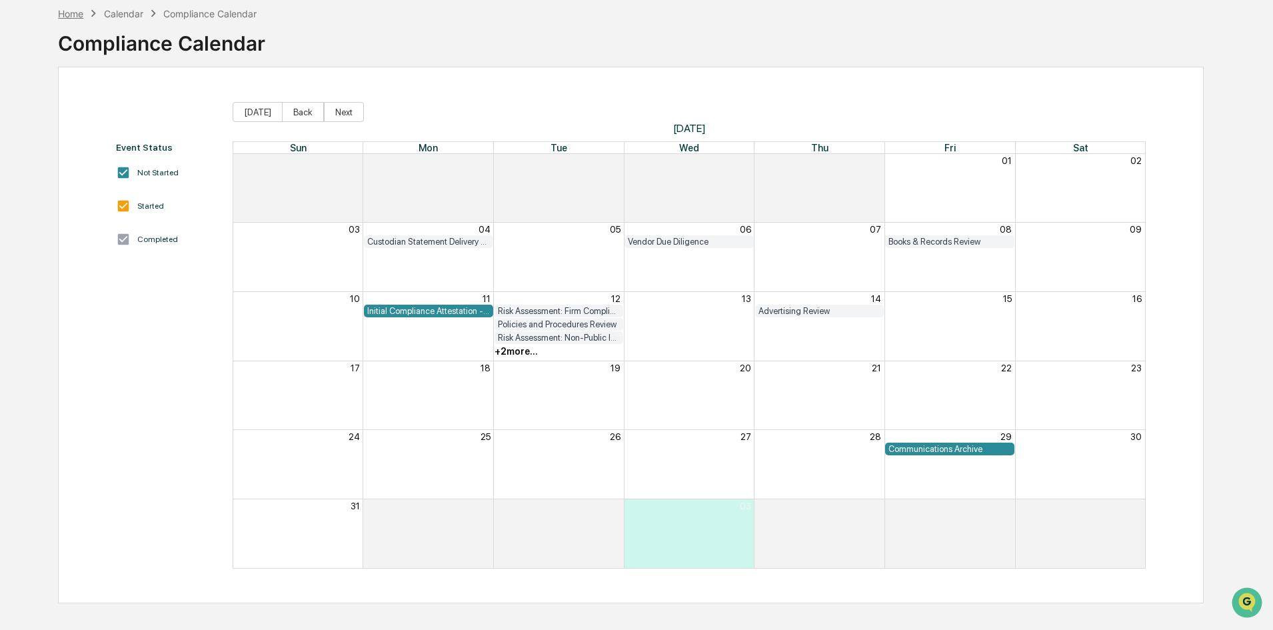
click at [77, 16] on div "Home" at bounding box center [70, 13] width 25 height 11
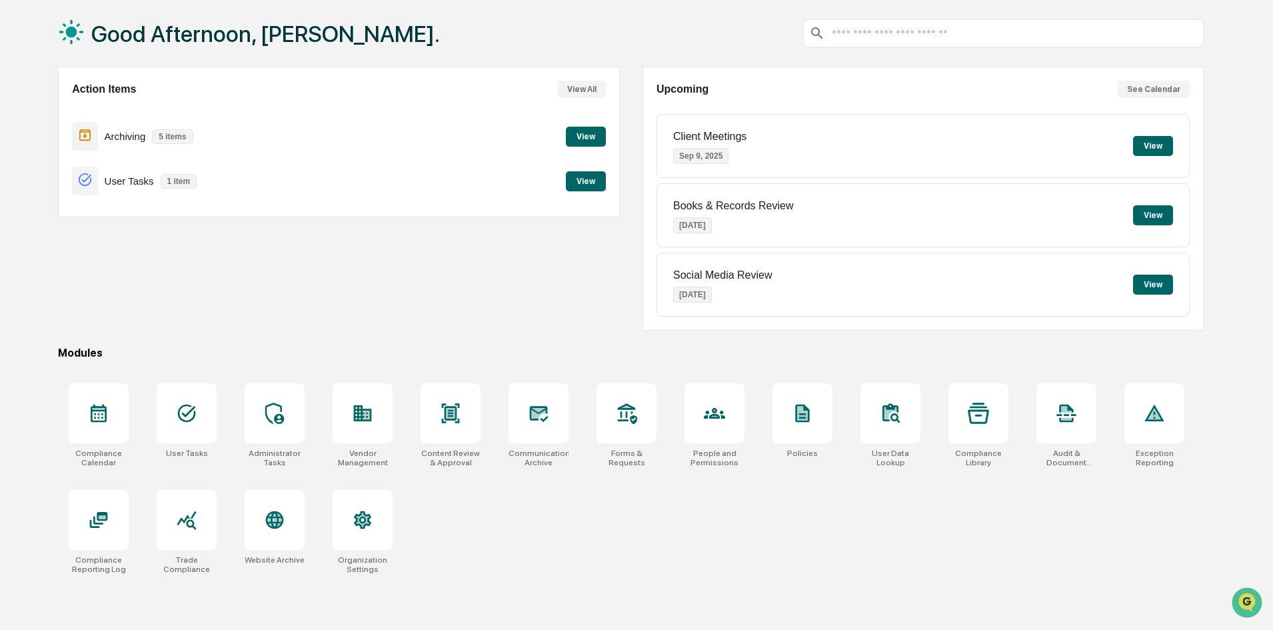
click at [586, 181] on button "View" at bounding box center [586, 181] width 40 height 20
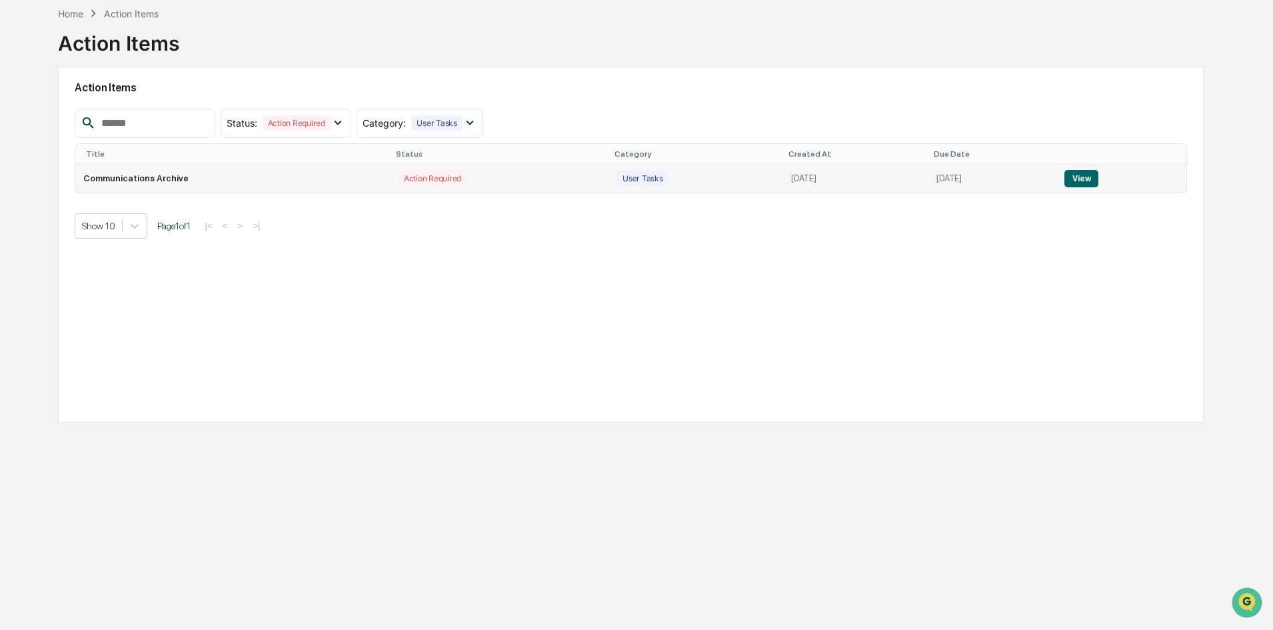
click at [1098, 177] on button "View" at bounding box center [1081, 178] width 34 height 17
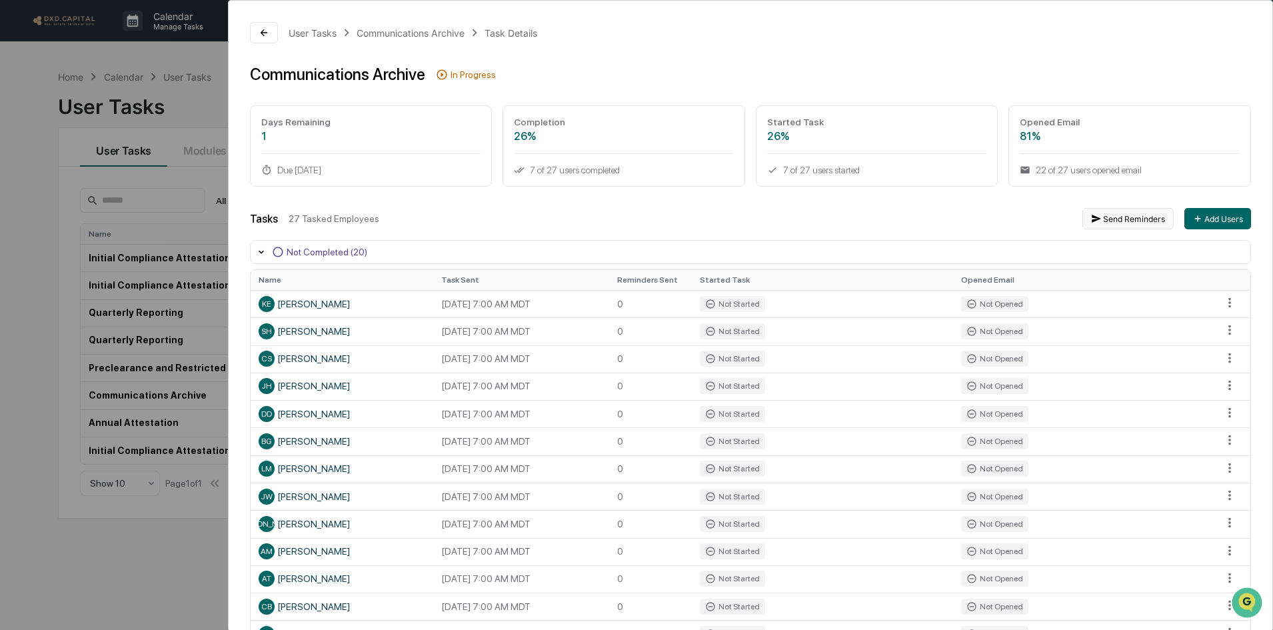
click at [1124, 214] on button "Send Reminders" at bounding box center [1127, 218] width 91 height 21
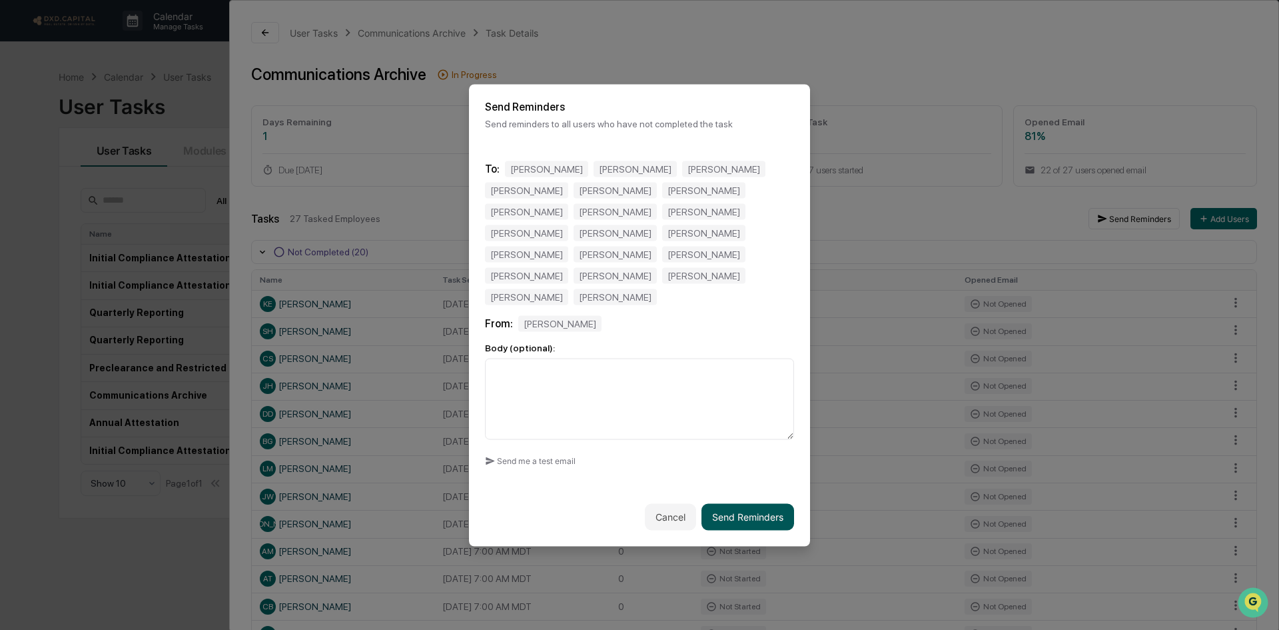
click at [737, 503] on button "Send Reminders" at bounding box center [748, 516] width 93 height 27
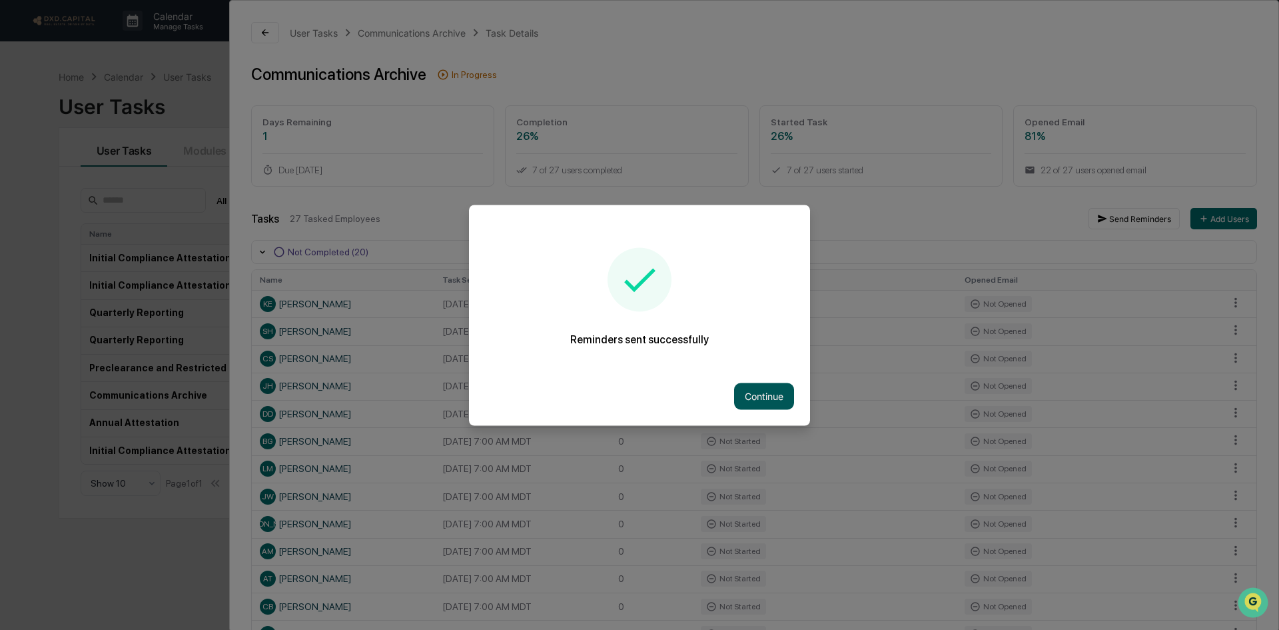
click at [753, 388] on button "Continue" at bounding box center [764, 395] width 60 height 27
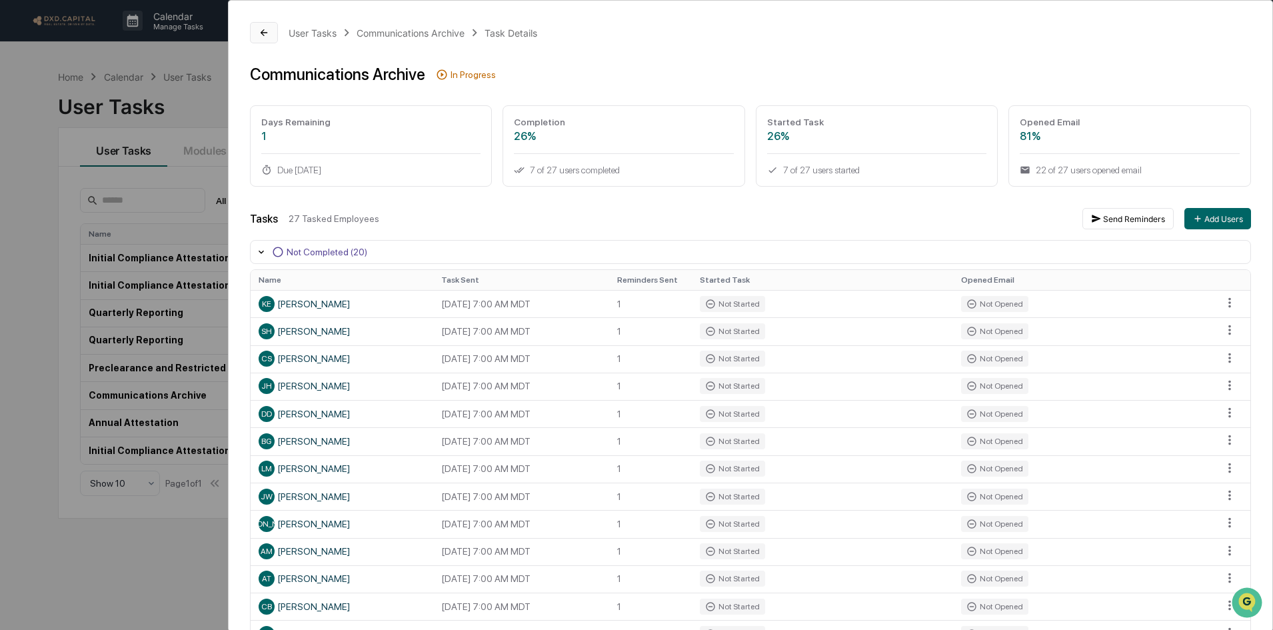
click at [263, 29] on icon at bounding box center [264, 32] width 11 height 11
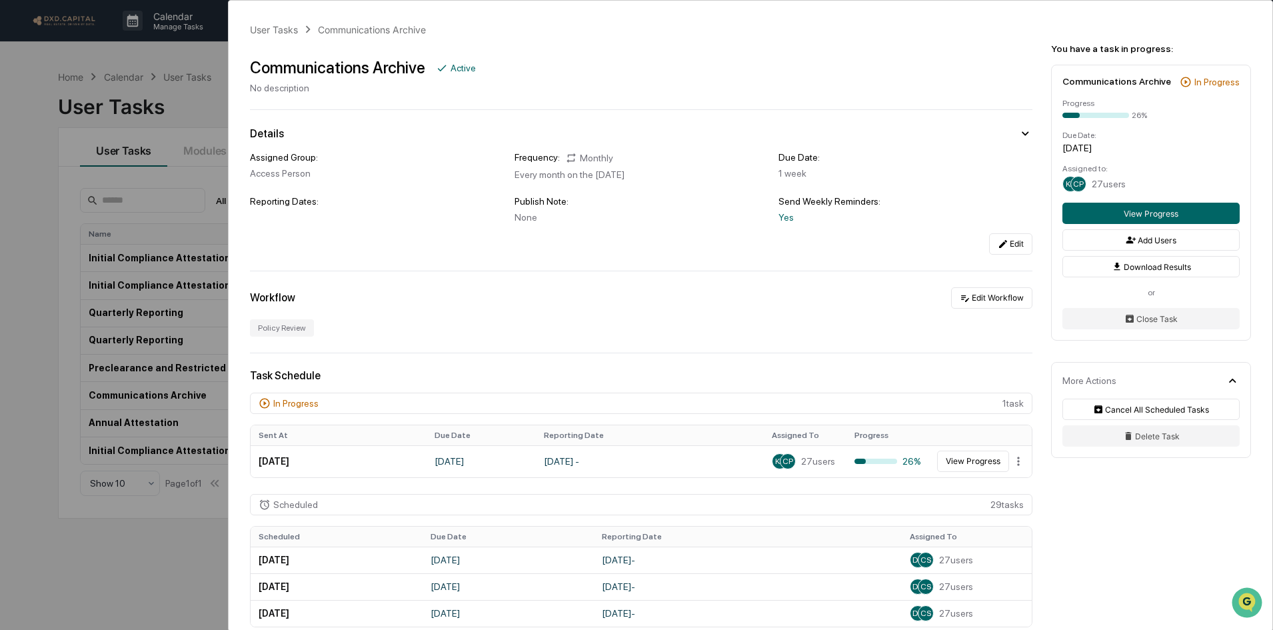
click at [71, 76] on div "User Tasks Communications Archive Communications Archive Active No description …" at bounding box center [636, 315] width 1273 height 630
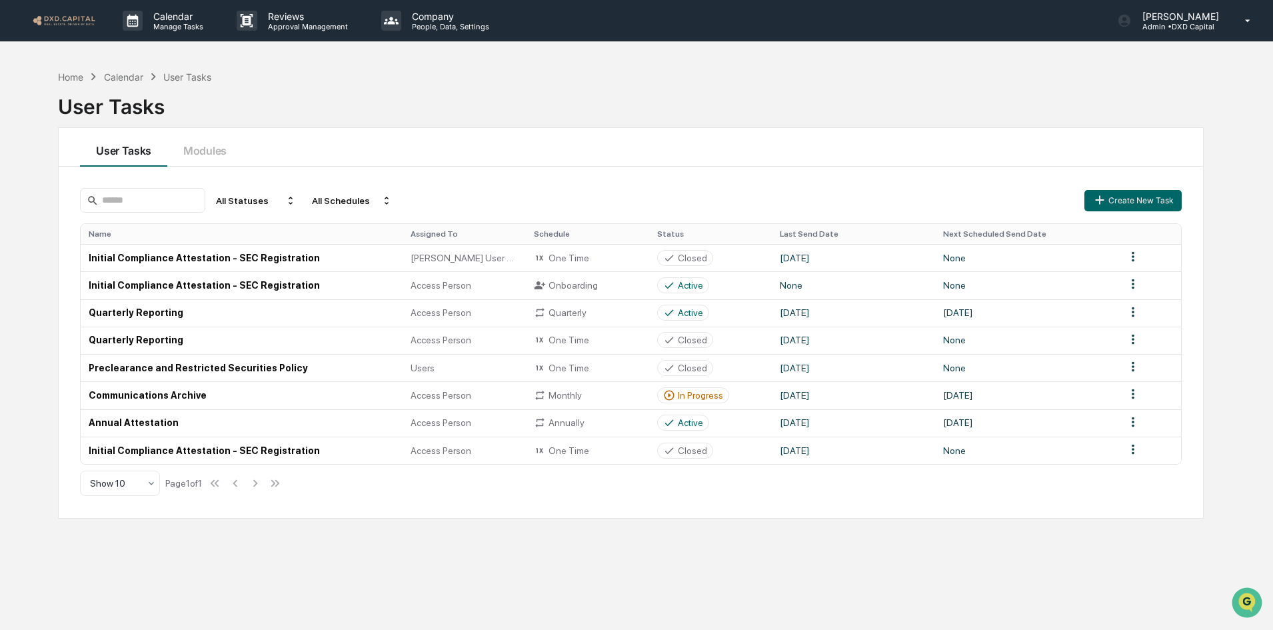
click at [71, 76] on div "Home" at bounding box center [70, 76] width 25 height 11
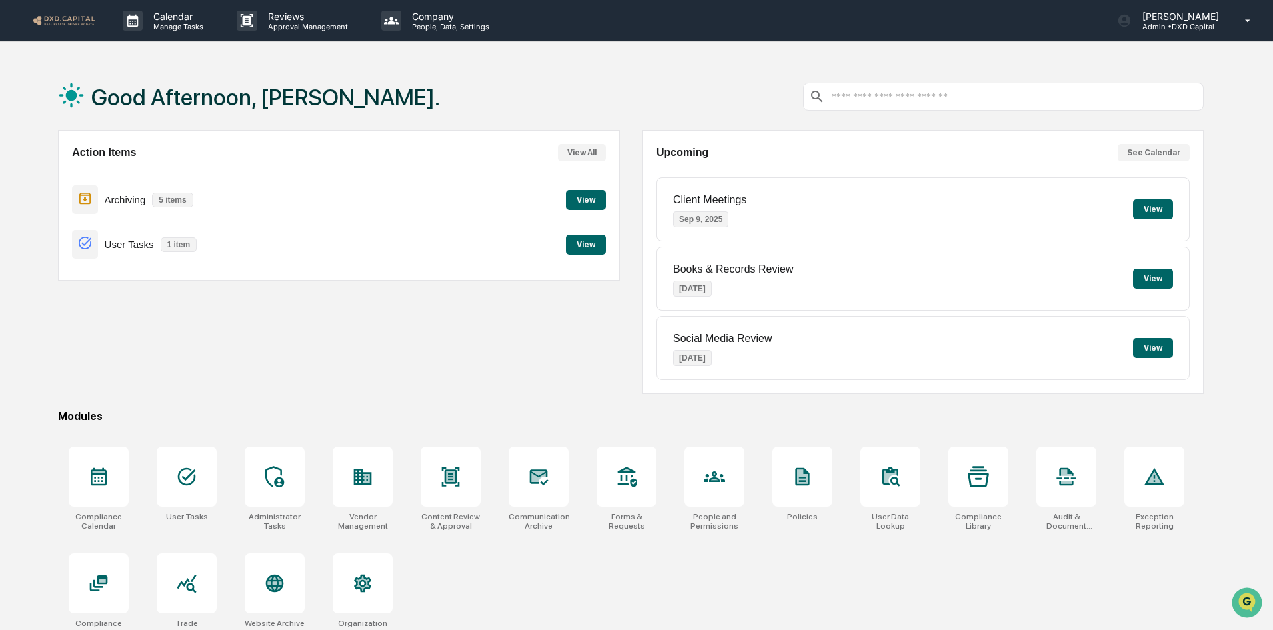
click at [609, 385] on div "Action Items View All Archiving 5 items View User Tasks 1 item View" at bounding box center [338, 262] width 561 height 264
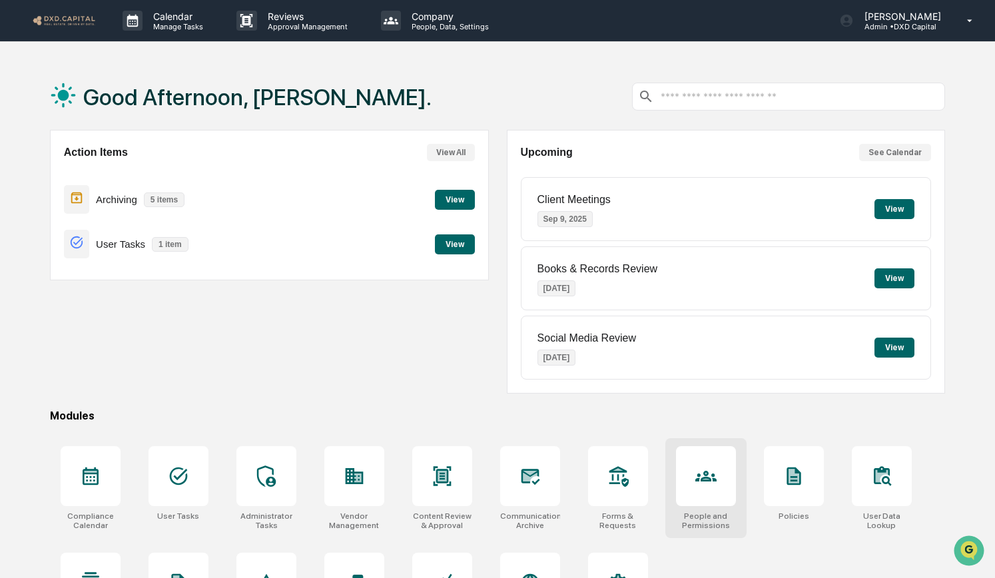
scroll to position [65, 0]
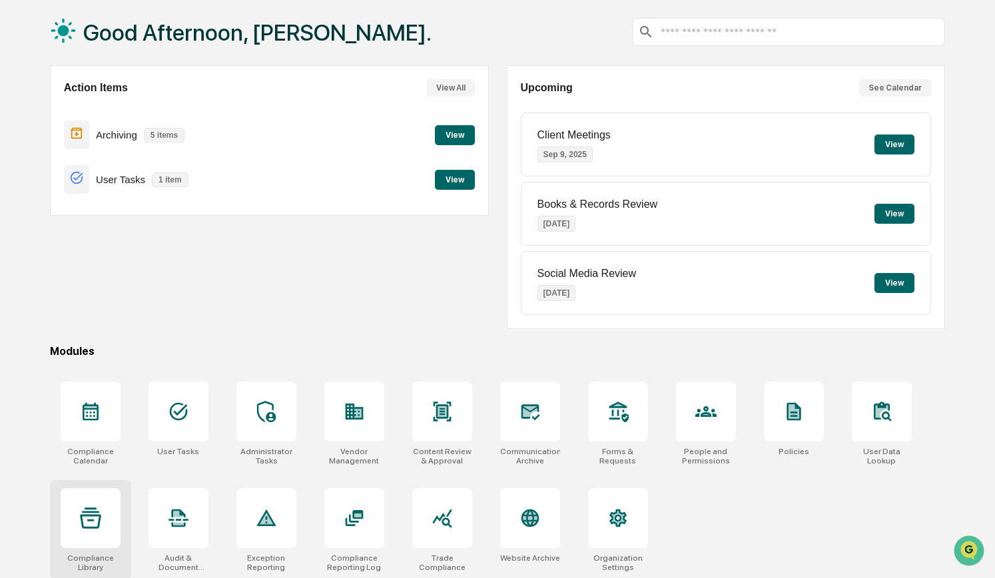
click at [103, 519] on div at bounding box center [91, 518] width 60 height 60
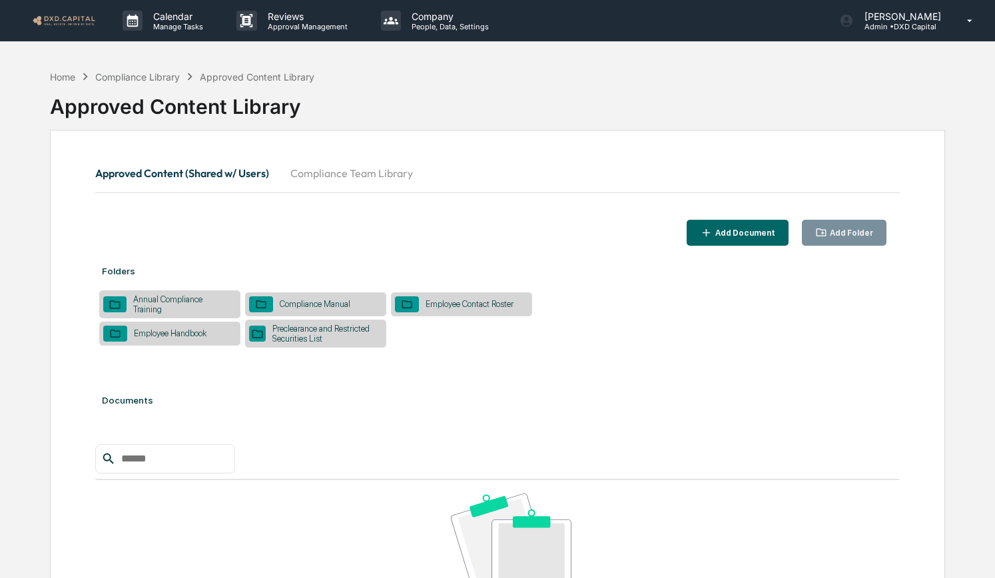
click at [326, 164] on button "Compliance Team Library" at bounding box center [352, 173] width 144 height 32
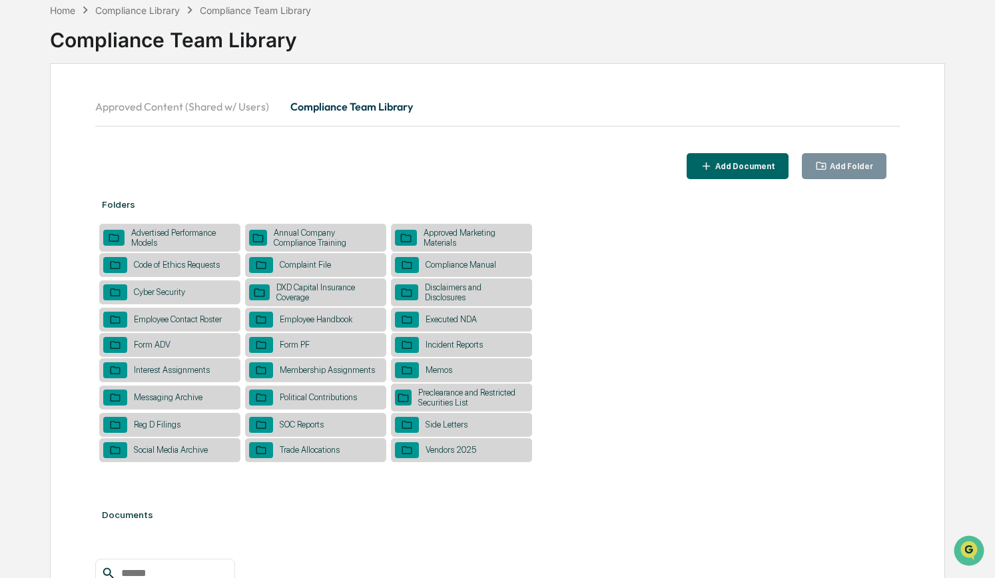
click at [449, 452] on div "Vendors 2025" at bounding box center [451, 450] width 64 height 10
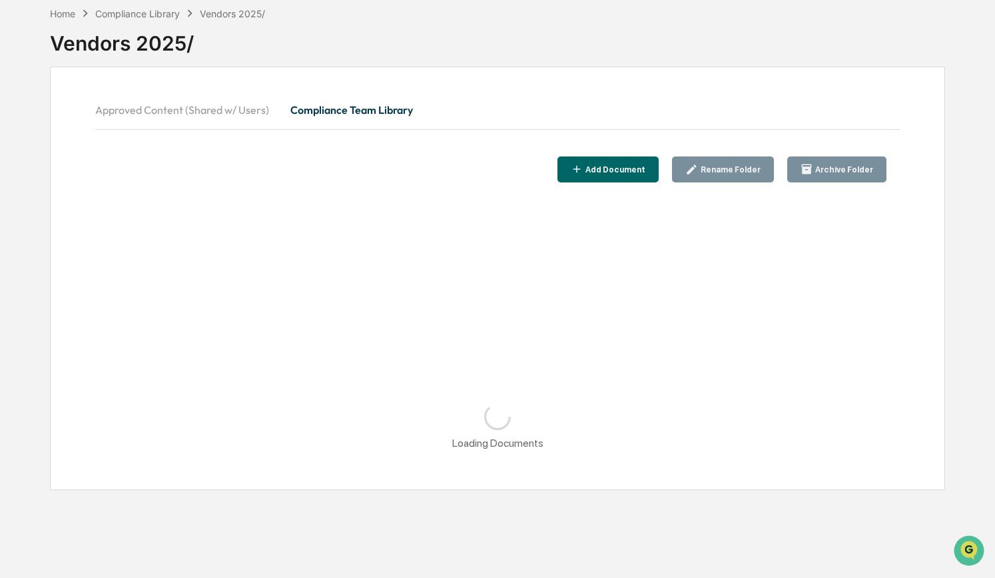
scroll to position [63, 0]
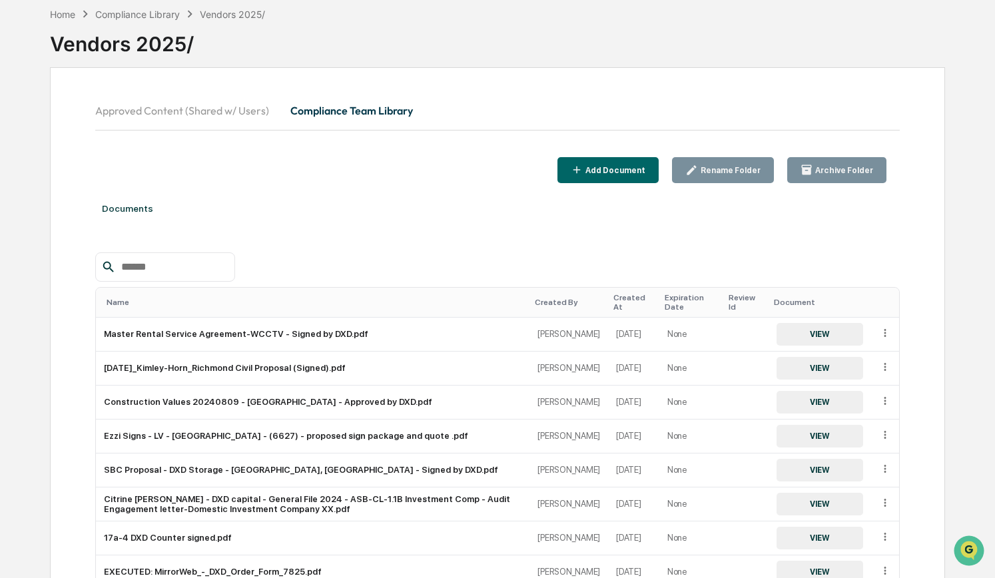
click at [157, 268] on input "text" at bounding box center [172, 267] width 113 height 17
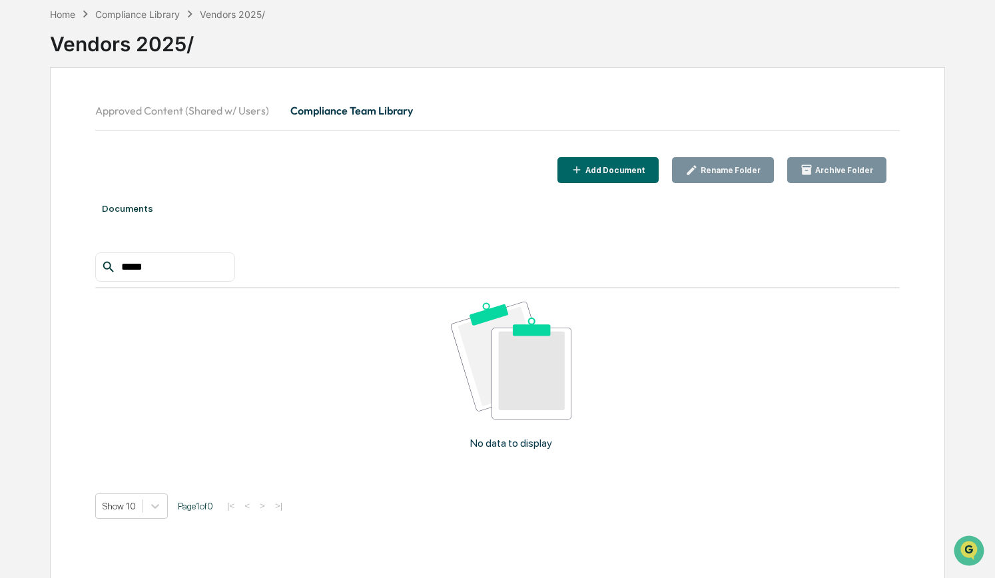
click at [131, 264] on input "*****" at bounding box center [172, 267] width 113 height 17
click at [201, 270] on input "******" at bounding box center [172, 267] width 113 height 17
type input "*********"
drag, startPoint x: 201, startPoint y: 267, endPoint x: 72, endPoint y: 261, distance: 128.7
click at [72, 261] on div "Approved Content (Shared w/ Users) Compliance Team Library Add Document Rename …" at bounding box center [498, 323] width 896 height 512
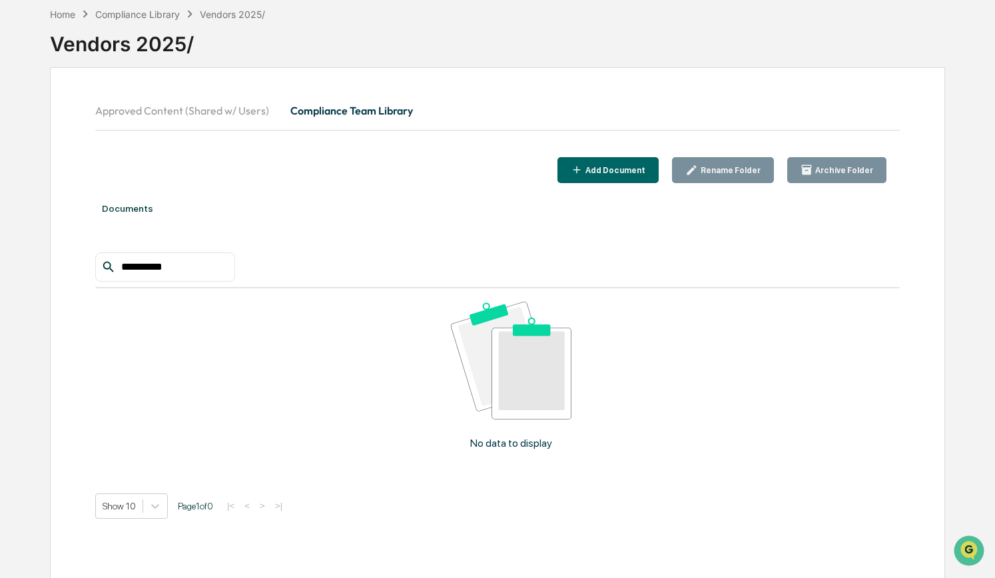
type input "**********"
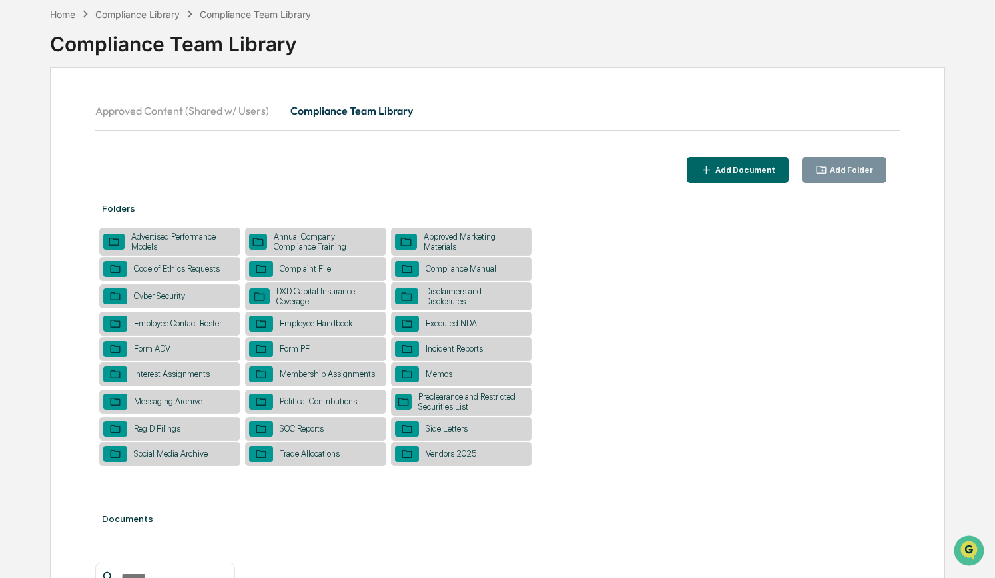
click at [441, 448] on div "Vendors 2025" at bounding box center [461, 454] width 141 height 24
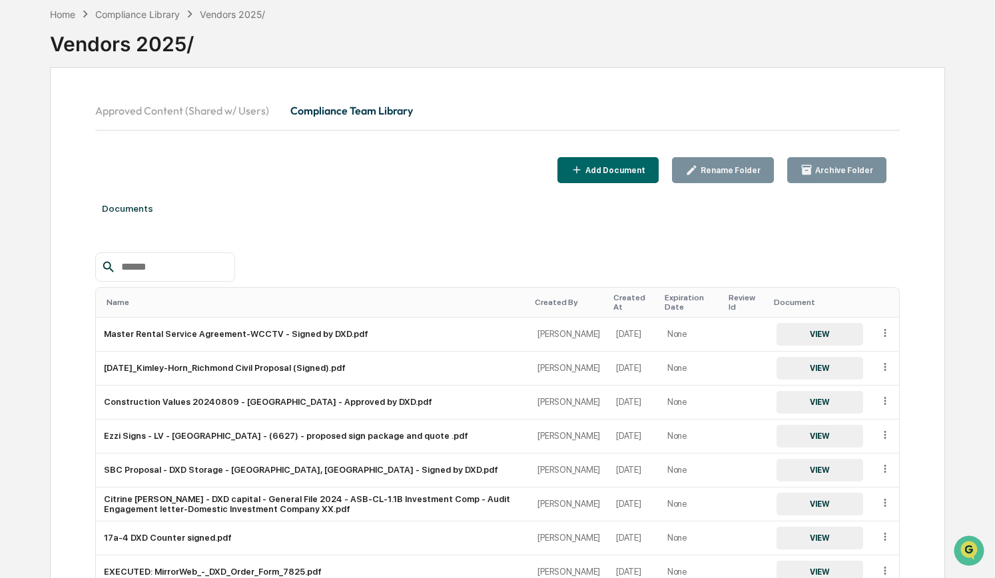
click at [162, 257] on div at bounding box center [165, 267] width 140 height 29
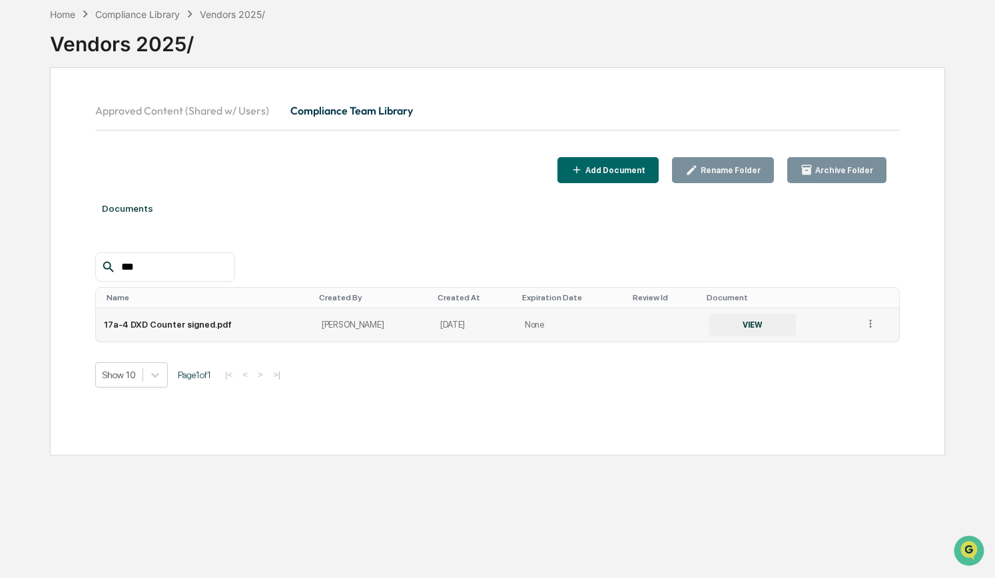
type input "***"
click at [871, 323] on icon at bounding box center [871, 324] width 13 height 13
click at [737, 322] on button "VIEW" at bounding box center [753, 325] width 87 height 23
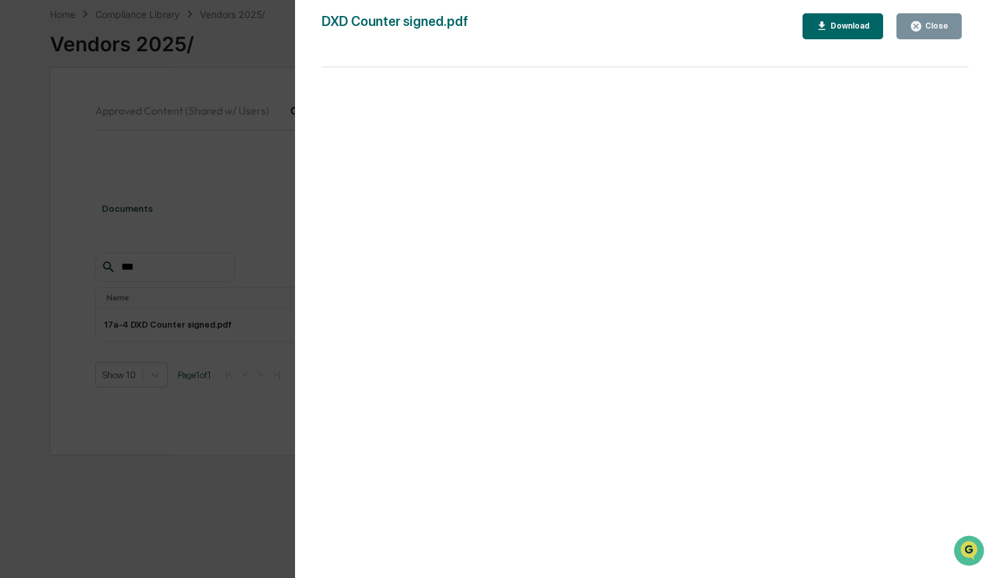
click at [854, 23] on div "Download" at bounding box center [849, 25] width 42 height 9
click at [935, 27] on div "Close" at bounding box center [936, 25] width 26 height 9
